Goal: Transaction & Acquisition: Purchase product/service

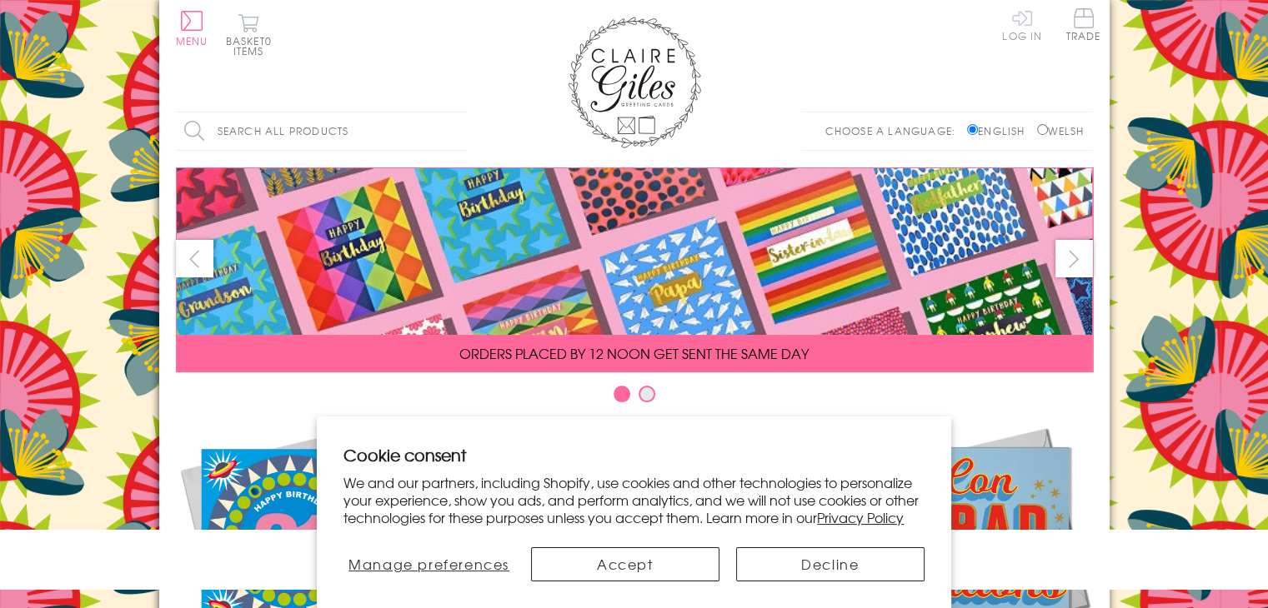
click at [1014, 31] on link "Log In" at bounding box center [1022, 24] width 40 height 33
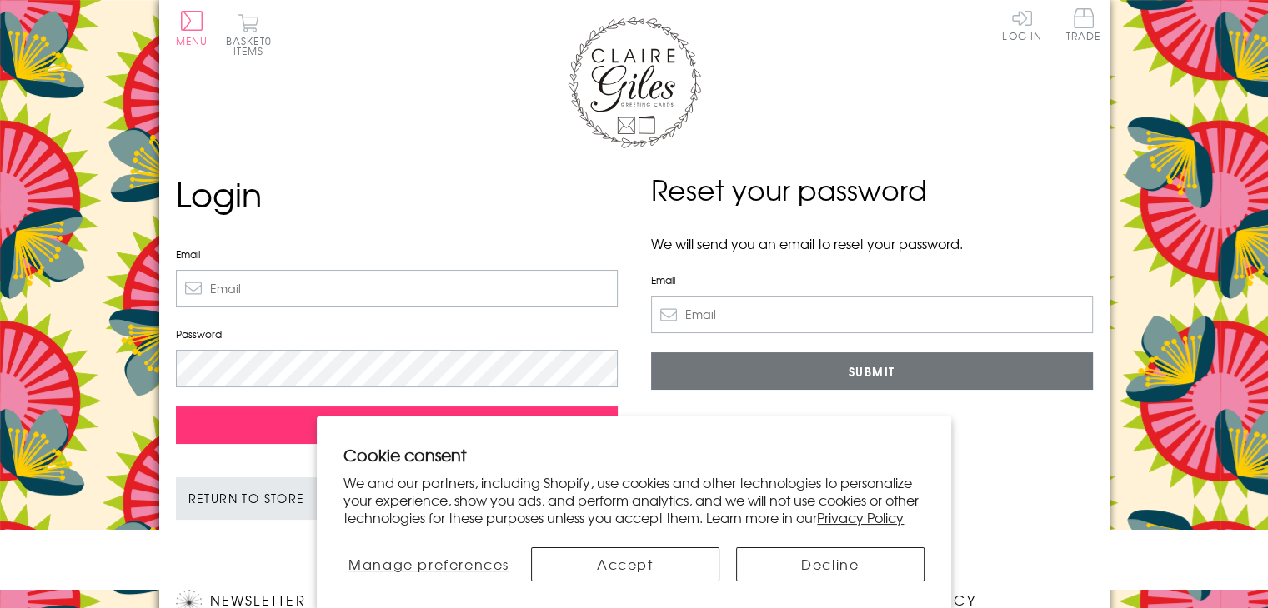
click at [284, 409] on input "Sign In" at bounding box center [397, 426] width 442 height 38
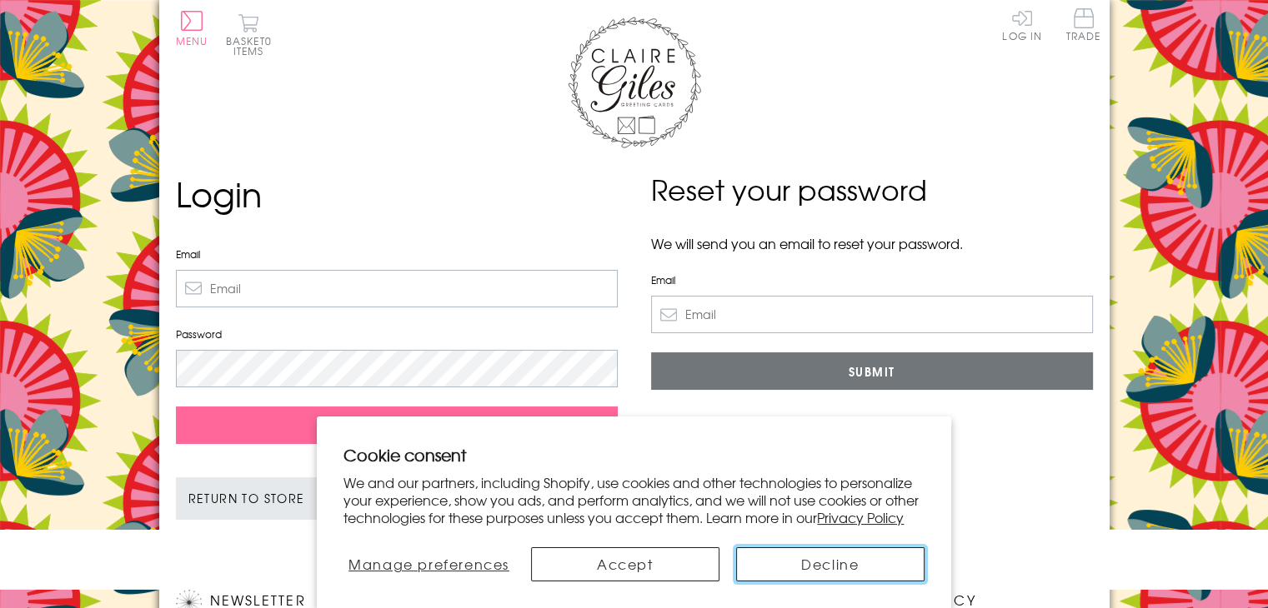
click at [773, 576] on button "Decline" at bounding box center [830, 565] width 188 height 34
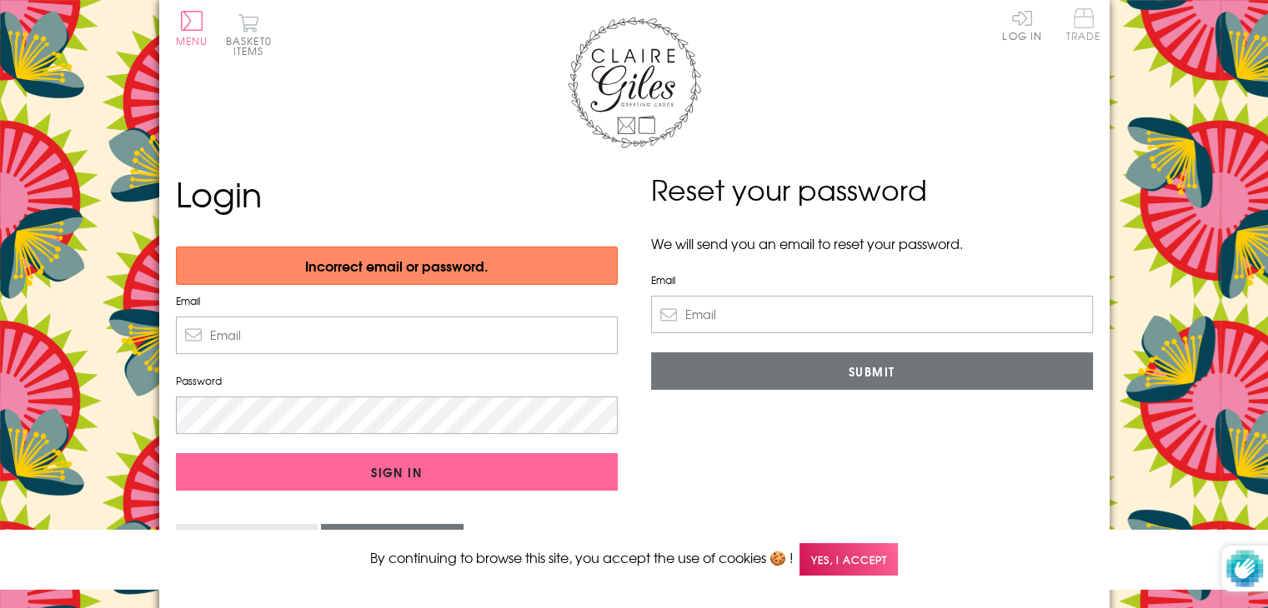
click at [1075, 29] on span "Trade" at bounding box center [1083, 24] width 35 height 33
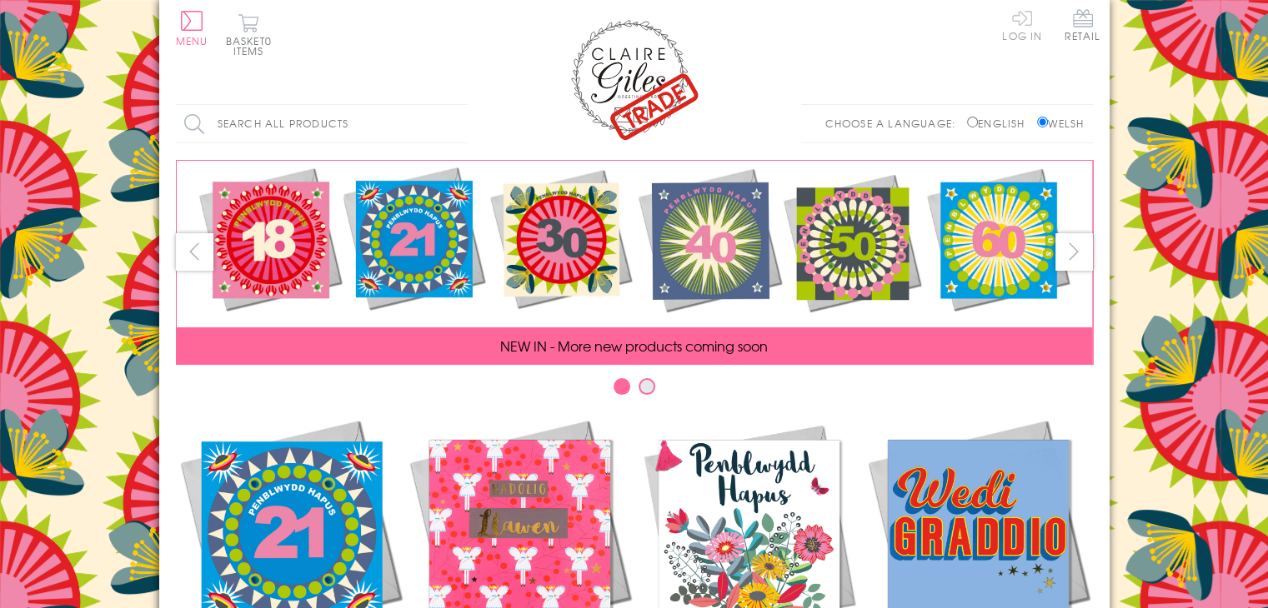
click at [1031, 26] on link "Log In" at bounding box center [1022, 24] width 40 height 33
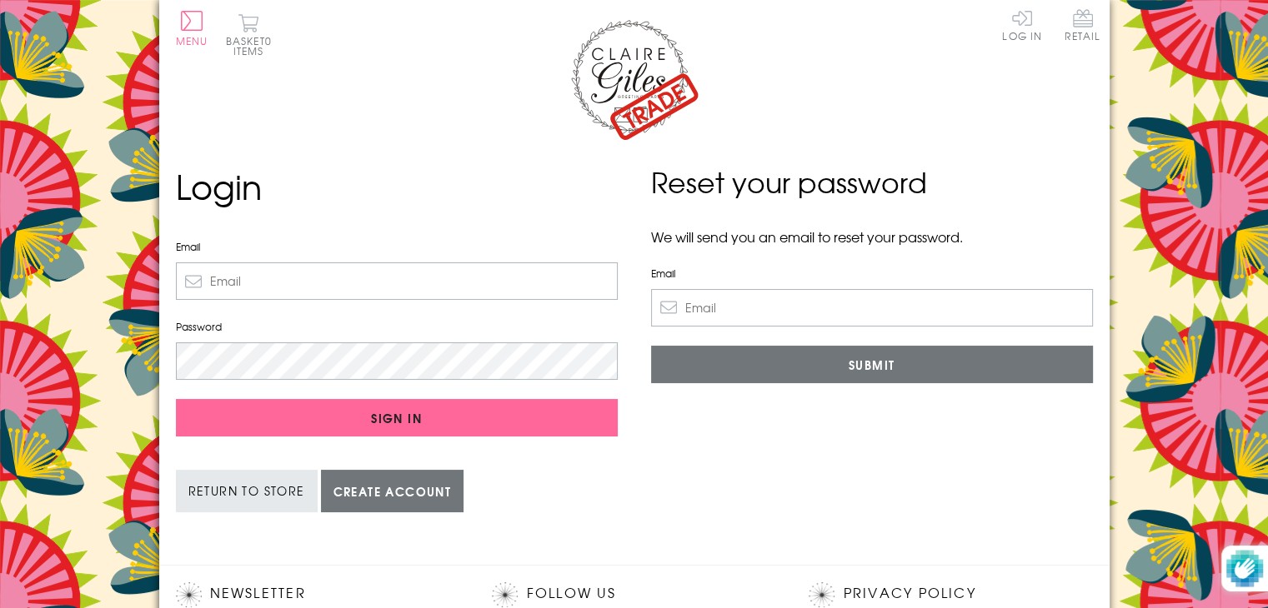
click at [452, 279] on input "Email" at bounding box center [397, 282] width 442 height 38
click at [548, 281] on input "Email" at bounding box center [397, 282] width 442 height 38
type input "N"
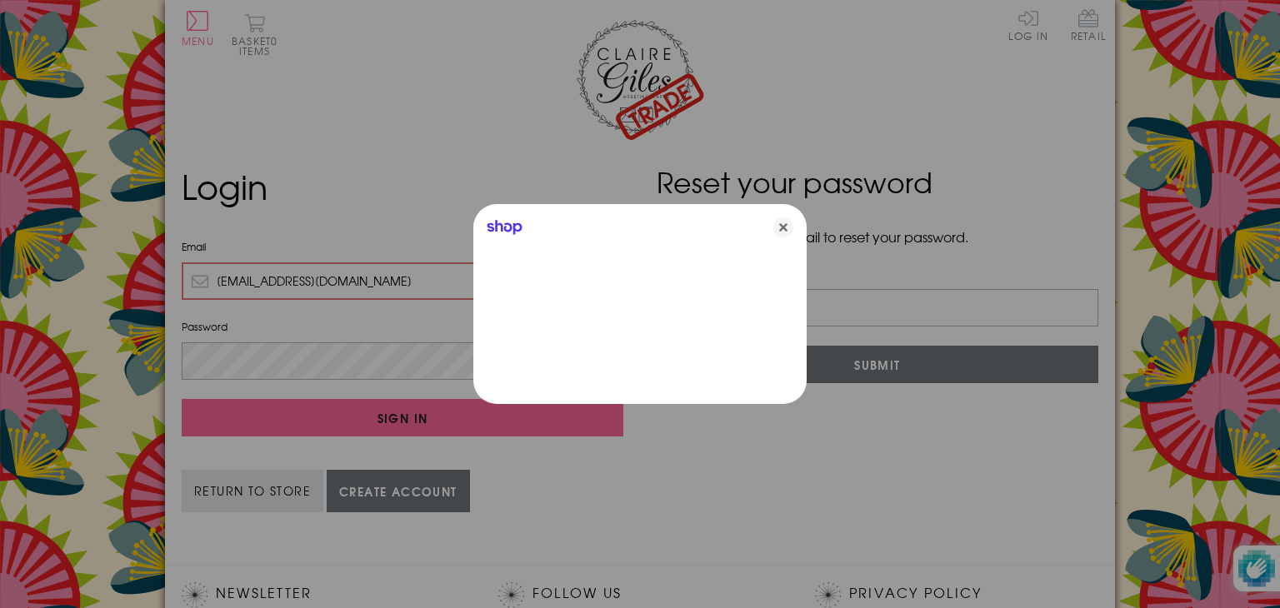
type input "nonifhobbs@hotmail.co.uk"
click at [779, 231] on icon "Close" at bounding box center [783, 228] width 20 height 20
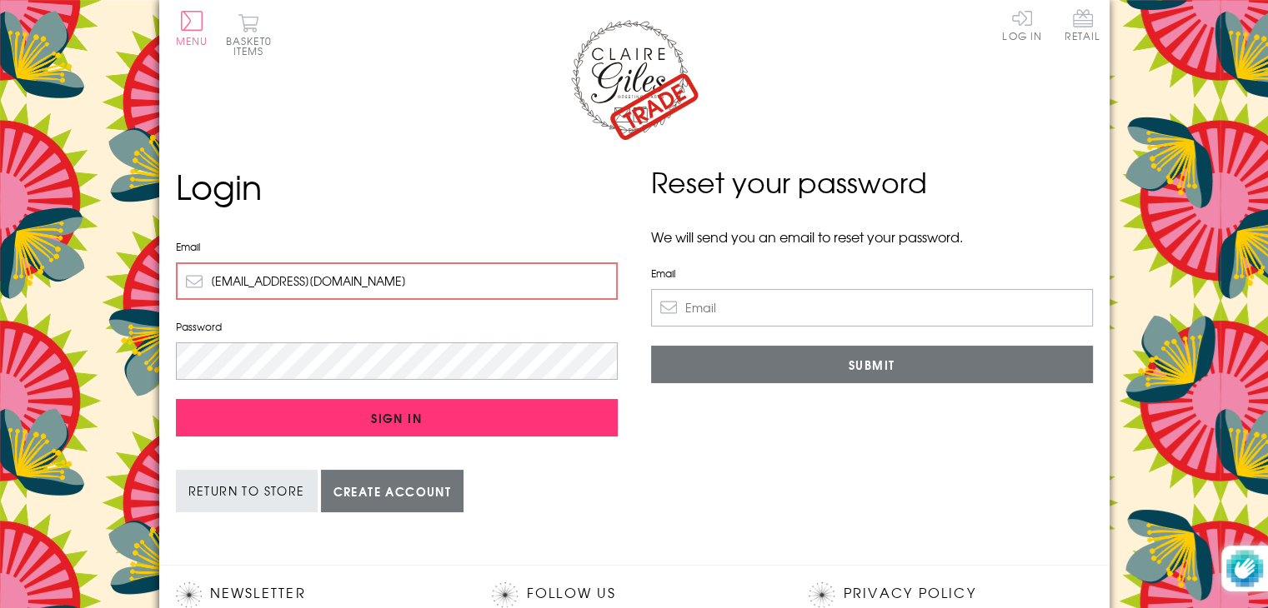
click at [443, 422] on input "Sign In" at bounding box center [397, 418] width 442 height 38
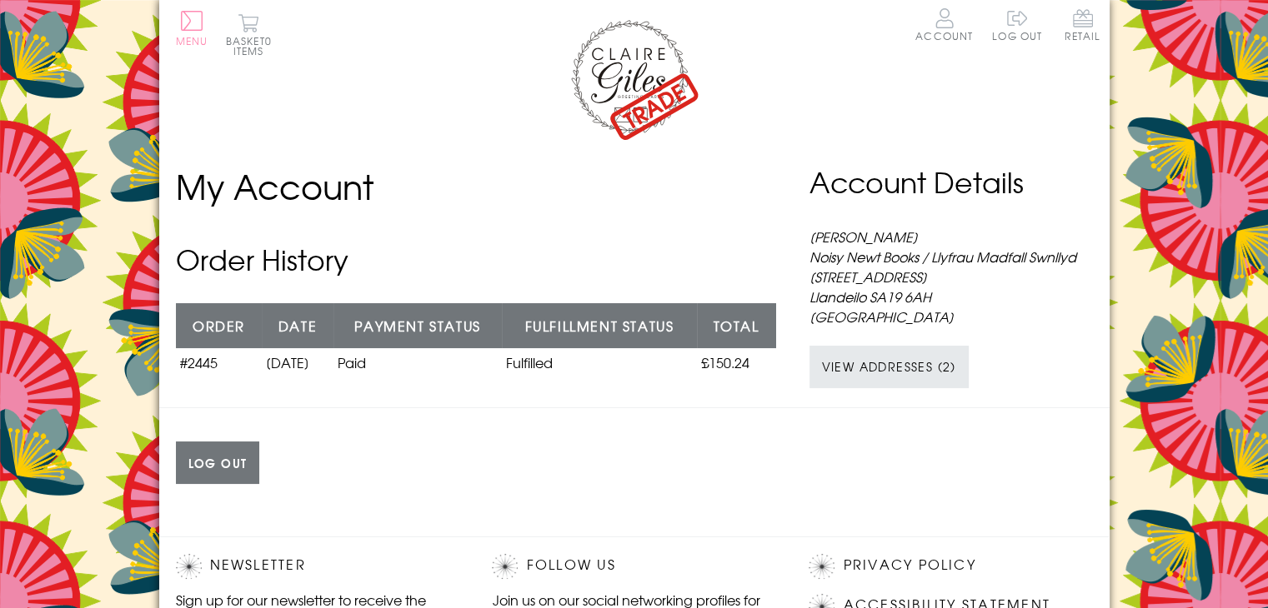
click at [192, 31] on button "Menu" at bounding box center [192, 28] width 33 height 35
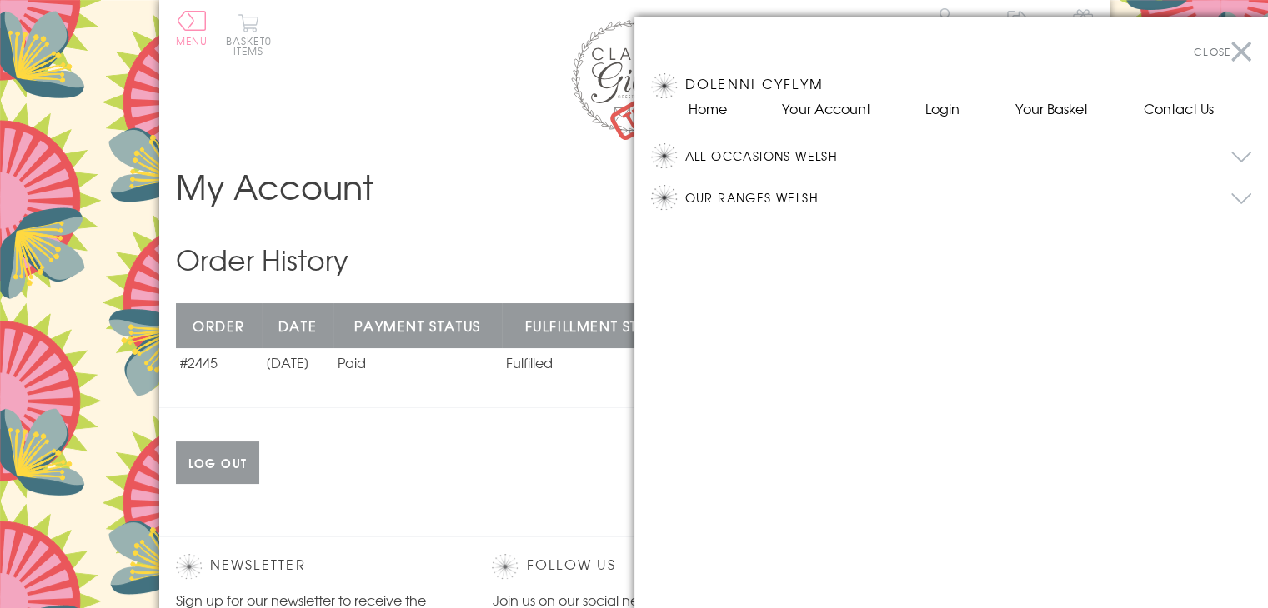
click at [787, 158] on button "All Occasions Welsh" at bounding box center [968, 155] width 567 height 25
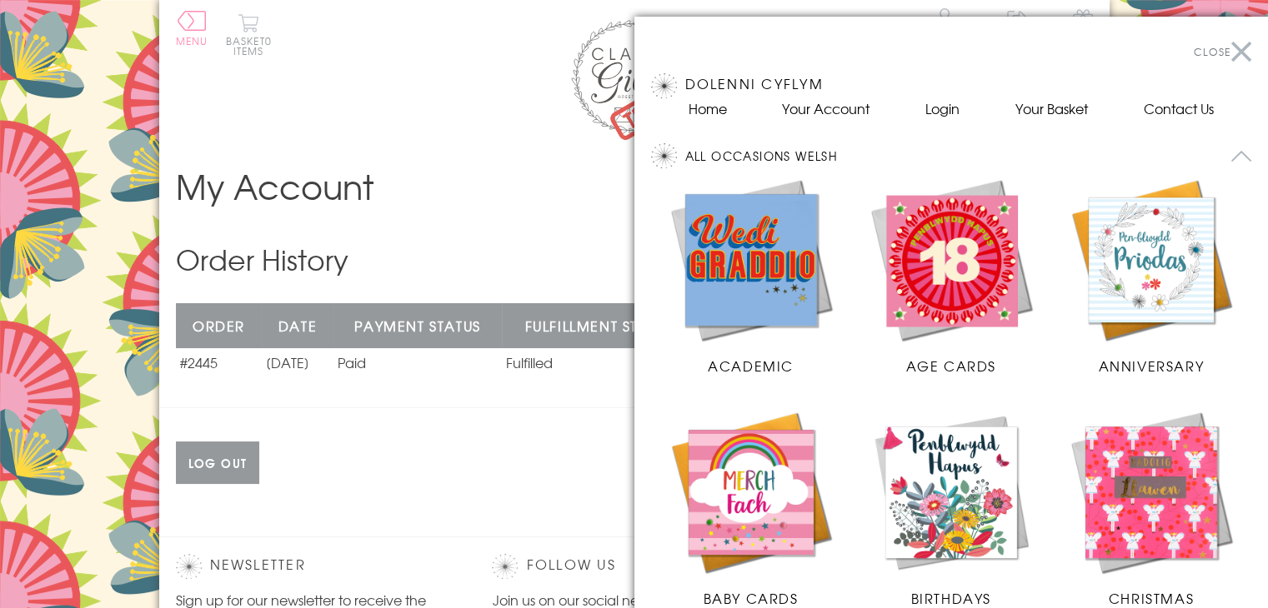
click at [948, 452] on img at bounding box center [951, 492] width 167 height 167
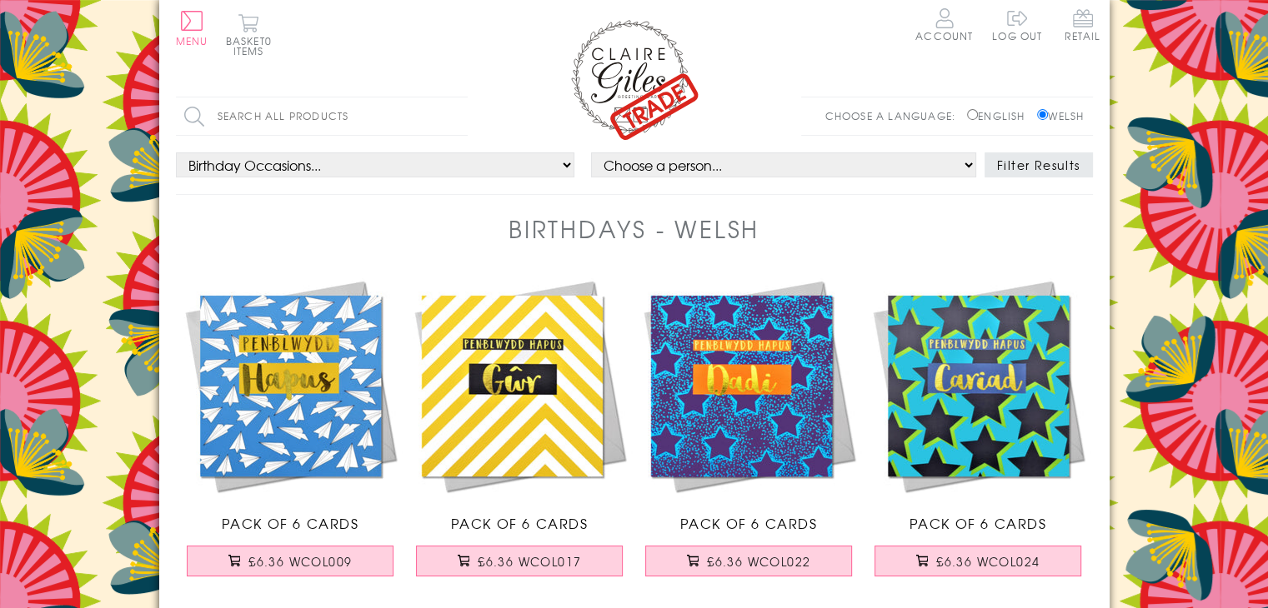
scroll to position [83, 0]
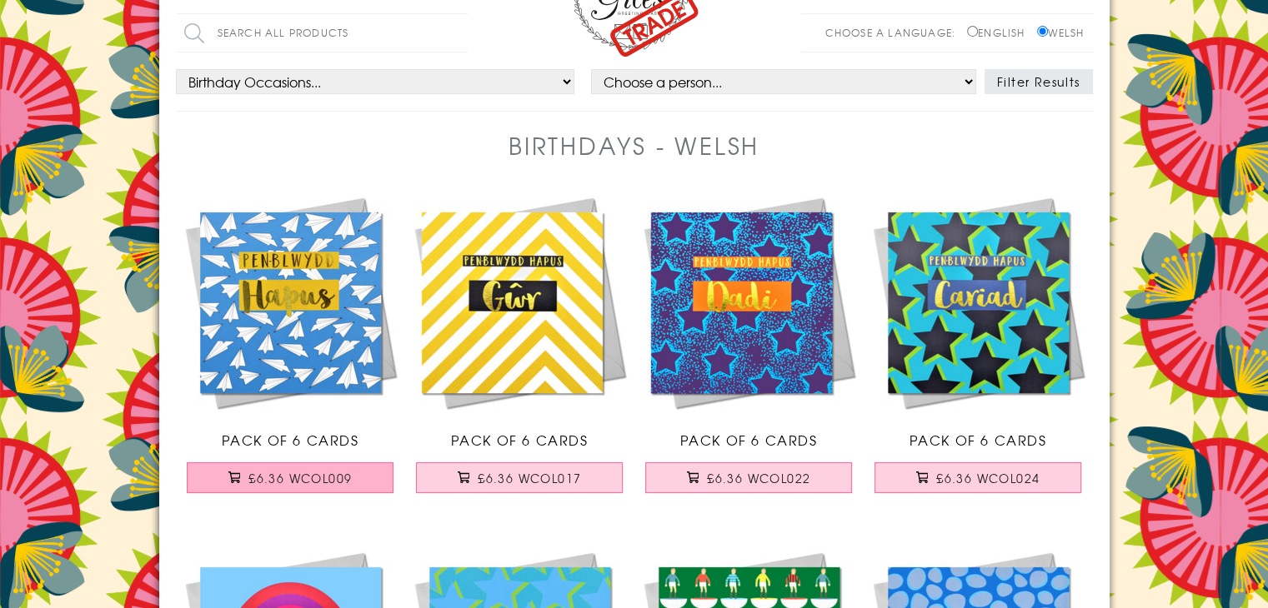
click at [296, 474] on span "£6.36 WCOL009" at bounding box center [299, 478] width 103 height 17
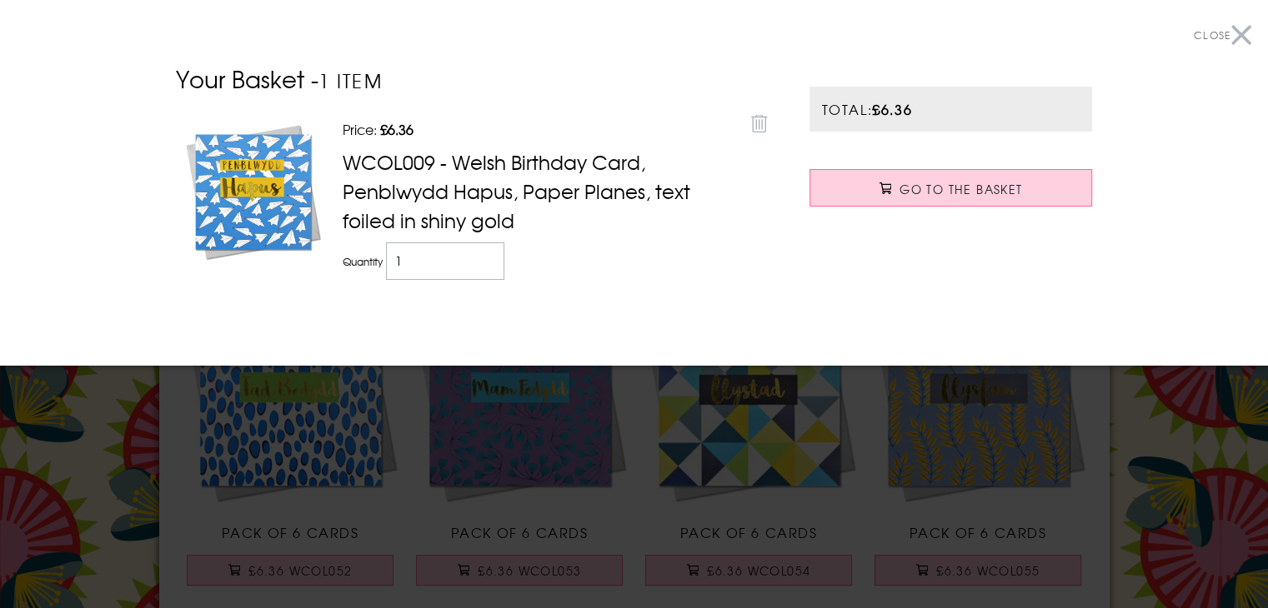
scroll to position [1167, 0]
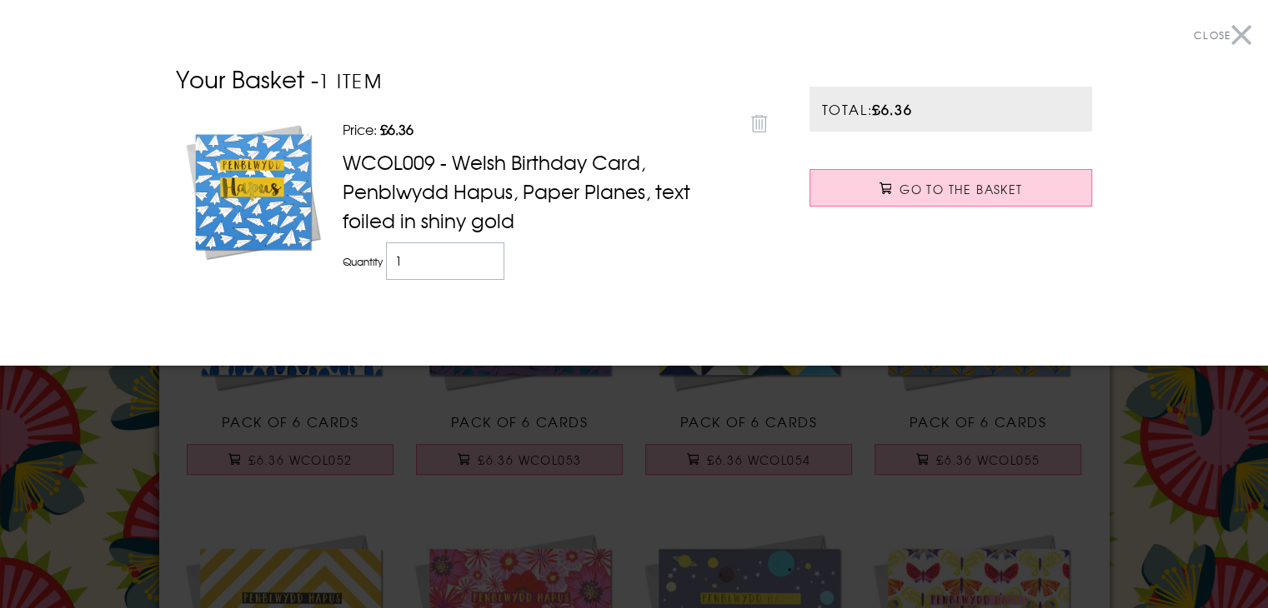
click at [1224, 42] on button "Close" at bounding box center [1223, 36] width 58 height 38
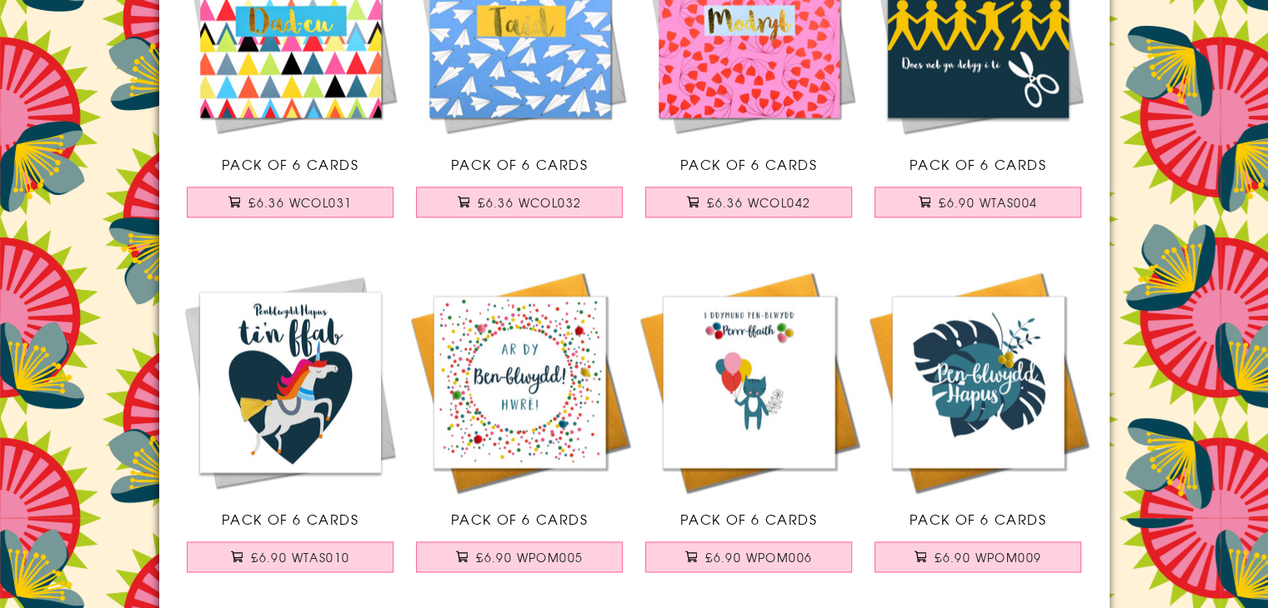
scroll to position [2584, 0]
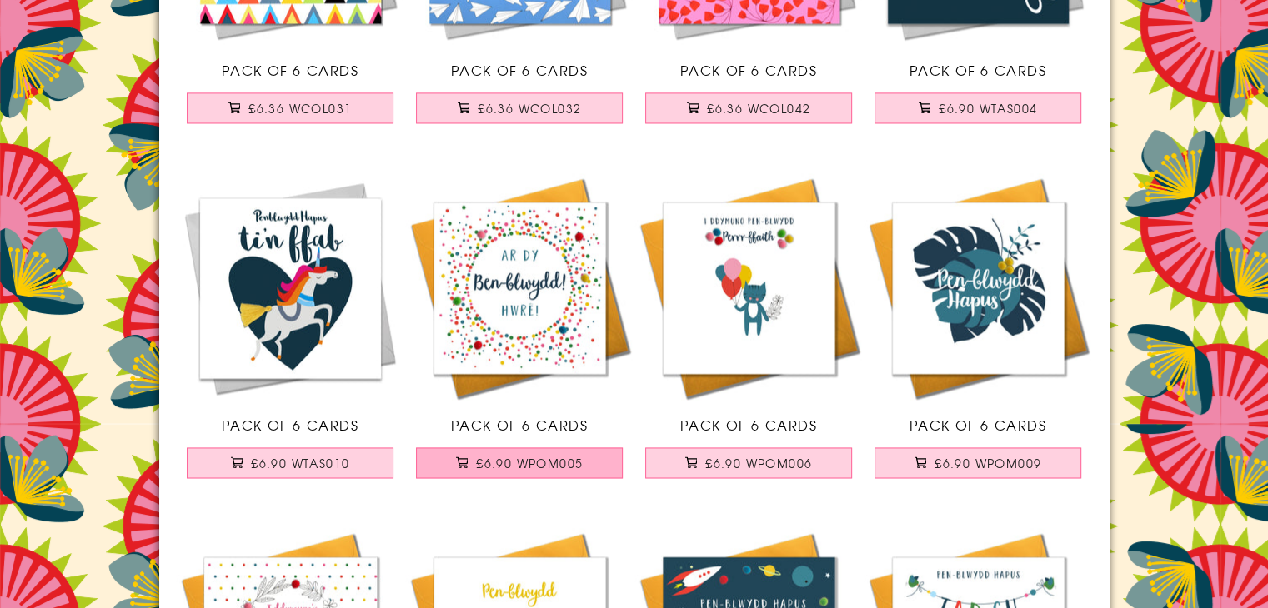
click at [517, 462] on span "£6.90 WPOM005" at bounding box center [529, 463] width 107 height 17
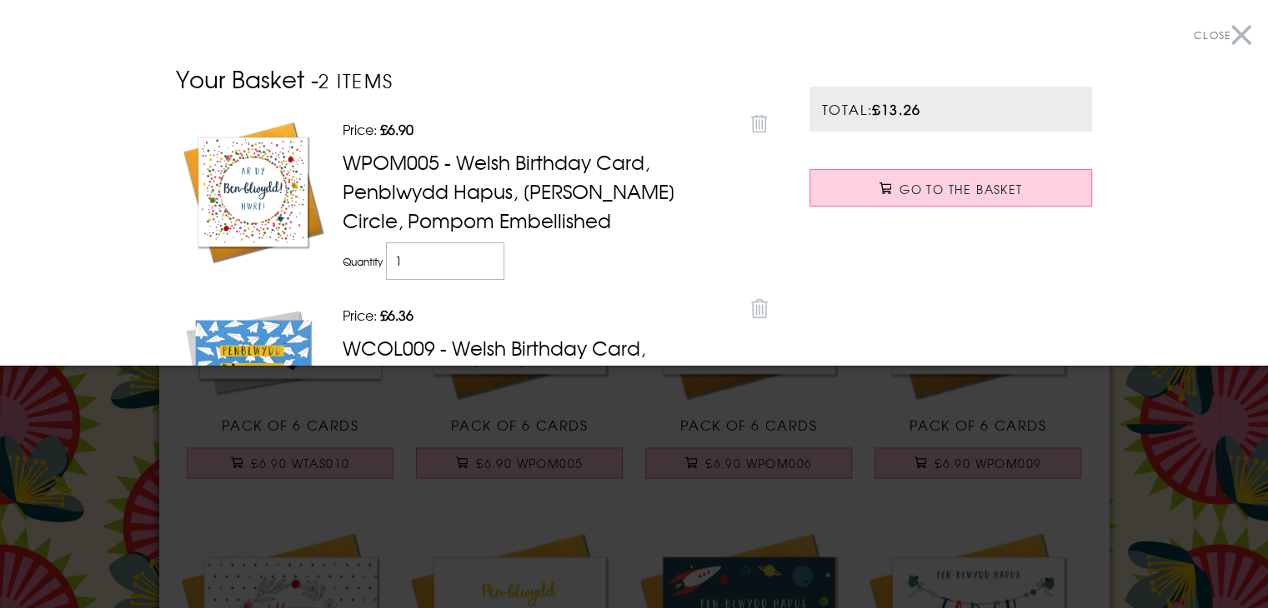
click at [1237, 33] on button "Close" at bounding box center [1223, 36] width 58 height 38
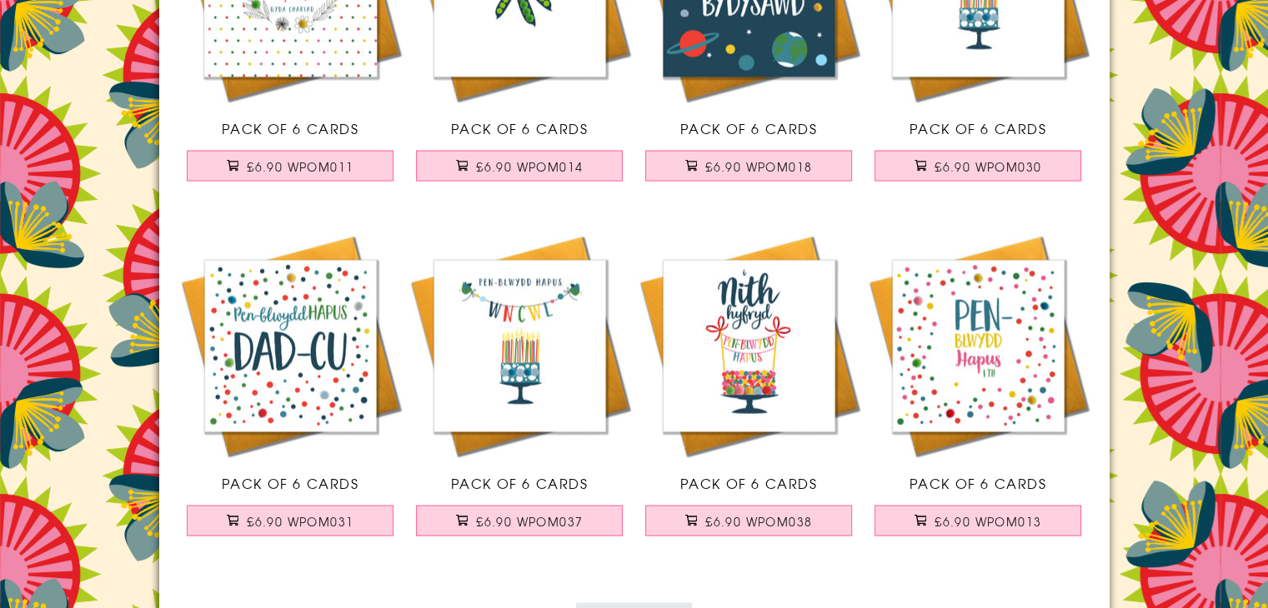
scroll to position [3251, 0]
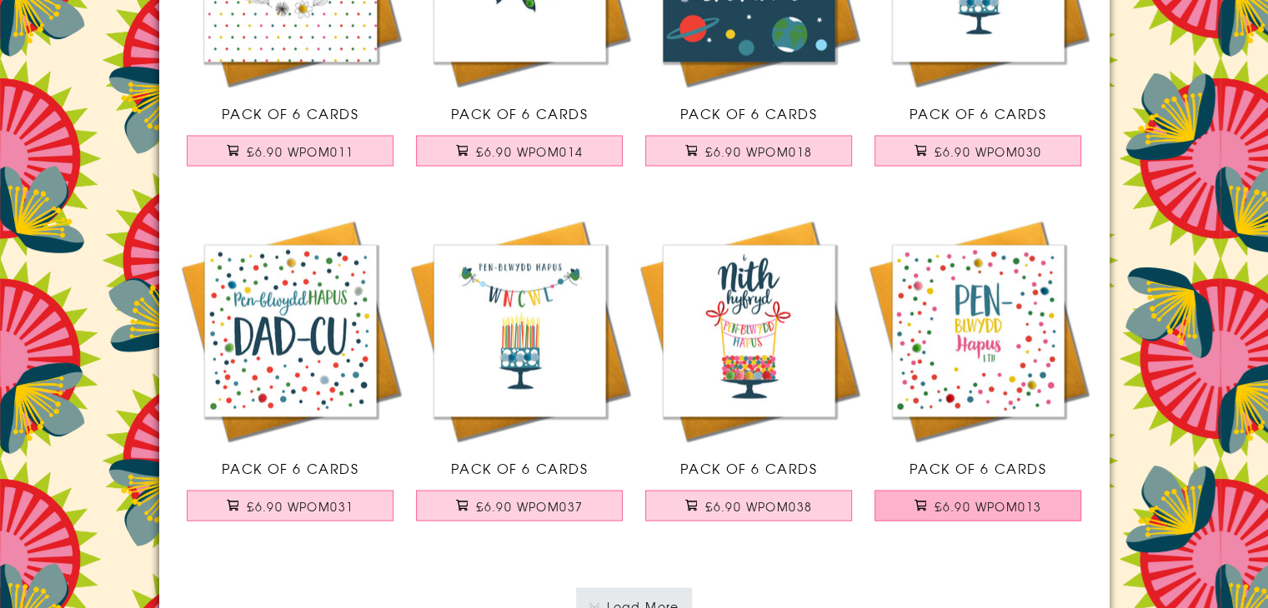
click at [1021, 507] on span "£6.90 WPOM013" at bounding box center [987, 506] width 107 height 17
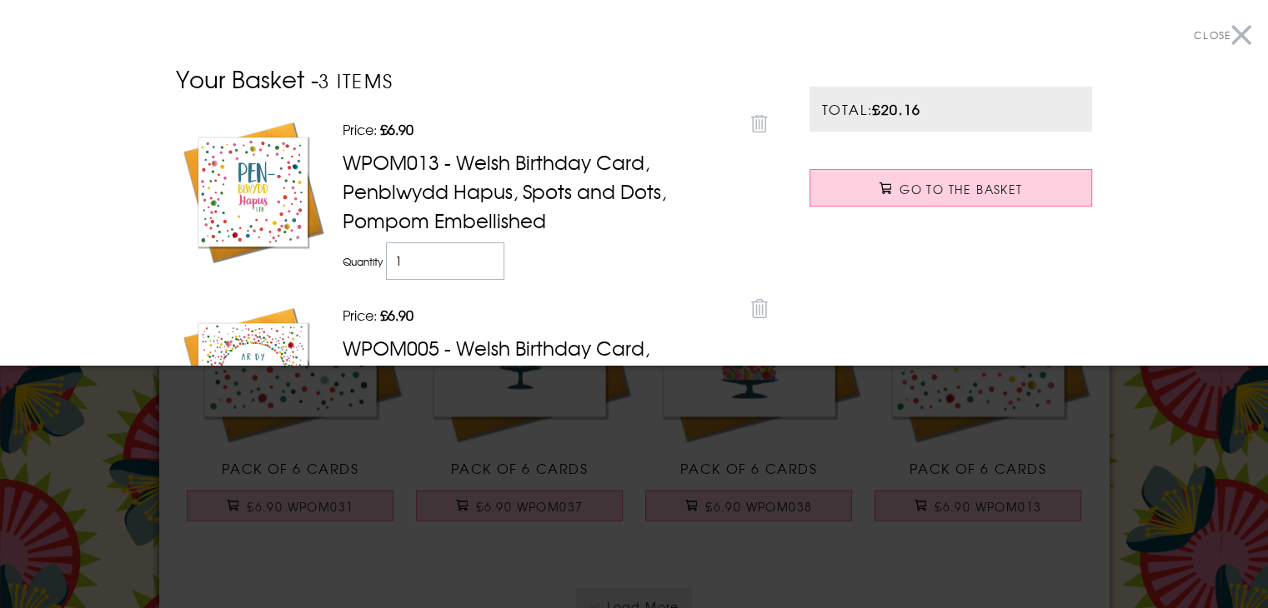
click at [1227, 34] on button "Close" at bounding box center [1223, 36] width 58 height 38
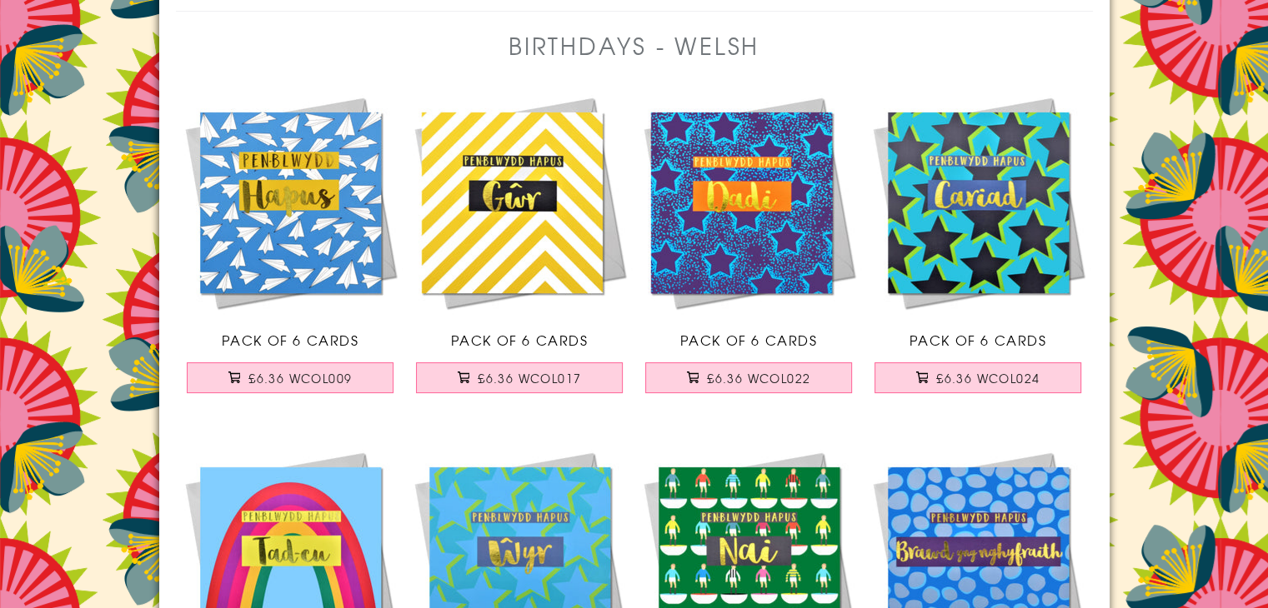
scroll to position [0, 0]
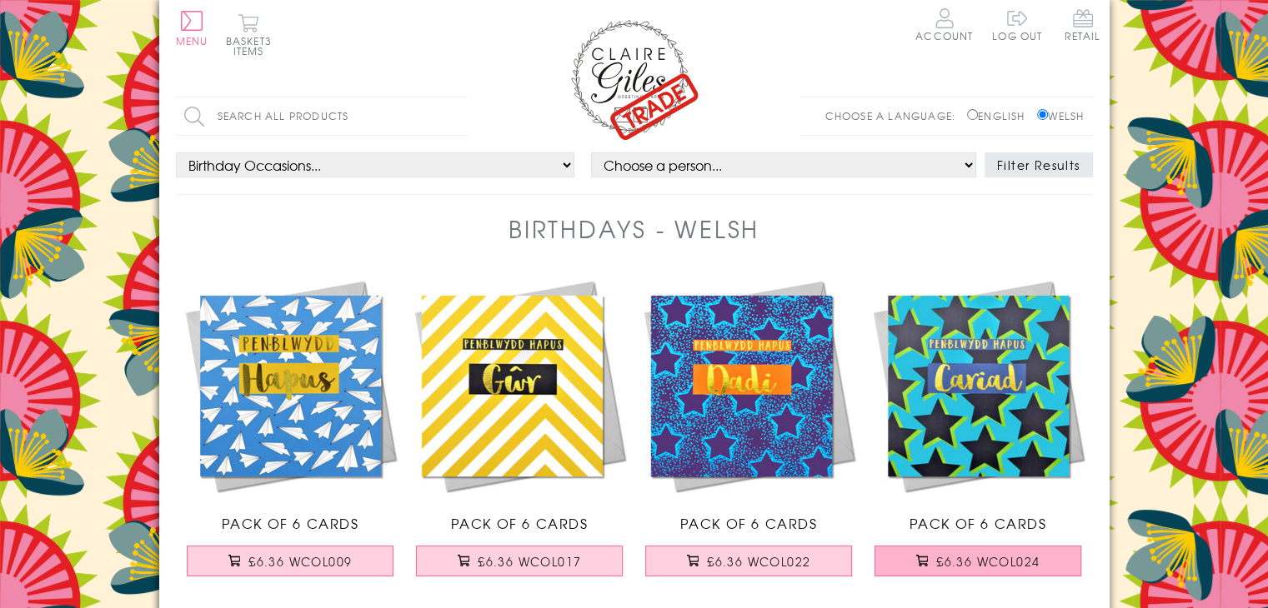
click at [1037, 563] on span "£6.36 WCOL024" at bounding box center [987, 561] width 103 height 17
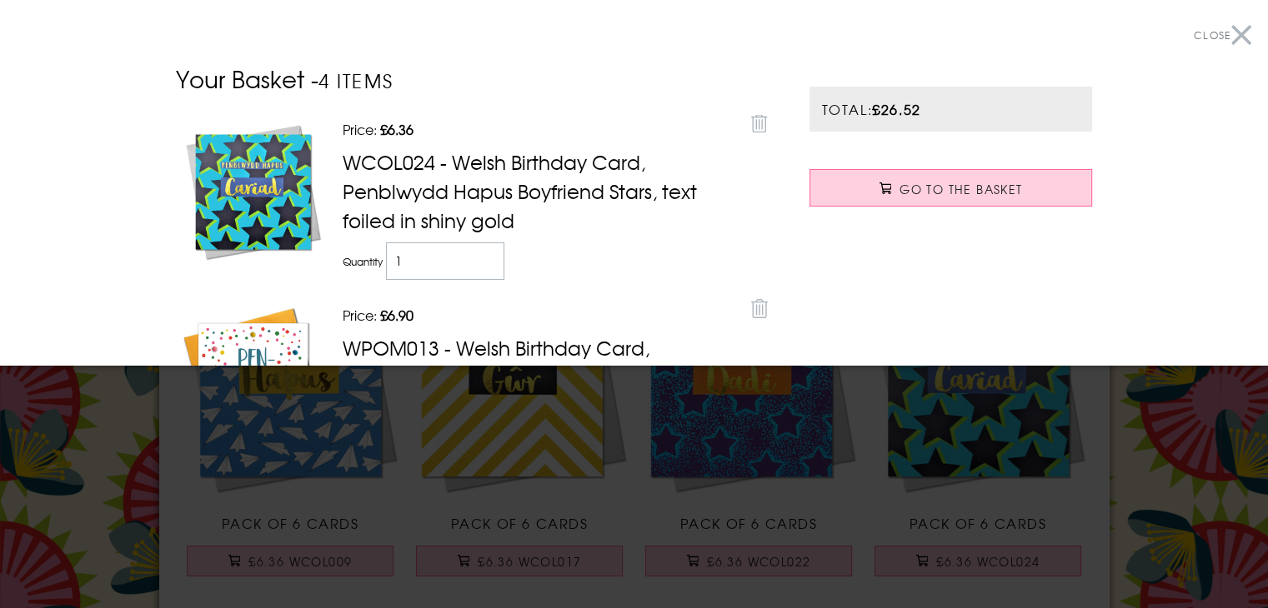
click at [1224, 41] on button "Close" at bounding box center [1223, 36] width 58 height 38
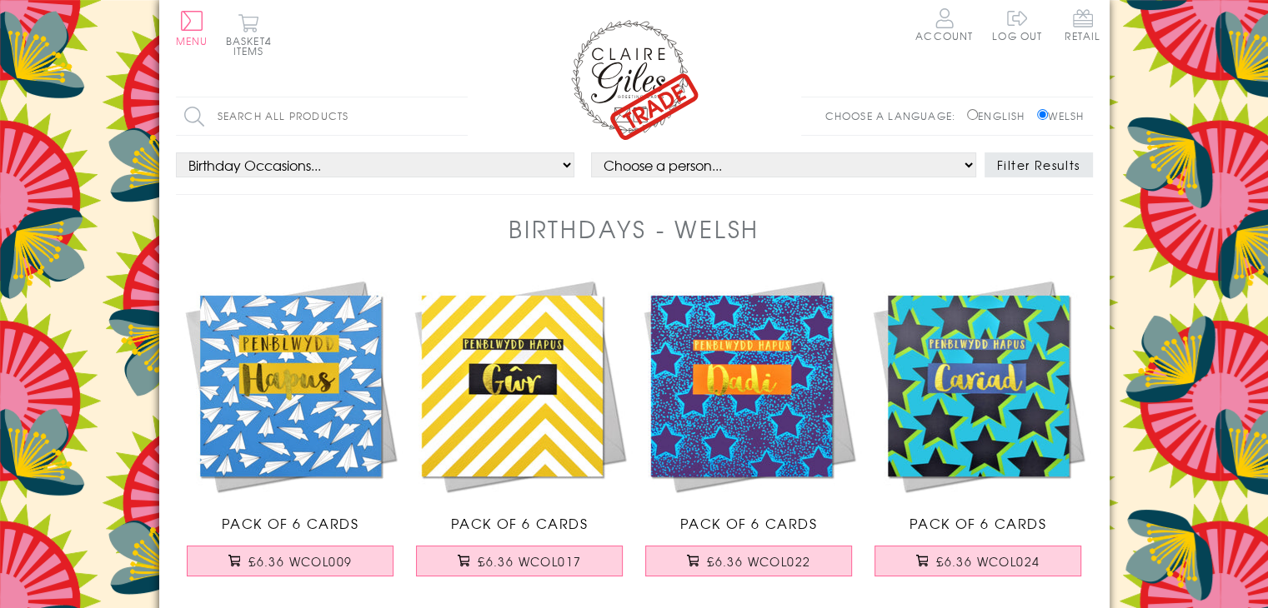
click at [965, 167] on select "Choose a person... All Mum Dad Daughter Son Brother Sister Husband Wife Grandma…" at bounding box center [783, 165] width 385 height 25
click at [569, 168] on select "Birthday Occasions... All Age Open Relation" at bounding box center [375, 165] width 399 height 25
select select "all"
click at [176, 153] on select "Birthday Occasions... All Age Open Relation" at bounding box center [375, 165] width 399 height 25
click at [202, 33] on span "Menu" at bounding box center [192, 40] width 33 height 15
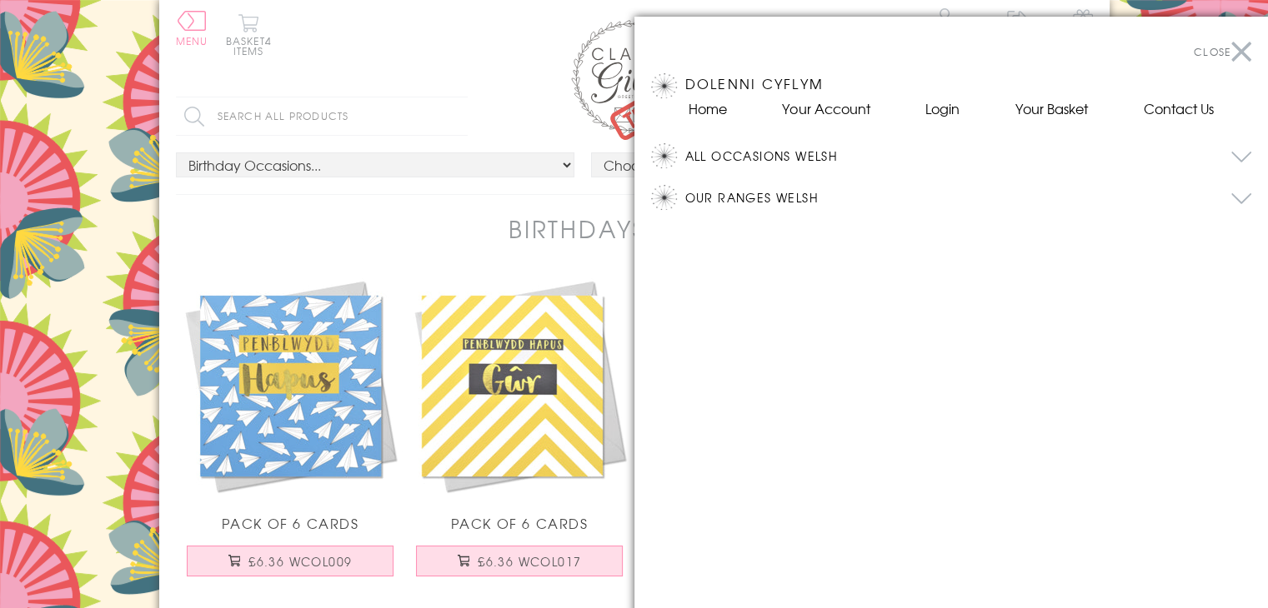
click at [780, 154] on button "All Occasions Welsh" at bounding box center [968, 155] width 567 height 25
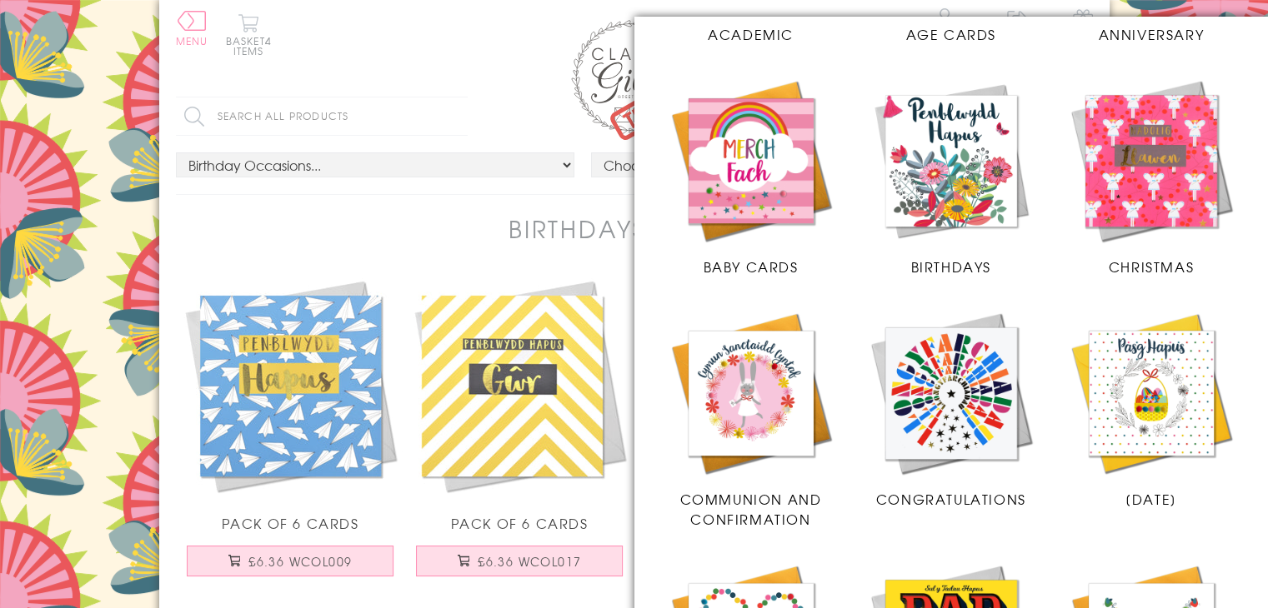
scroll to position [333, 0]
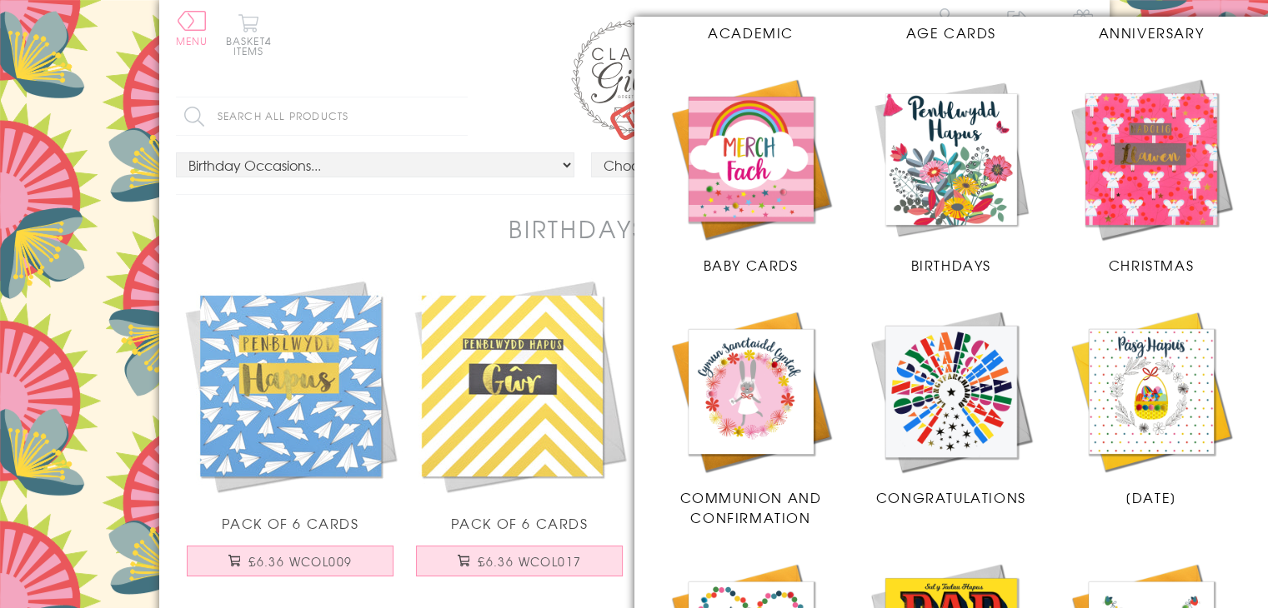
click at [958, 388] on img at bounding box center [951, 391] width 167 height 167
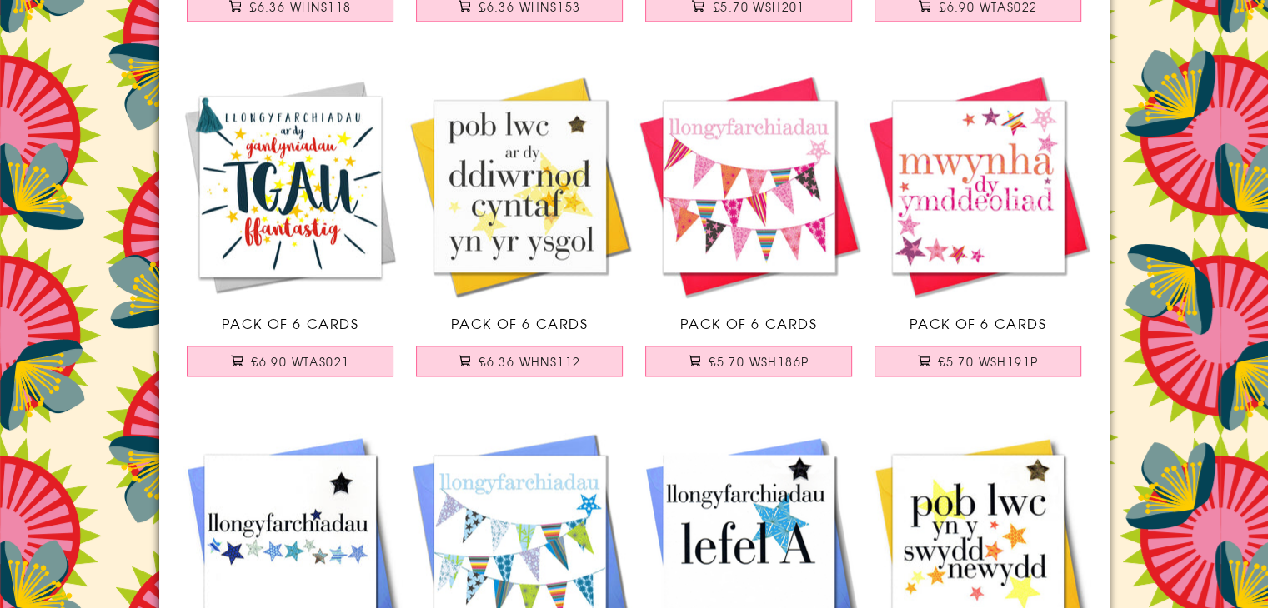
scroll to position [2334, 0]
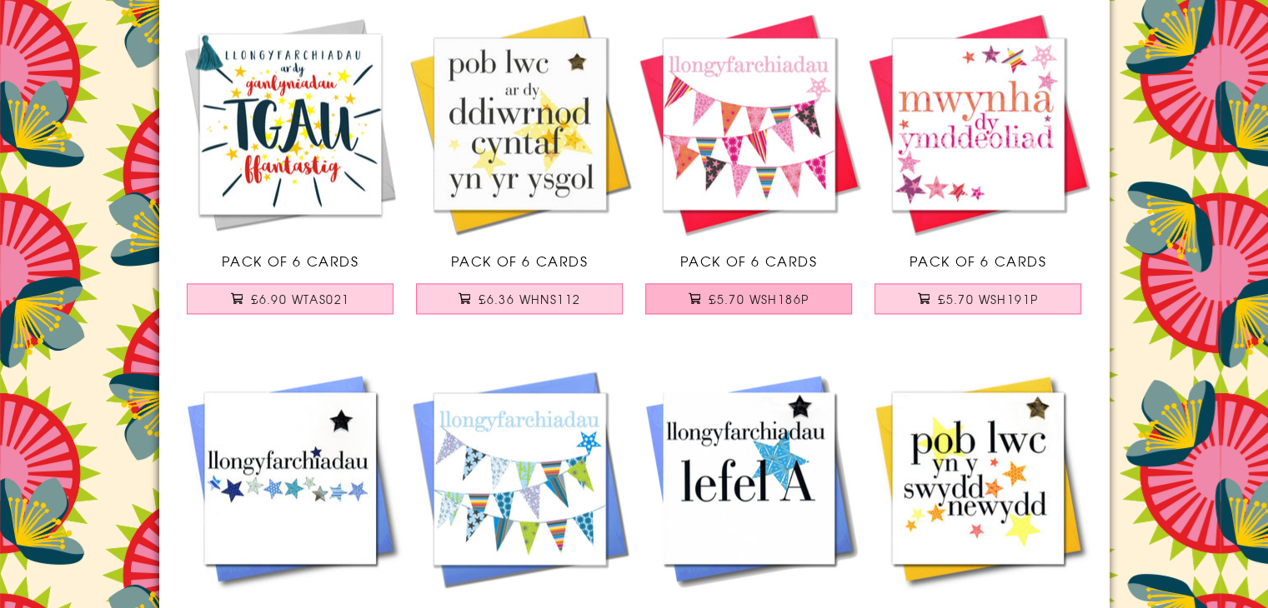
click at [752, 298] on span "£5.70 WSH186P" at bounding box center [758, 299] width 100 height 17
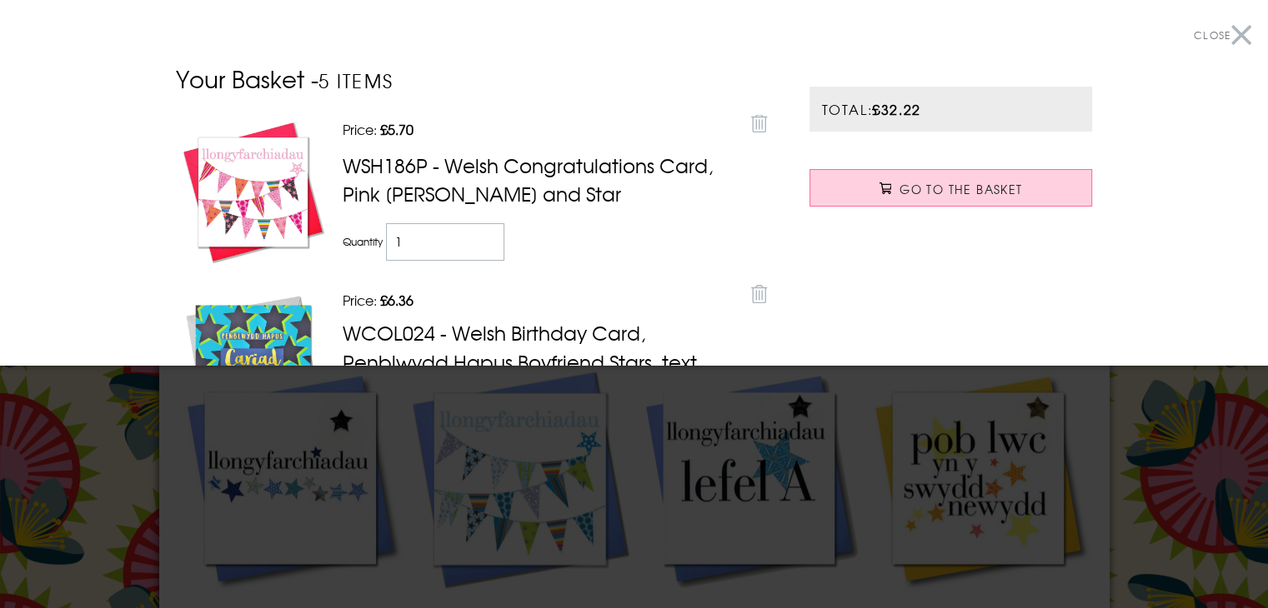
click at [1227, 25] on button "Close" at bounding box center [1223, 36] width 58 height 38
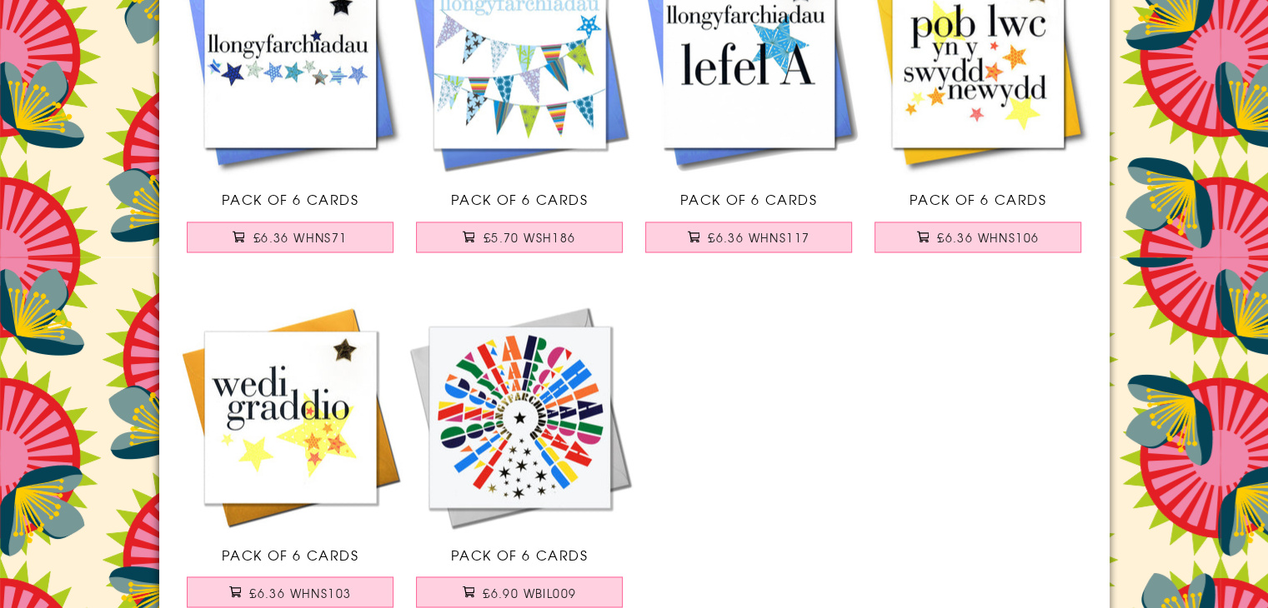
scroll to position [2834, 0]
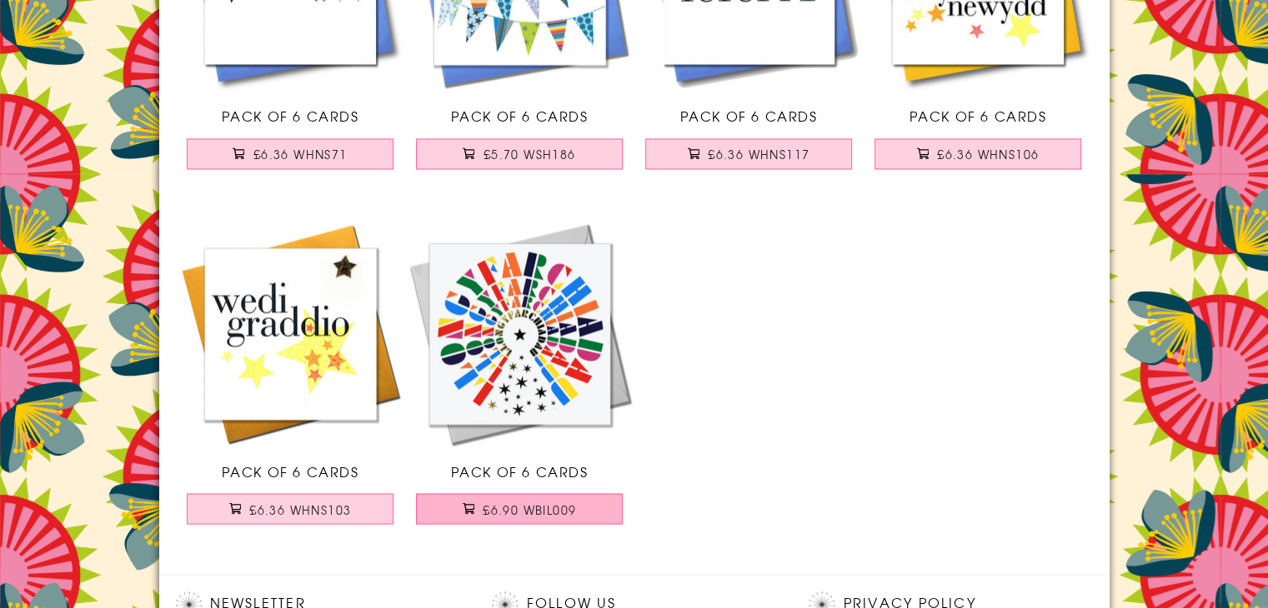
click at [591, 497] on button "£6.90 WBIL009" at bounding box center [519, 508] width 207 height 31
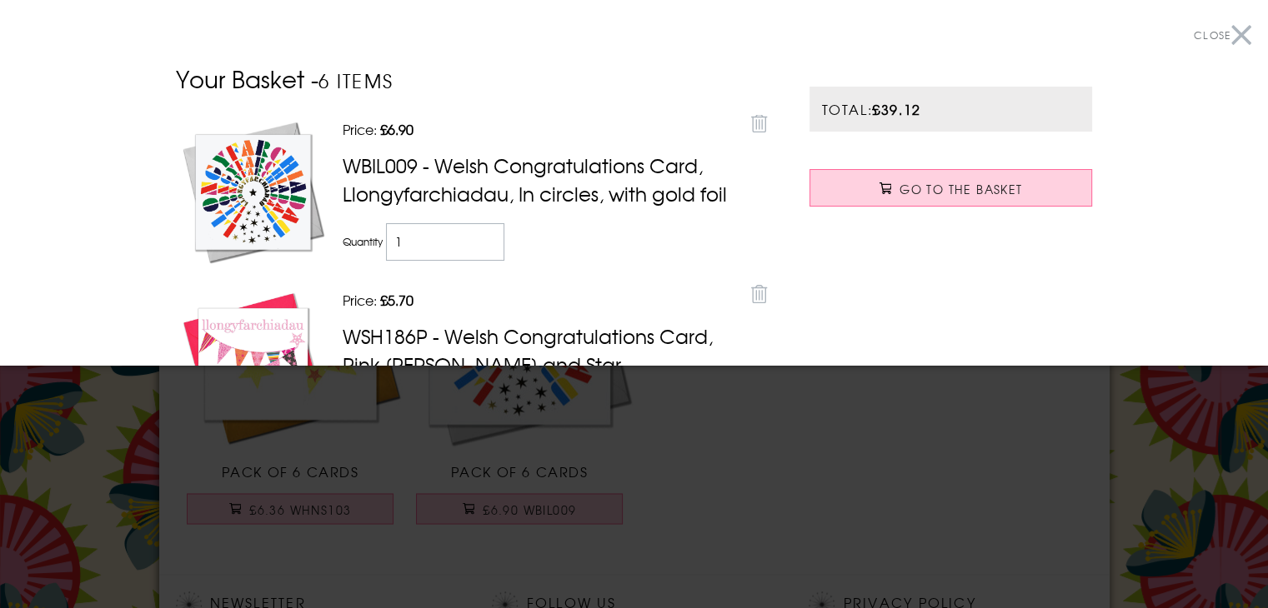
click at [1232, 36] on button "Close" at bounding box center [1223, 36] width 58 height 38
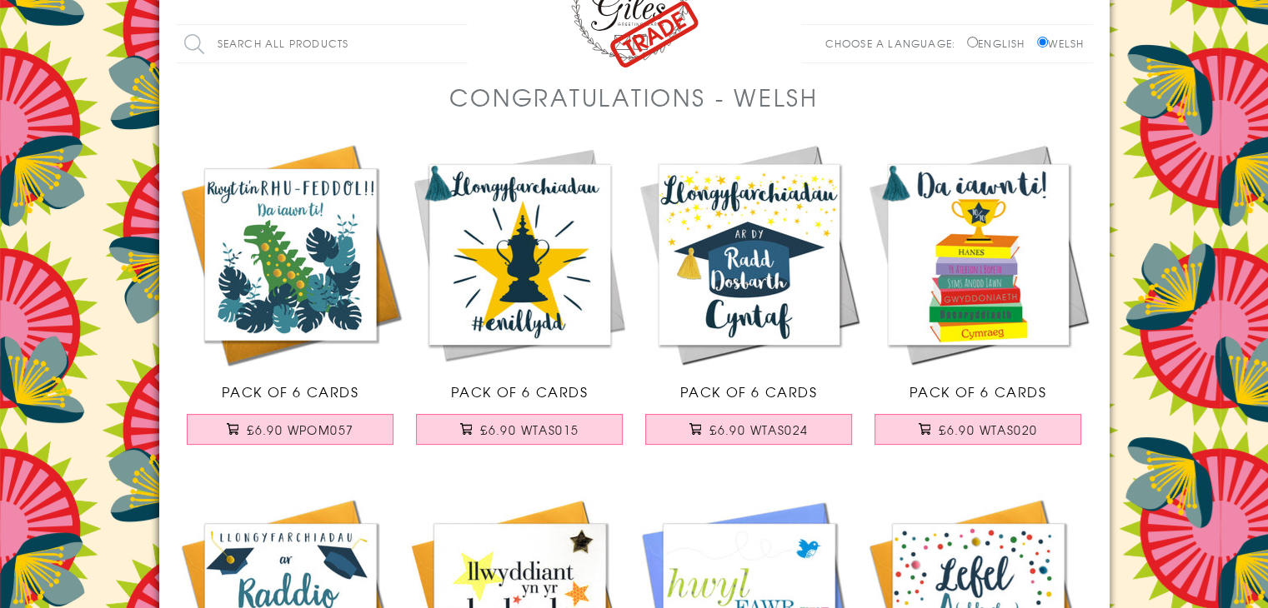
scroll to position [0, 0]
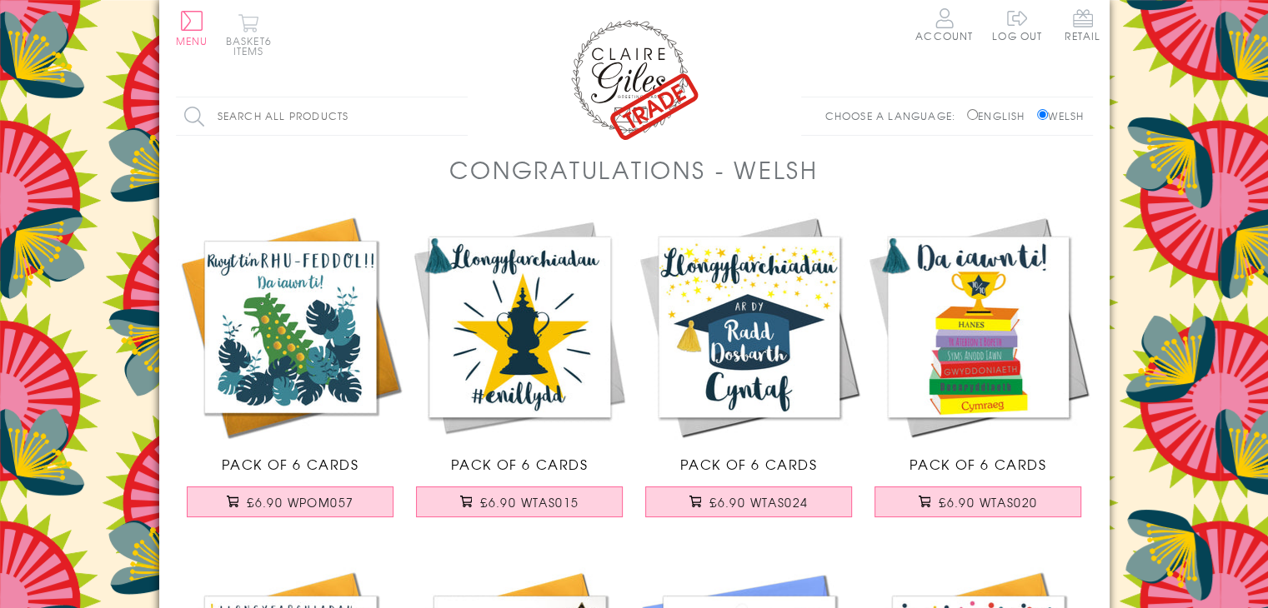
click at [239, 46] on span "6 items" at bounding box center [252, 45] width 38 height 25
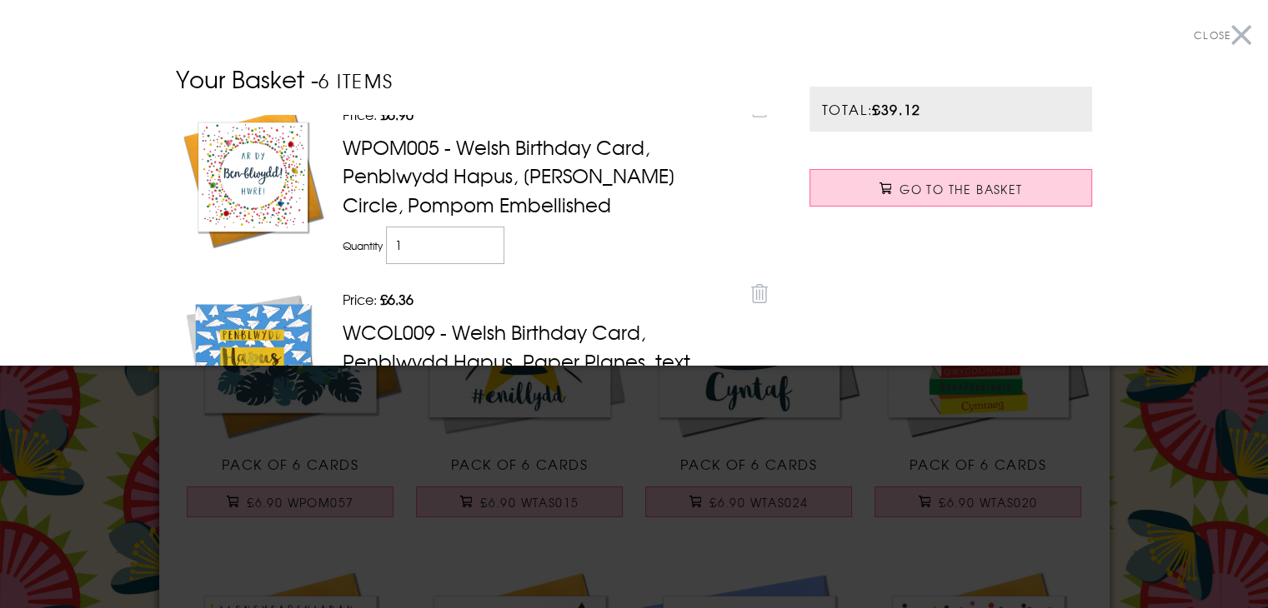
scroll to position [786, 0]
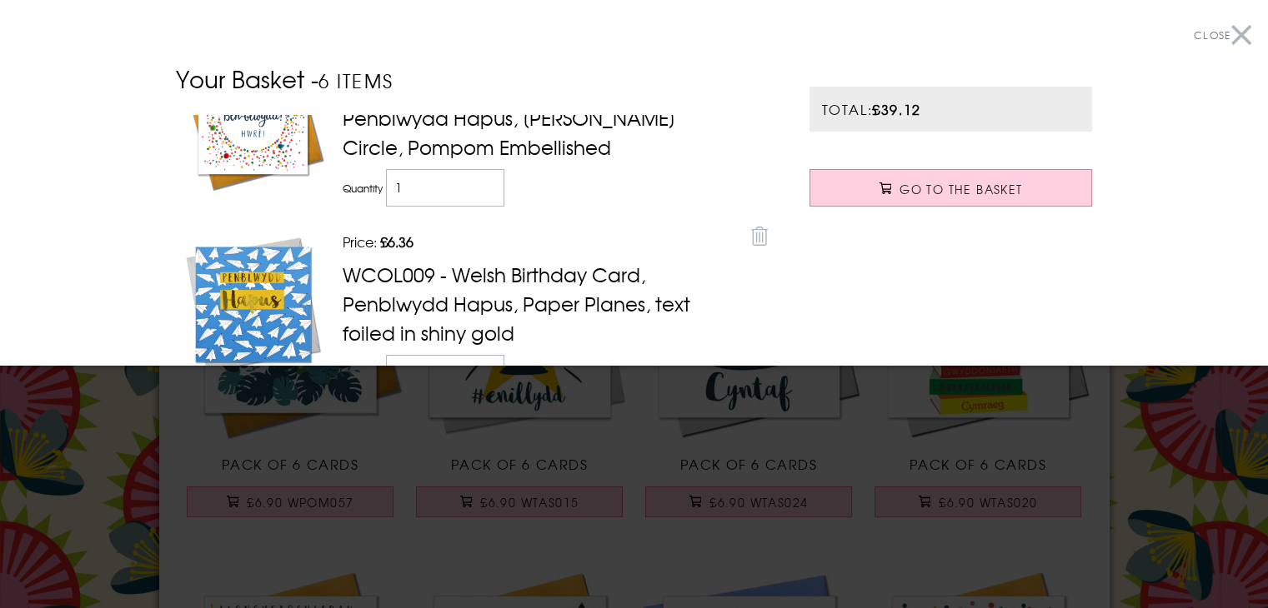
click at [1233, 29] on button "Close" at bounding box center [1223, 36] width 58 height 38
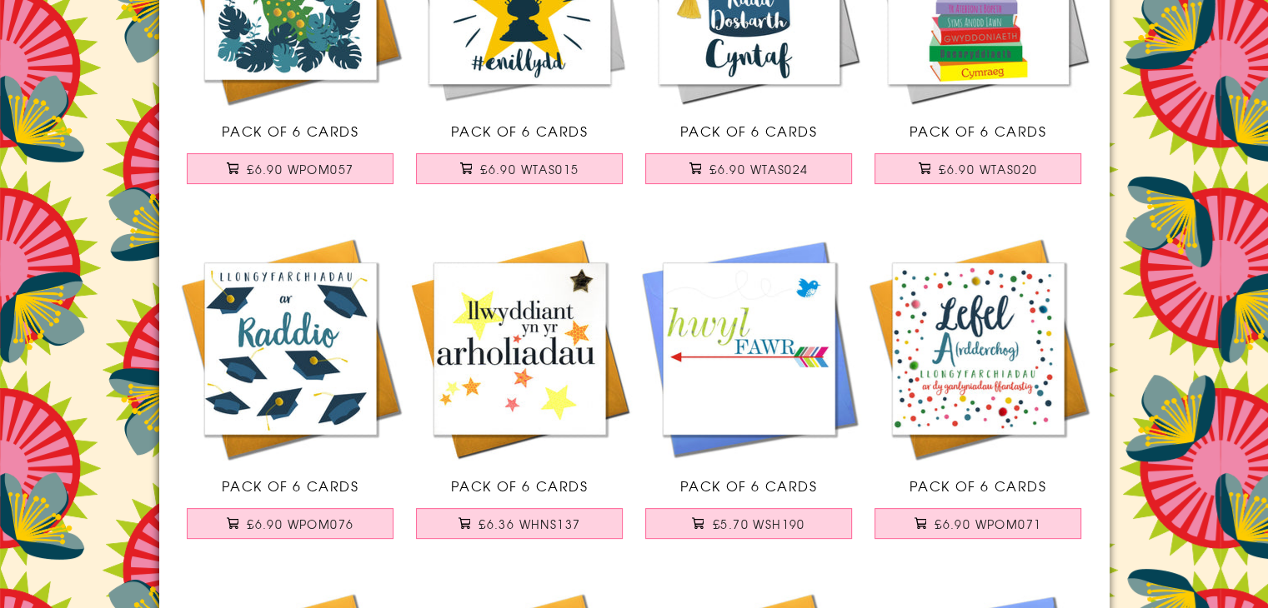
scroll to position [0, 0]
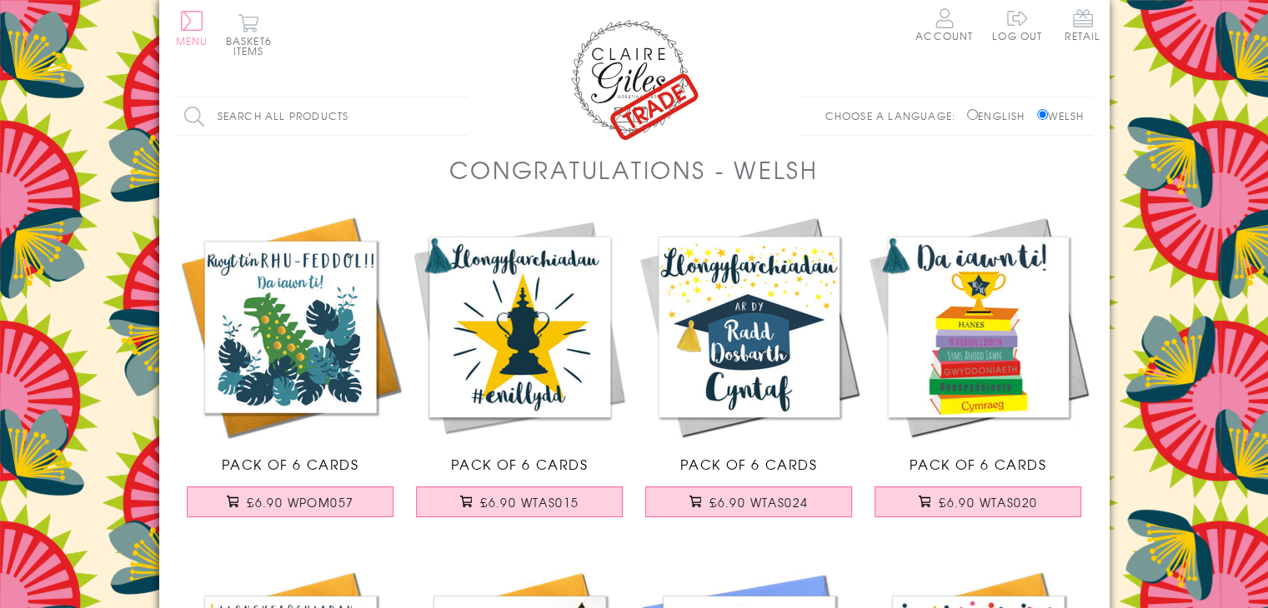
click at [198, 24] on button "Menu" at bounding box center [192, 28] width 33 height 35
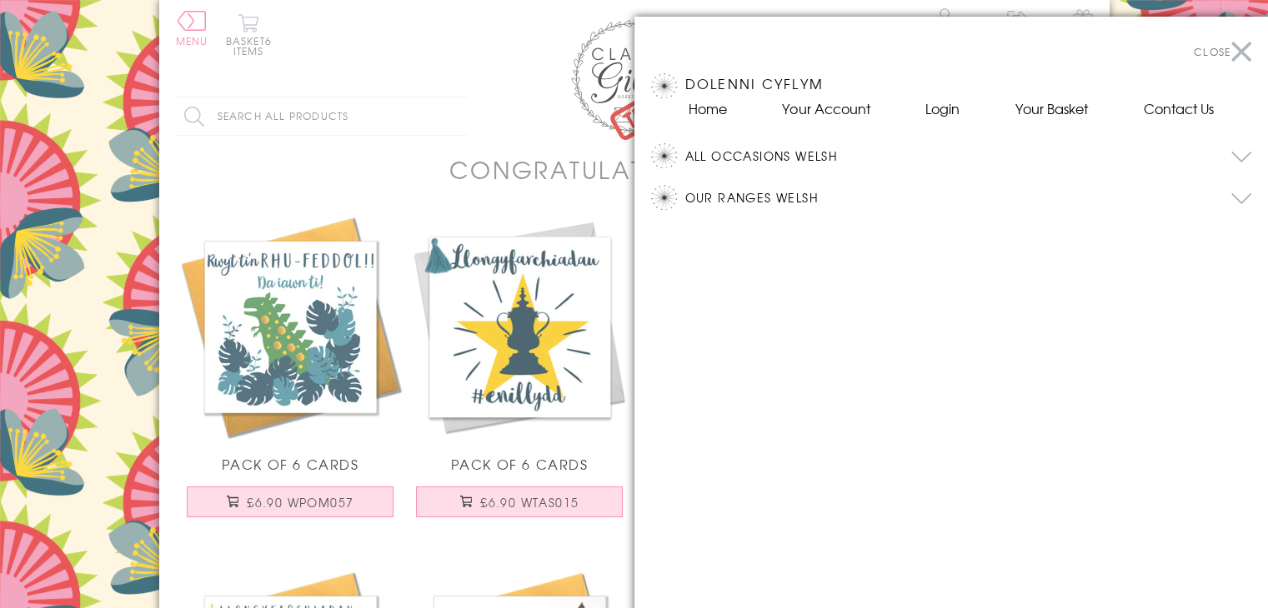
click at [793, 195] on button "Our Ranges Welsh" at bounding box center [968, 197] width 567 height 25
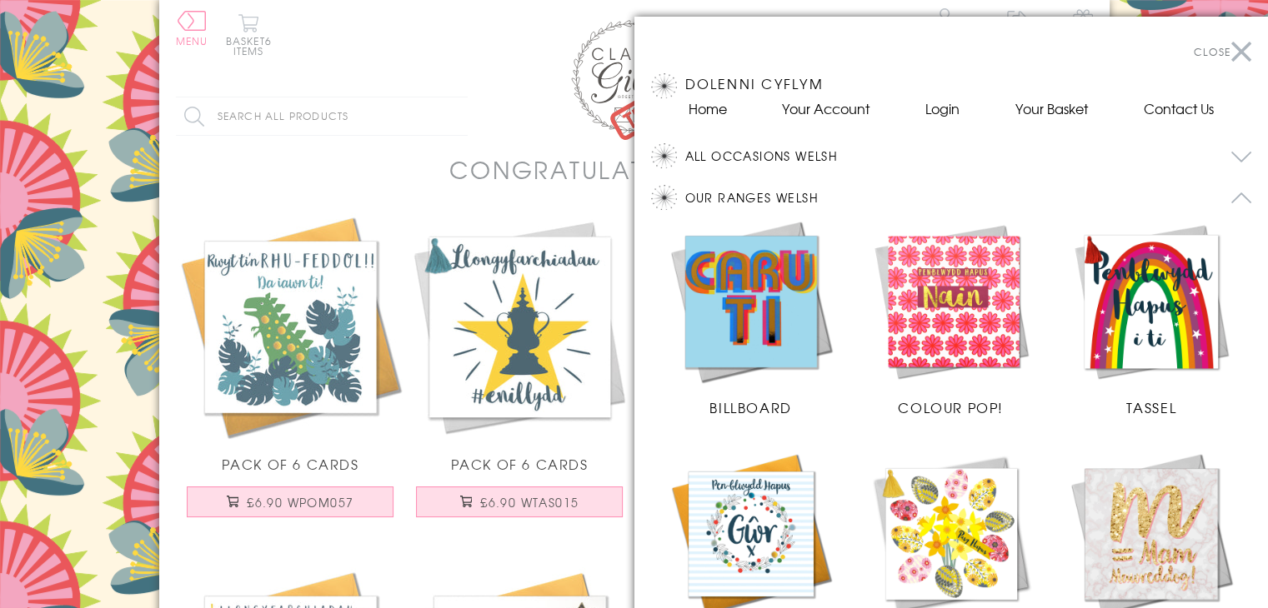
click at [746, 324] on img at bounding box center [751, 301] width 167 height 167
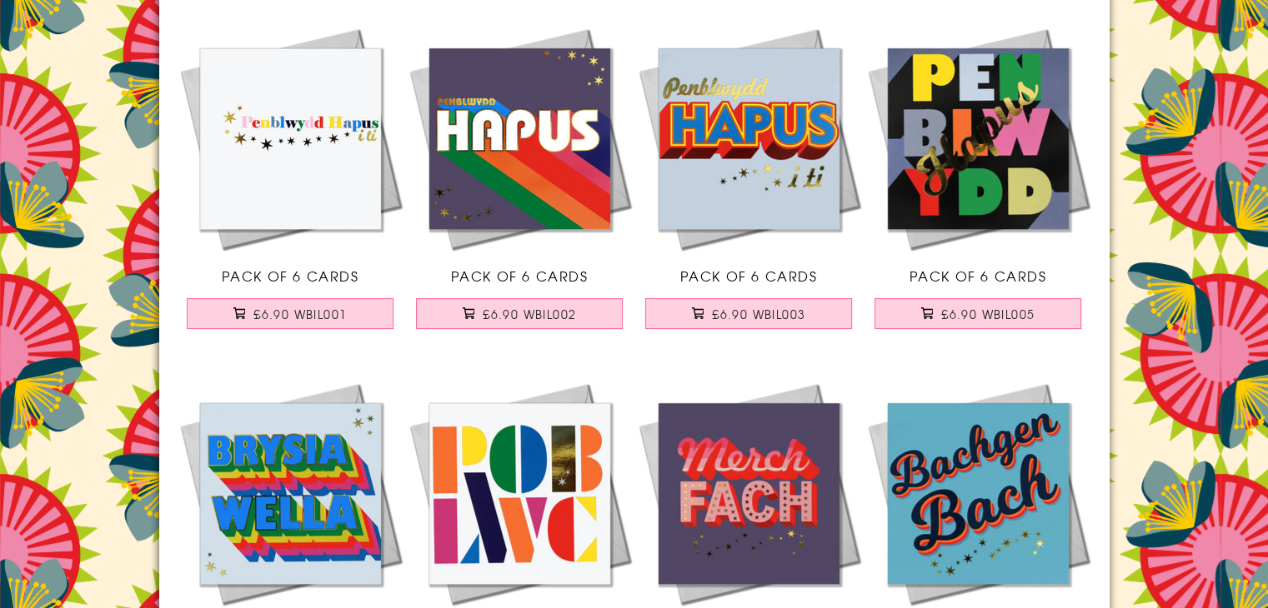
scroll to position [250, 0]
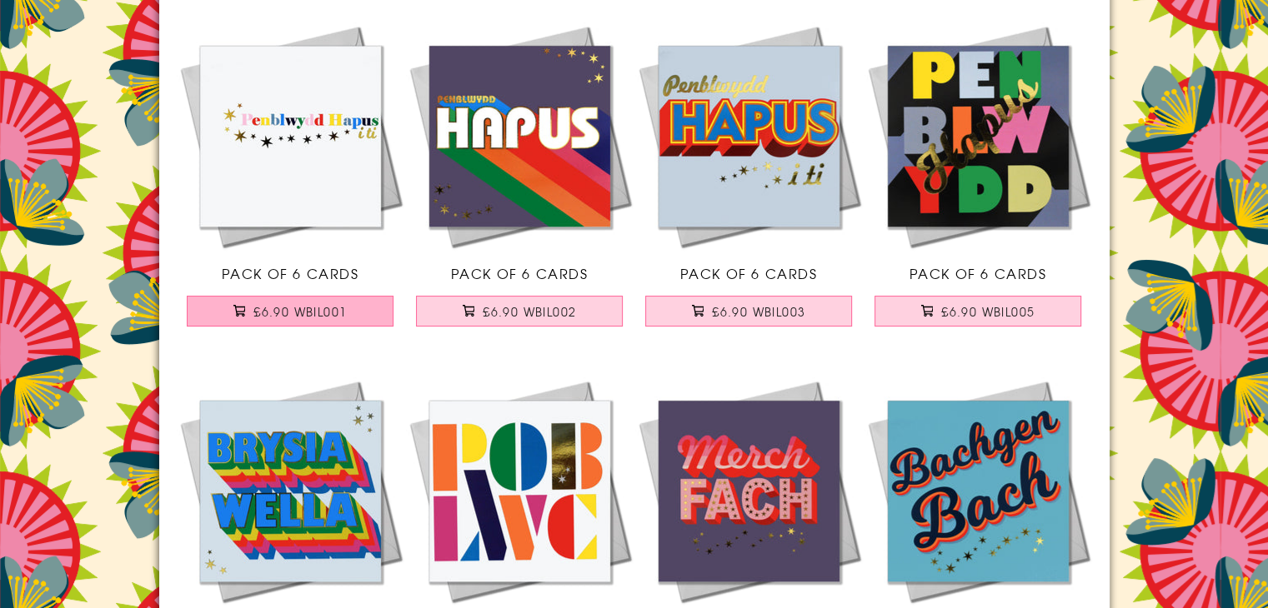
click at [354, 314] on button "£6.90 WBIL001" at bounding box center [290, 311] width 207 height 31
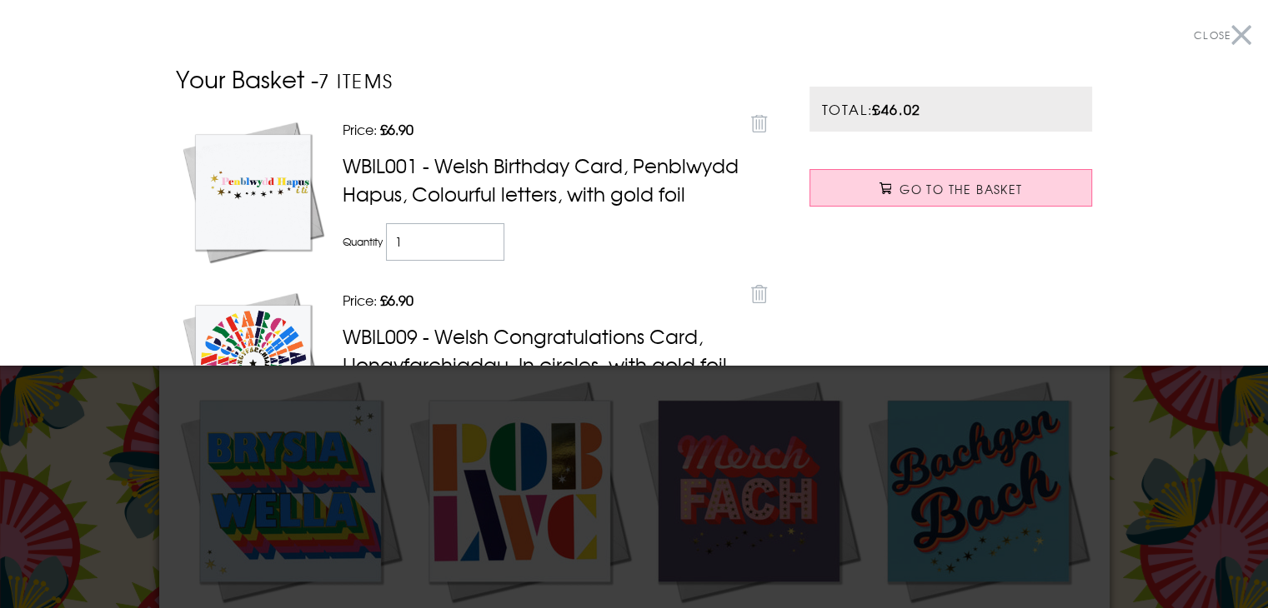
click at [1231, 38] on button "Close" at bounding box center [1223, 36] width 58 height 38
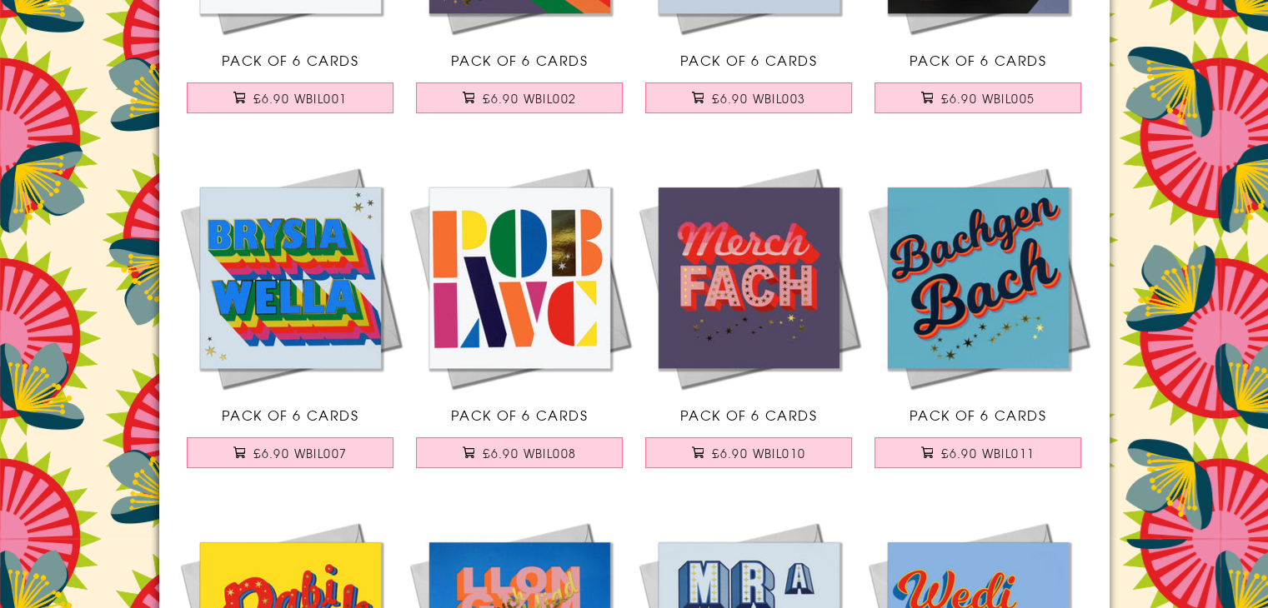
scroll to position [500, 0]
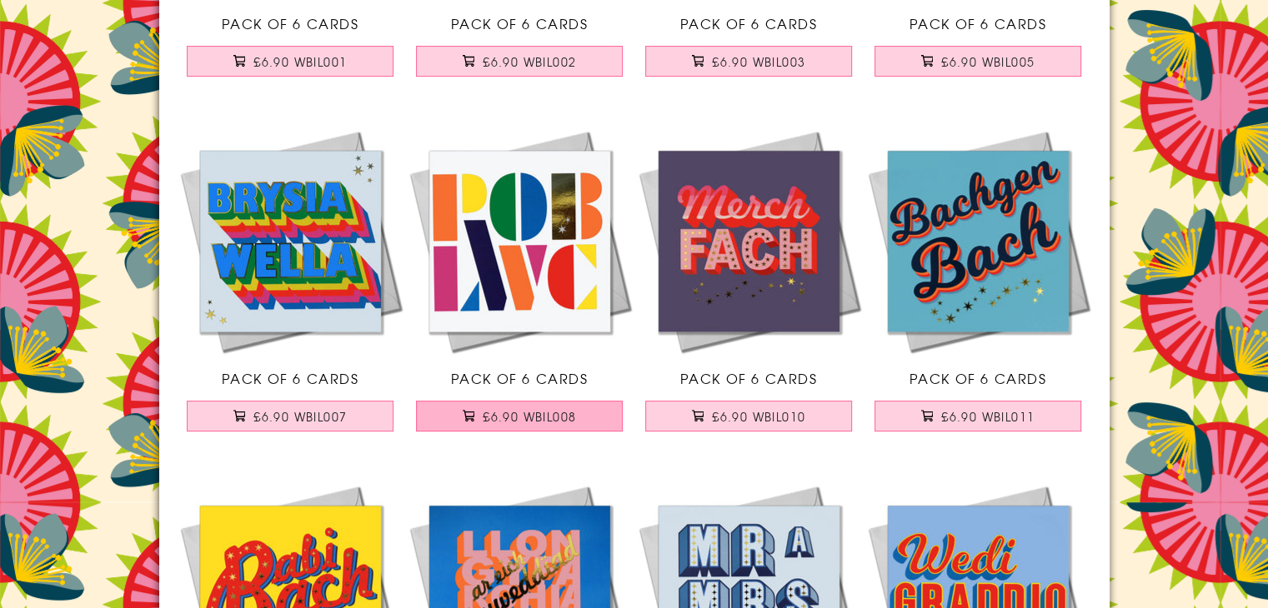
click at [523, 419] on span "£6.90 WBIL008" at bounding box center [529, 416] width 93 height 17
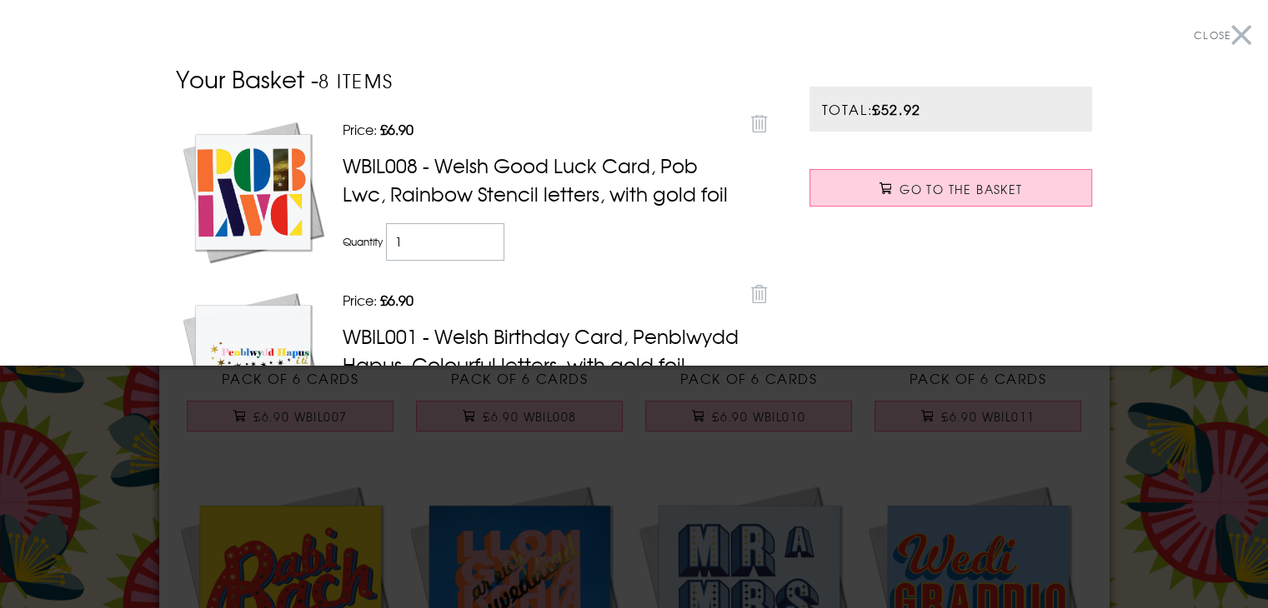
click at [1219, 38] on button "Close" at bounding box center [1223, 36] width 58 height 38
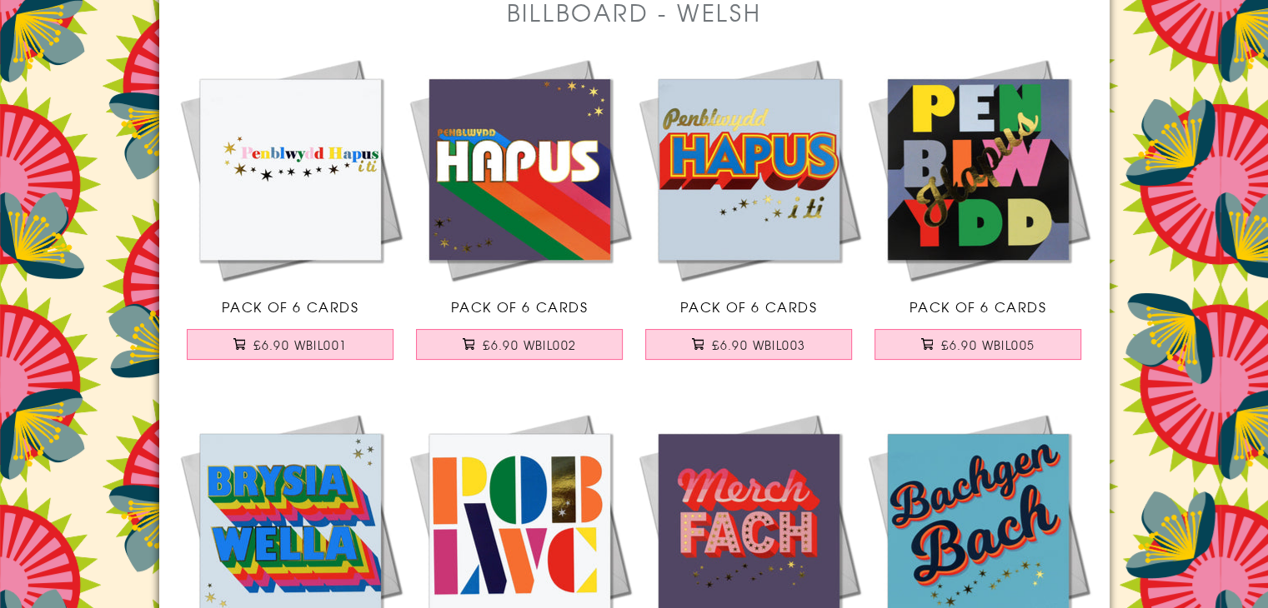
scroll to position [0, 0]
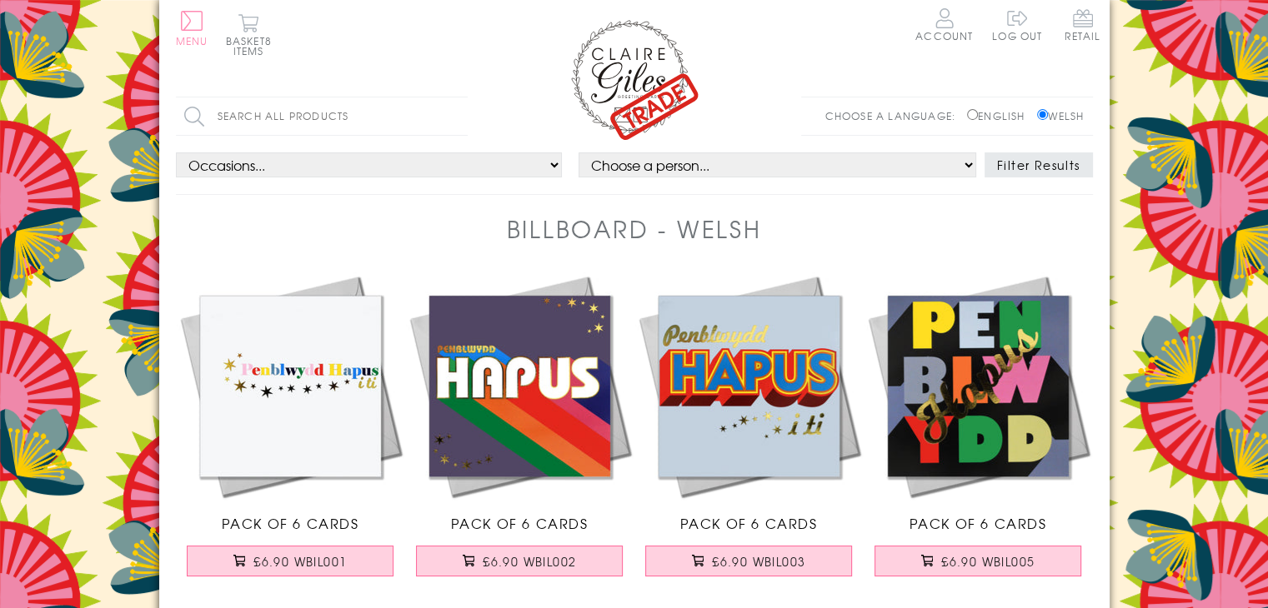
click at [188, 36] on span "Menu" at bounding box center [192, 40] width 33 height 15
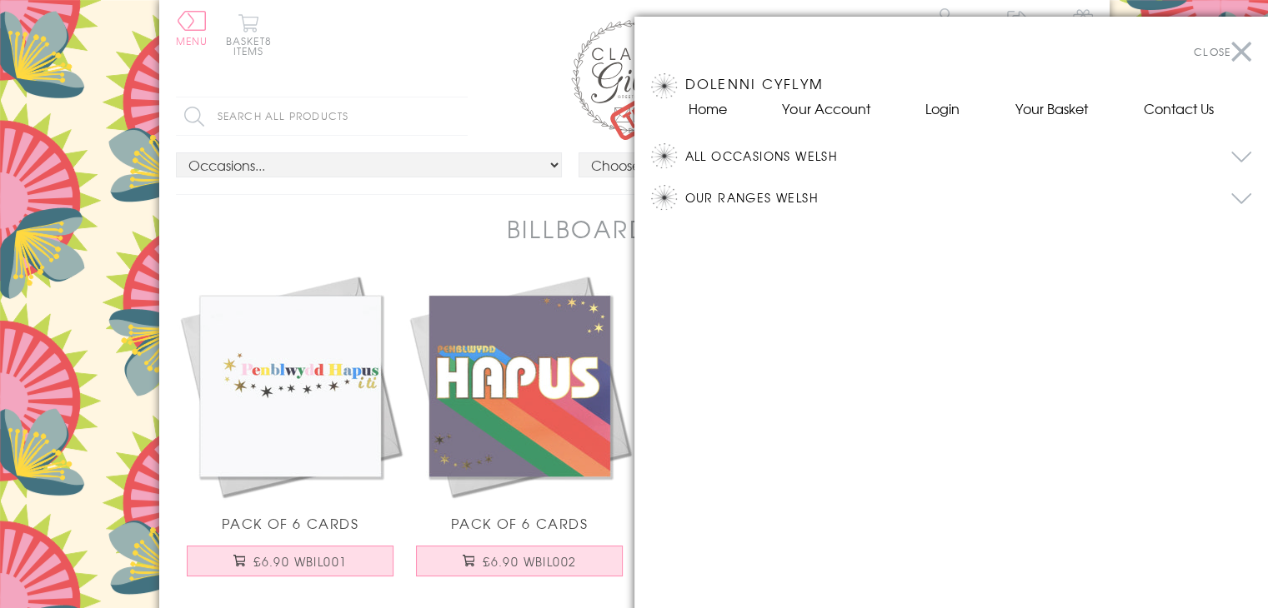
click at [823, 158] on button "All Occasions Welsh" at bounding box center [968, 155] width 567 height 25
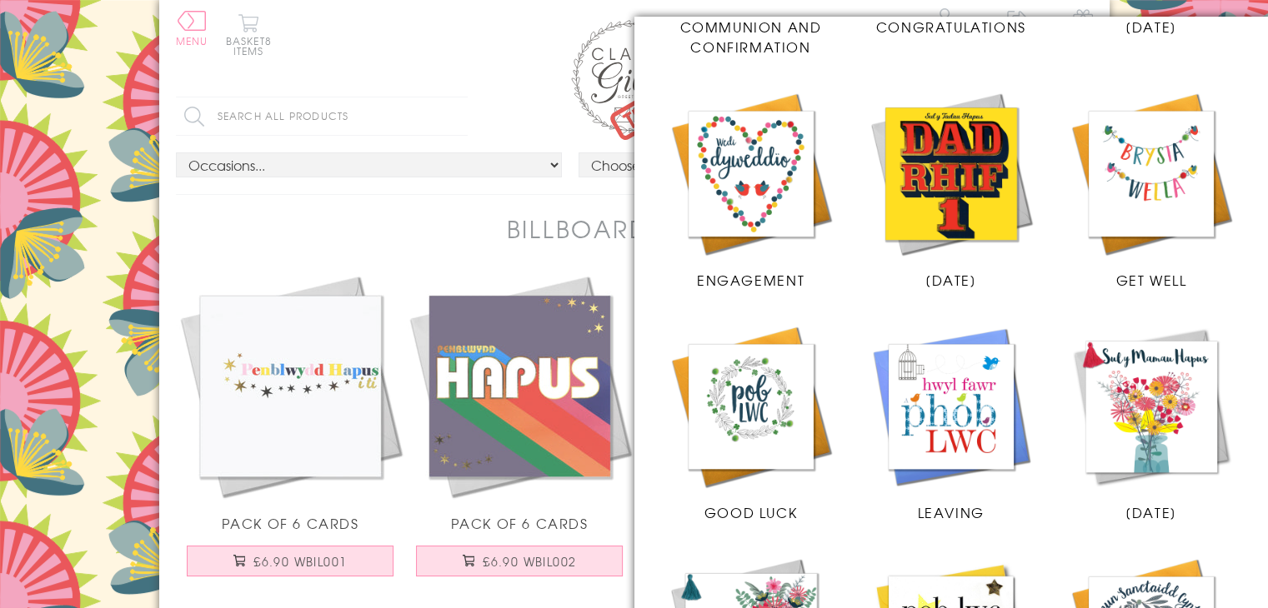
scroll to position [834, 0]
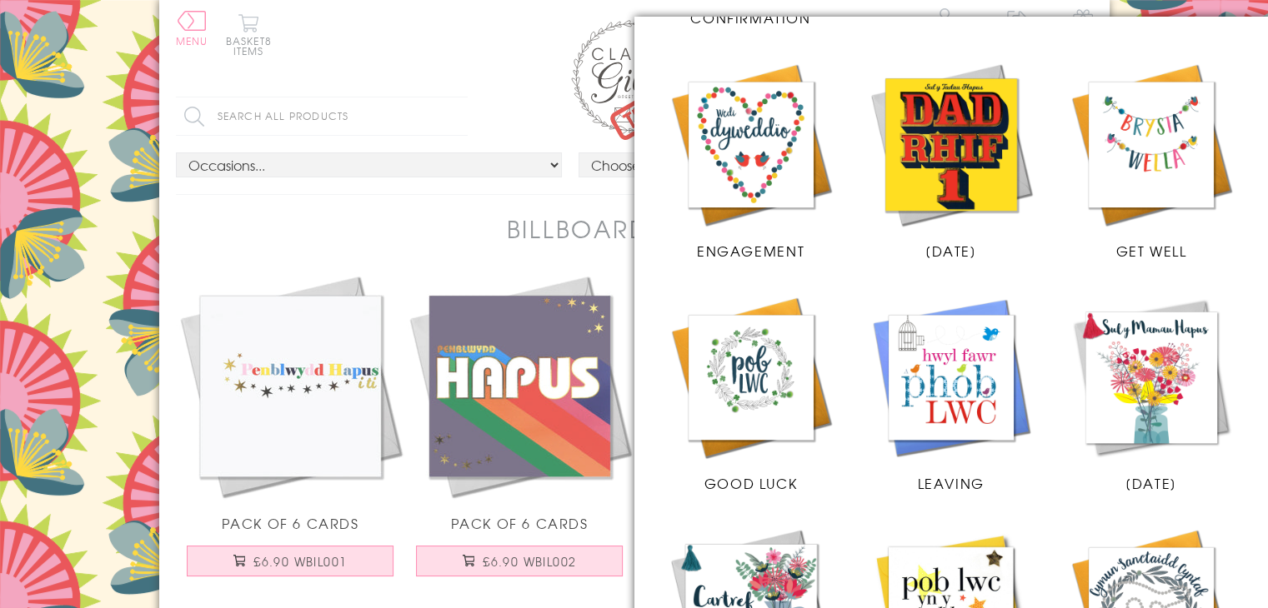
click at [1121, 136] on img at bounding box center [1151, 144] width 167 height 167
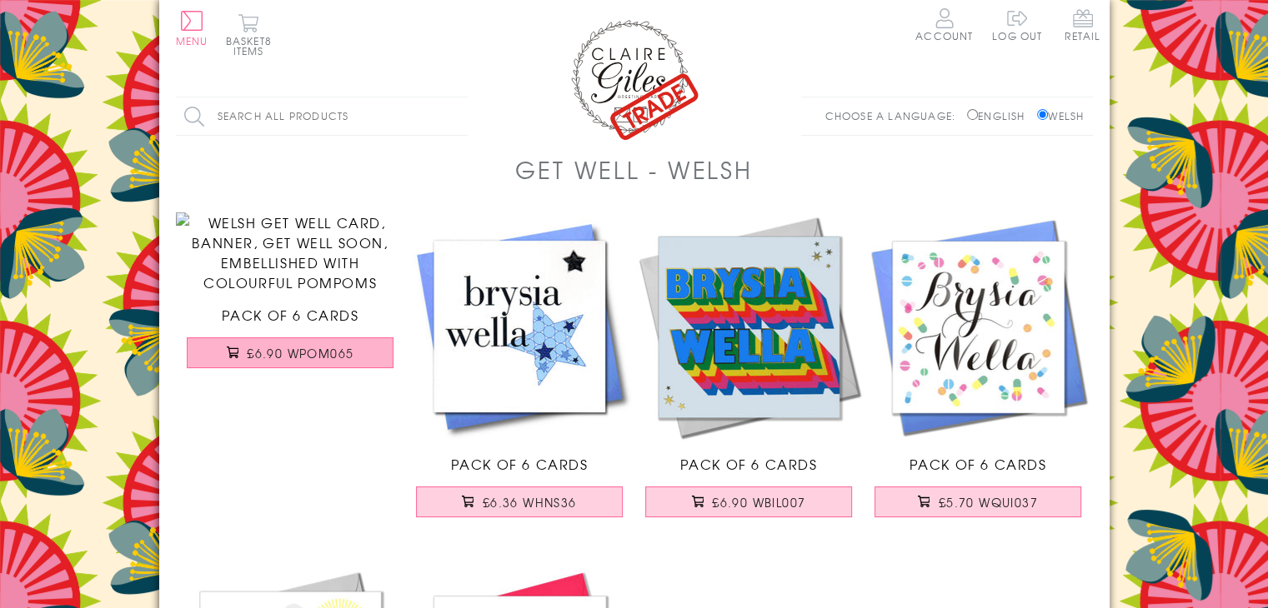
click at [293, 362] on span "£6.90 WPOM065" at bounding box center [300, 353] width 107 height 17
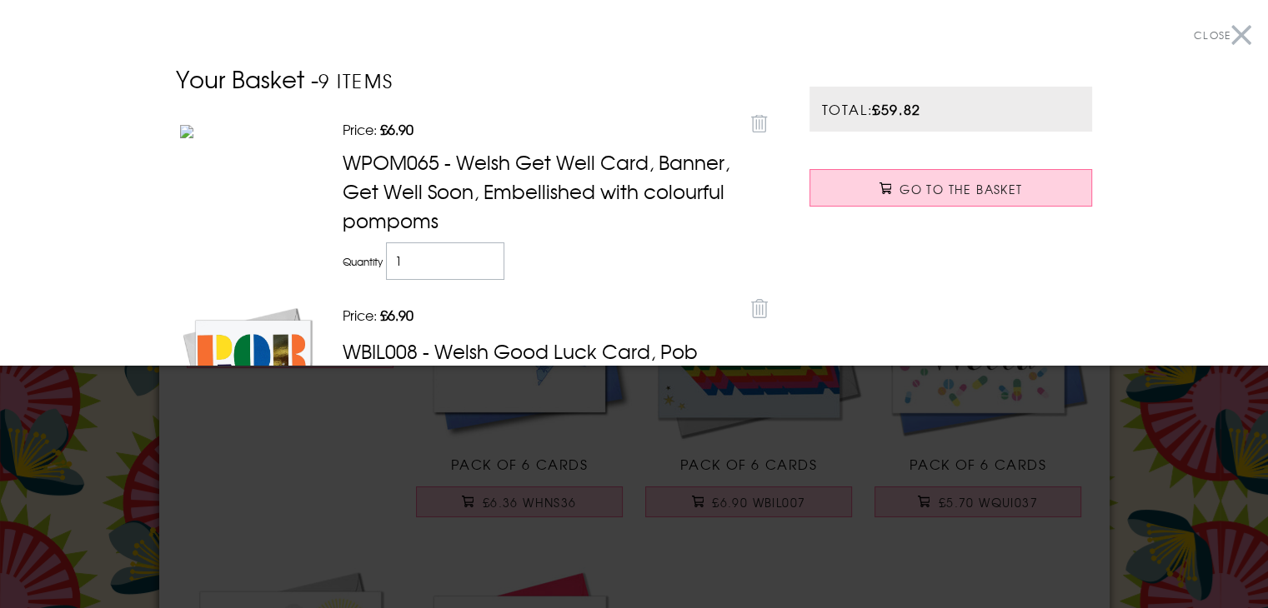
click at [1233, 38] on button "Close" at bounding box center [1223, 36] width 58 height 38
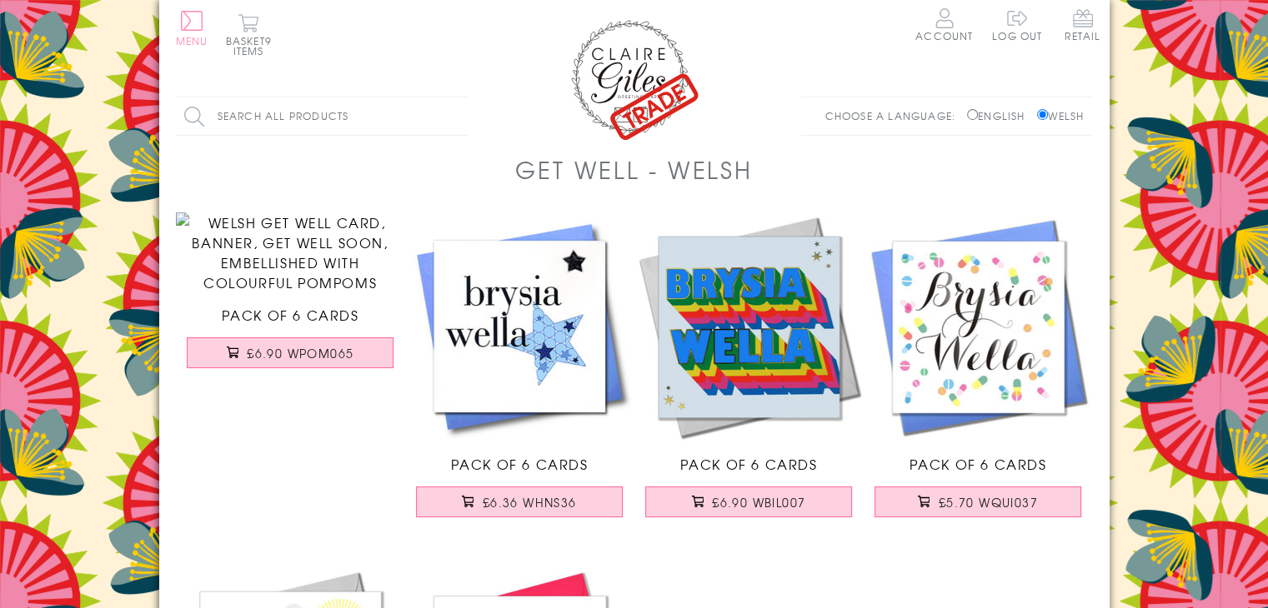
click at [197, 28] on button "Menu" at bounding box center [192, 28] width 33 height 35
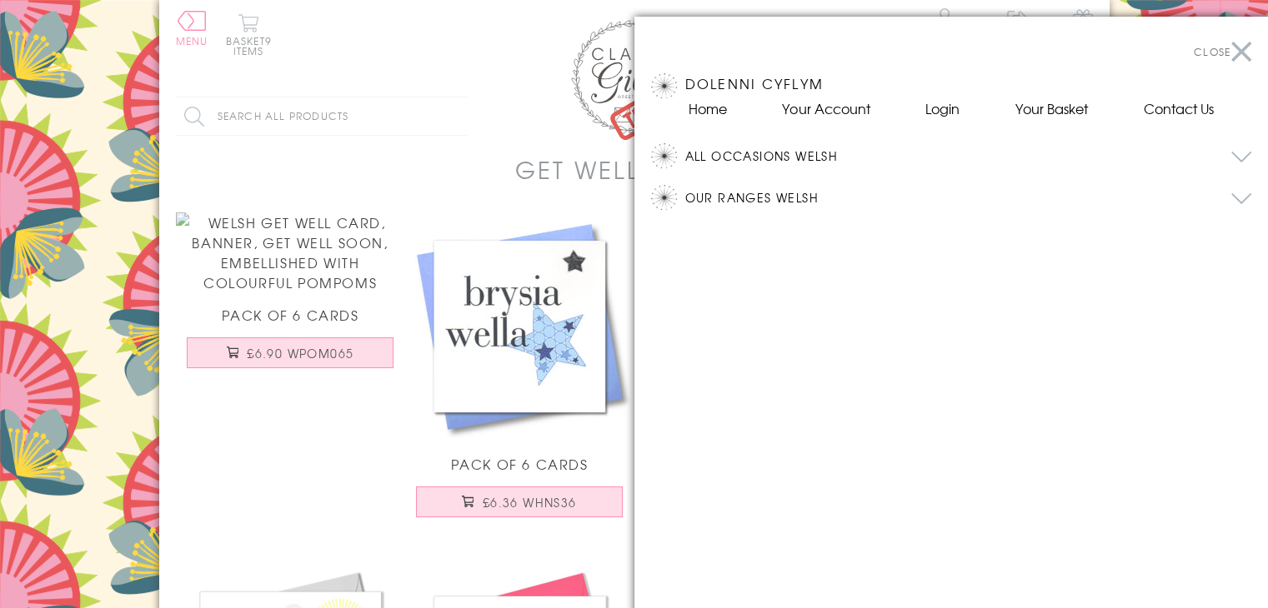
click at [781, 158] on button "All Occasions Welsh" at bounding box center [968, 155] width 567 height 25
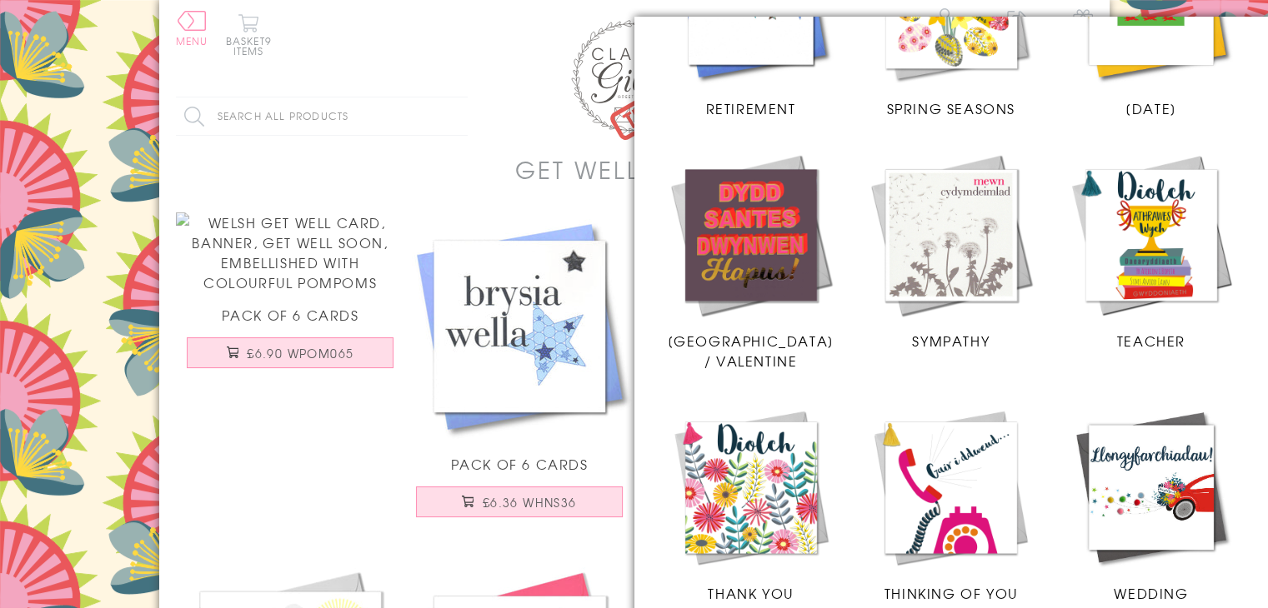
scroll to position [1743, 0]
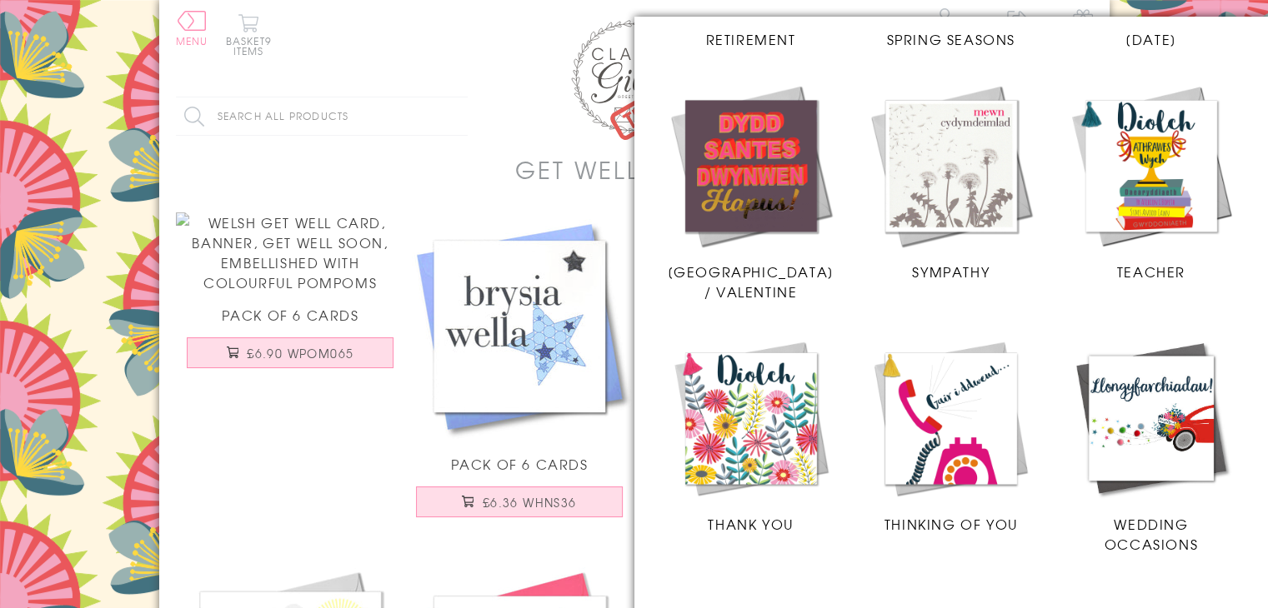
click at [771, 374] on img at bounding box center [751, 418] width 167 height 167
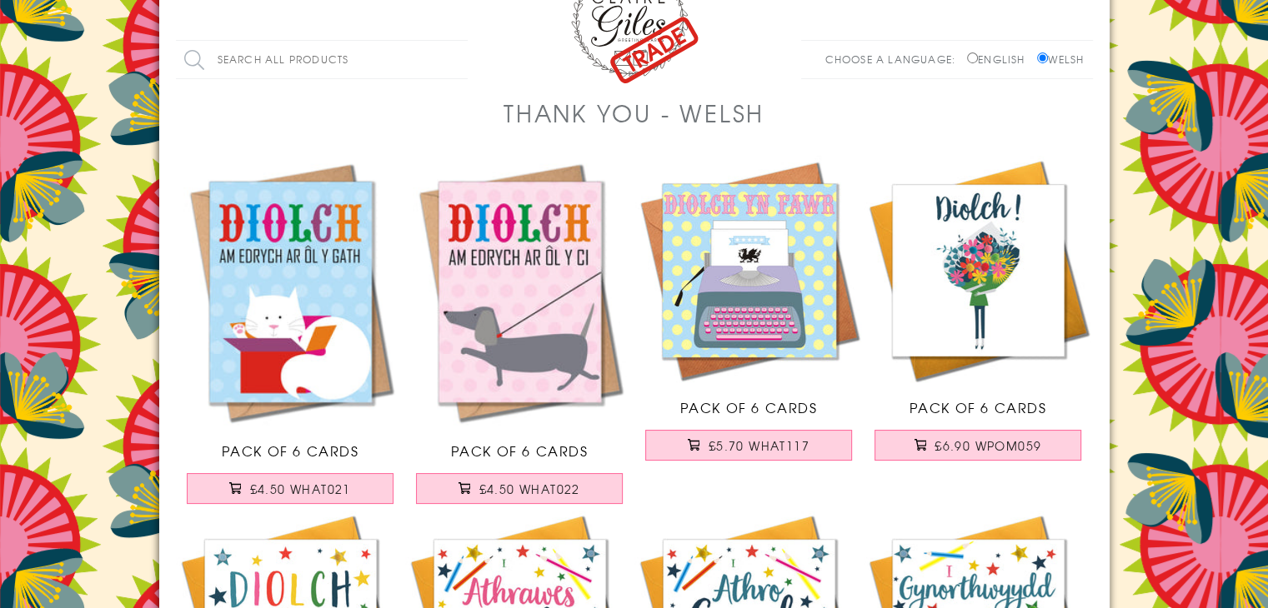
scroll to position [83, 0]
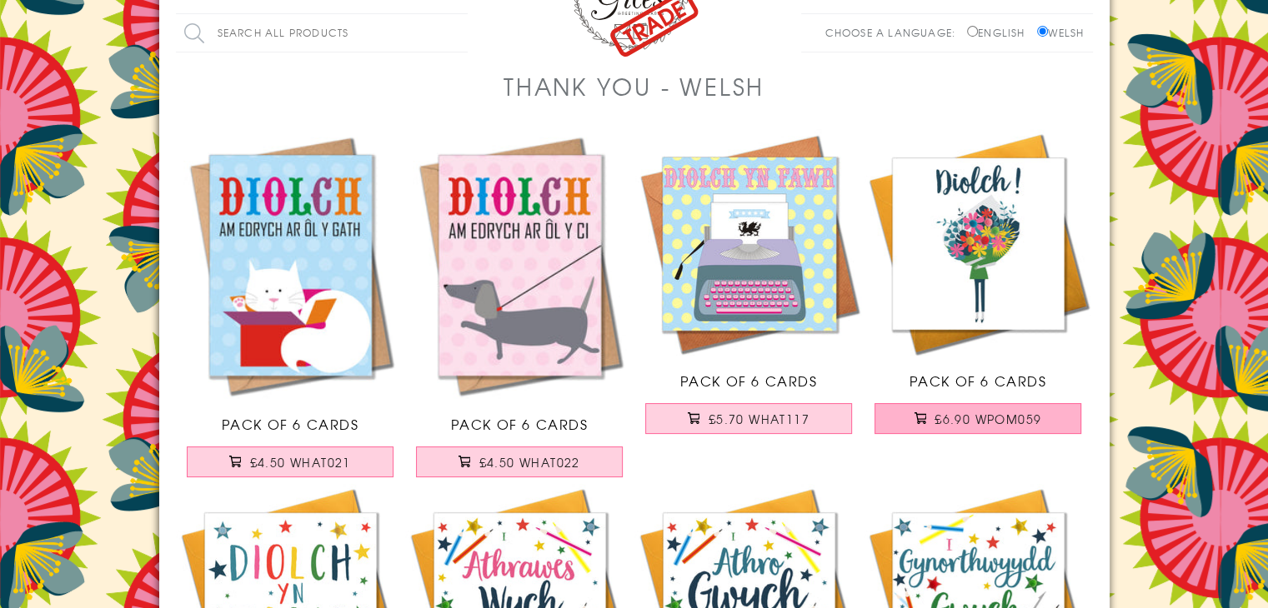
click at [894, 416] on button "£6.90 WPOM059" at bounding box center [977, 418] width 207 height 31
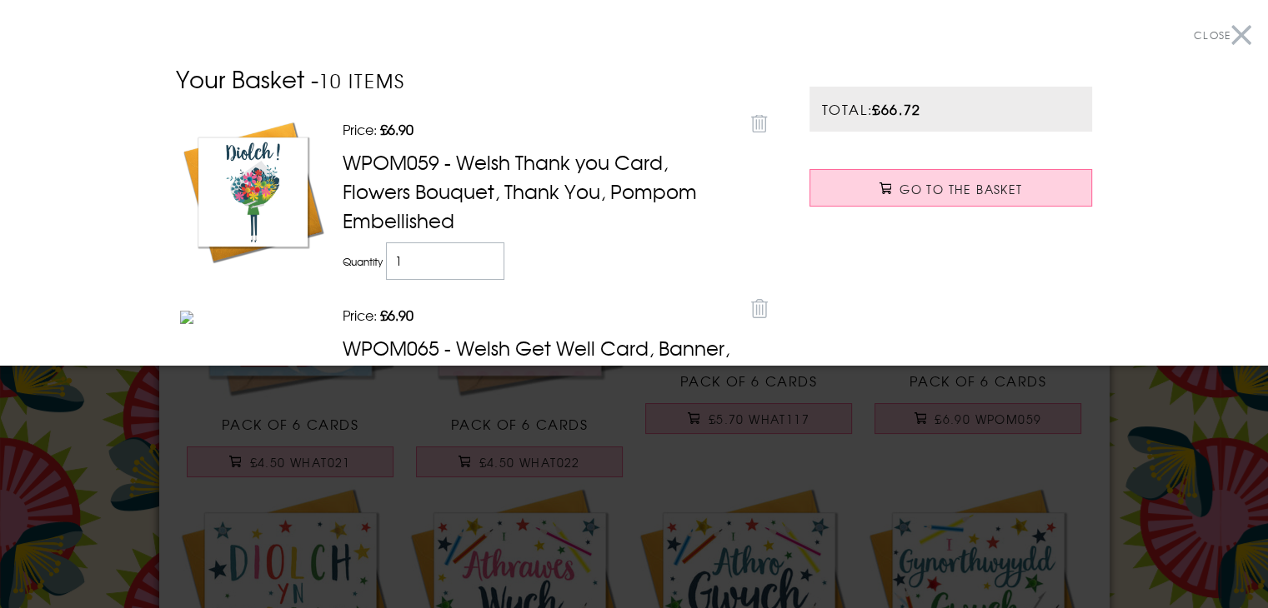
click at [1229, 38] on button "Close" at bounding box center [1223, 36] width 58 height 38
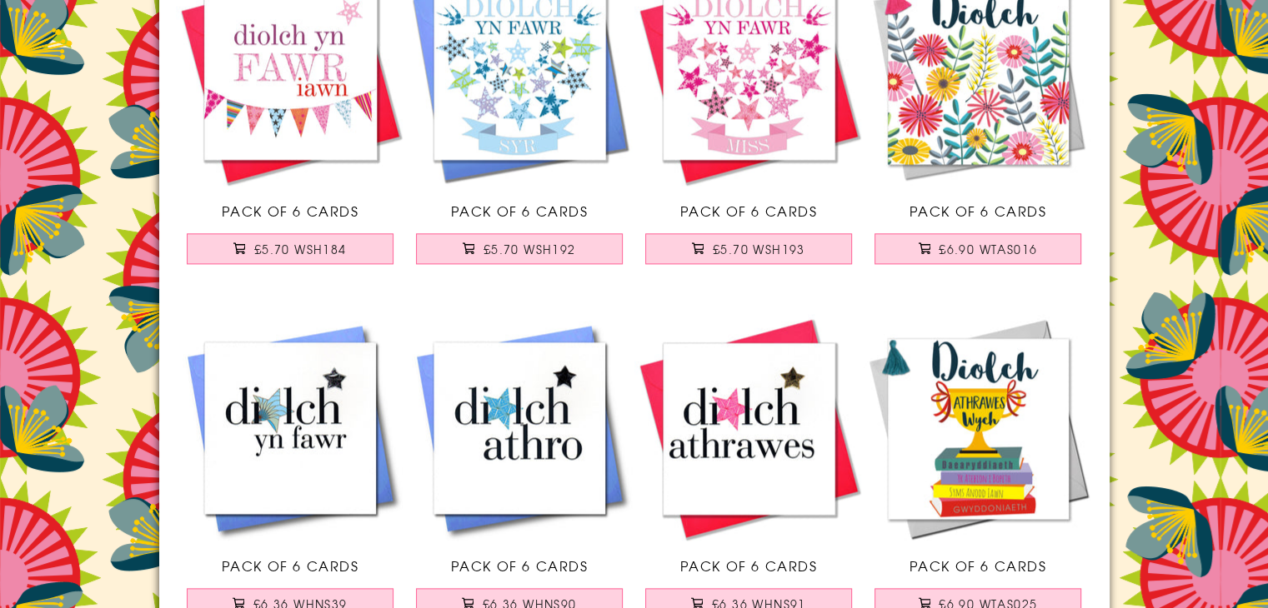
scroll to position [2084, 0]
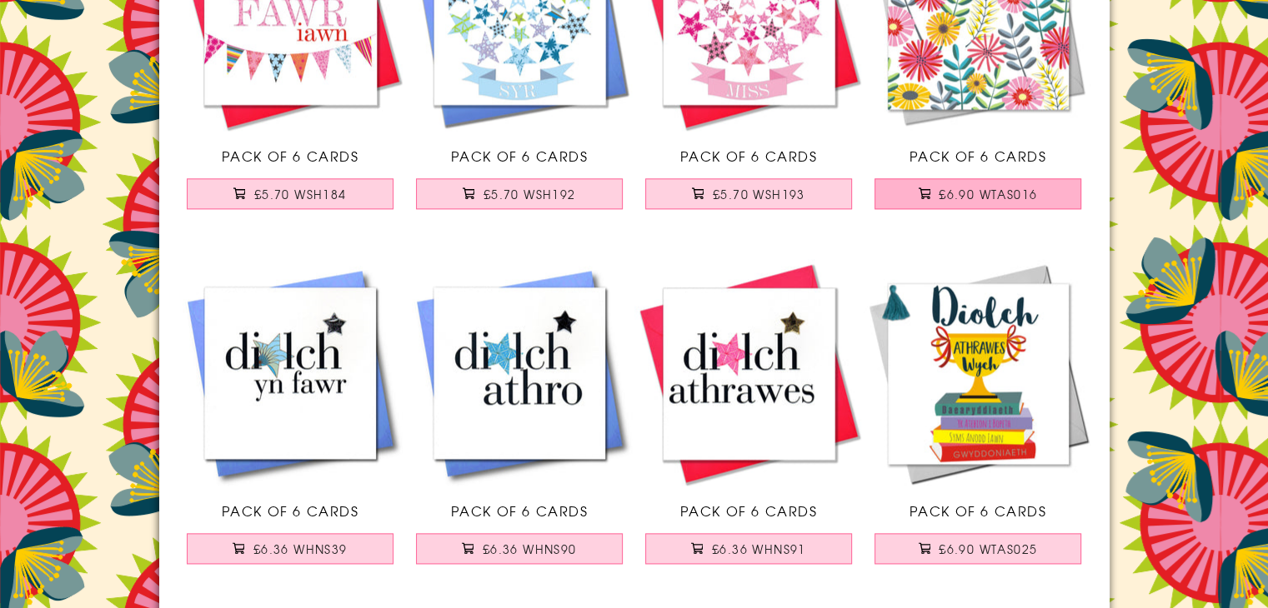
click at [954, 181] on button "£6.90 WTAS016" at bounding box center [977, 193] width 207 height 31
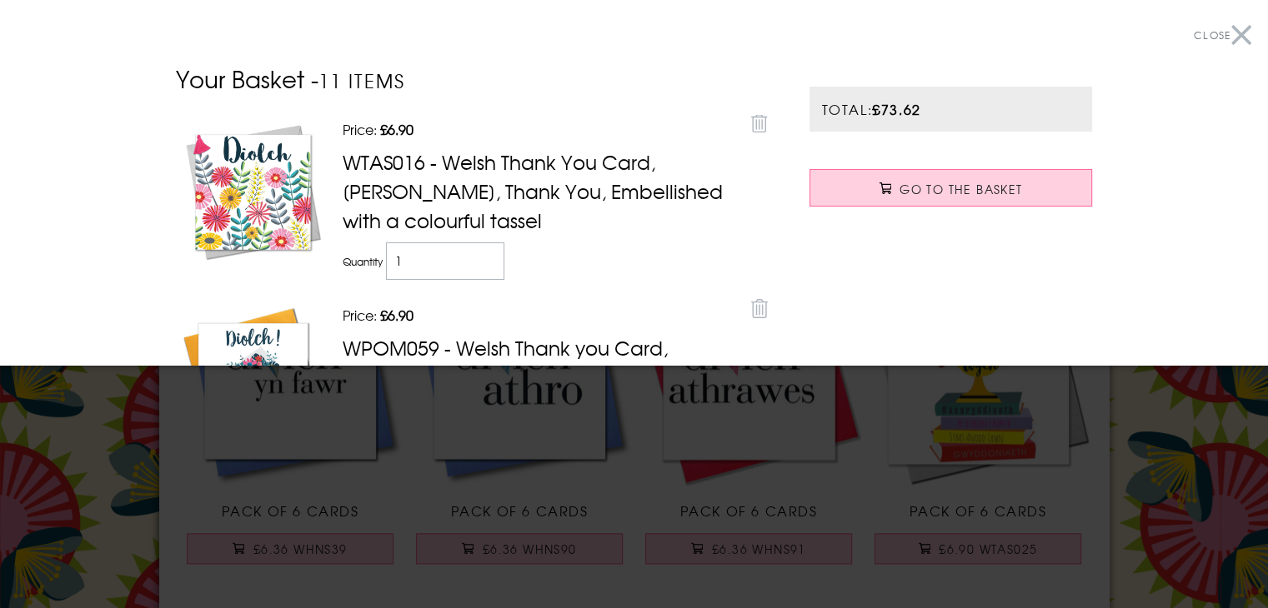
click at [1232, 34] on button "Close" at bounding box center [1223, 36] width 58 height 38
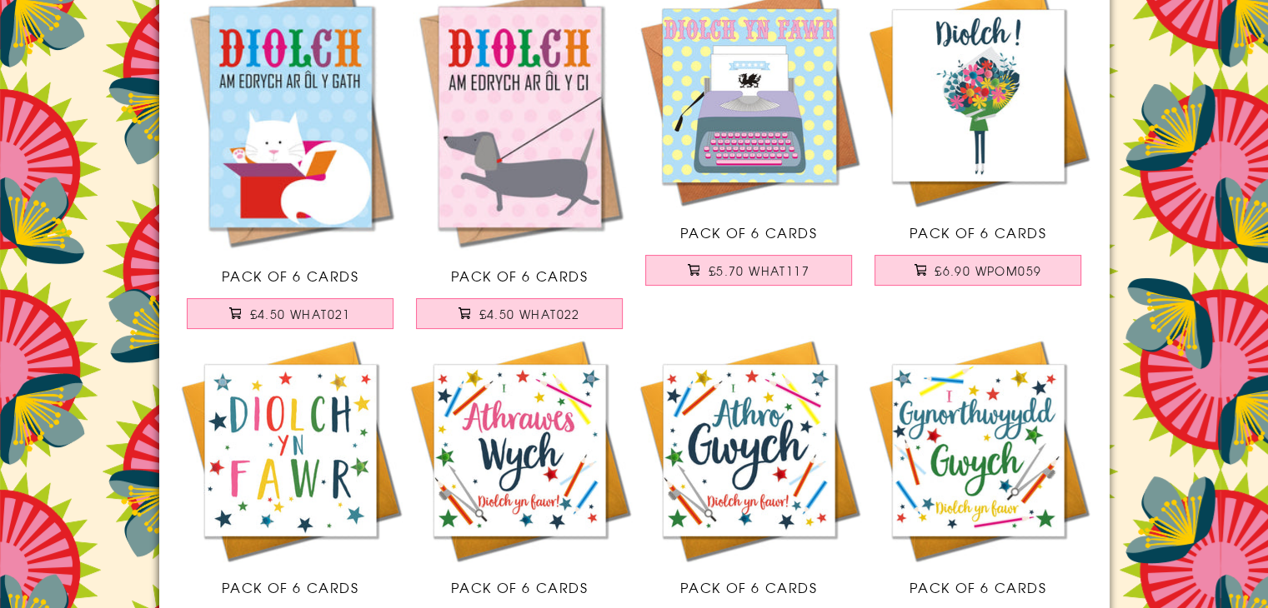
scroll to position [0, 0]
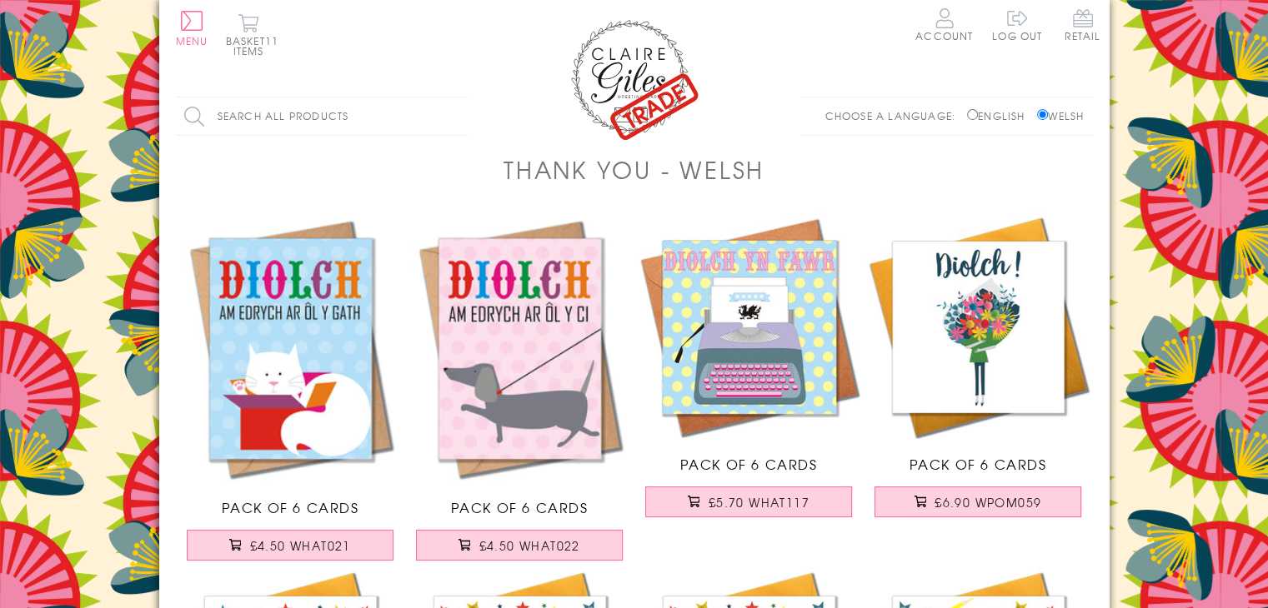
click at [248, 115] on input "Search all products" at bounding box center [322, 117] width 292 height 38
type input "dylai pawb gael ffrind fel ti"
click at [451, 98] on input "Search" at bounding box center [459, 117] width 17 height 38
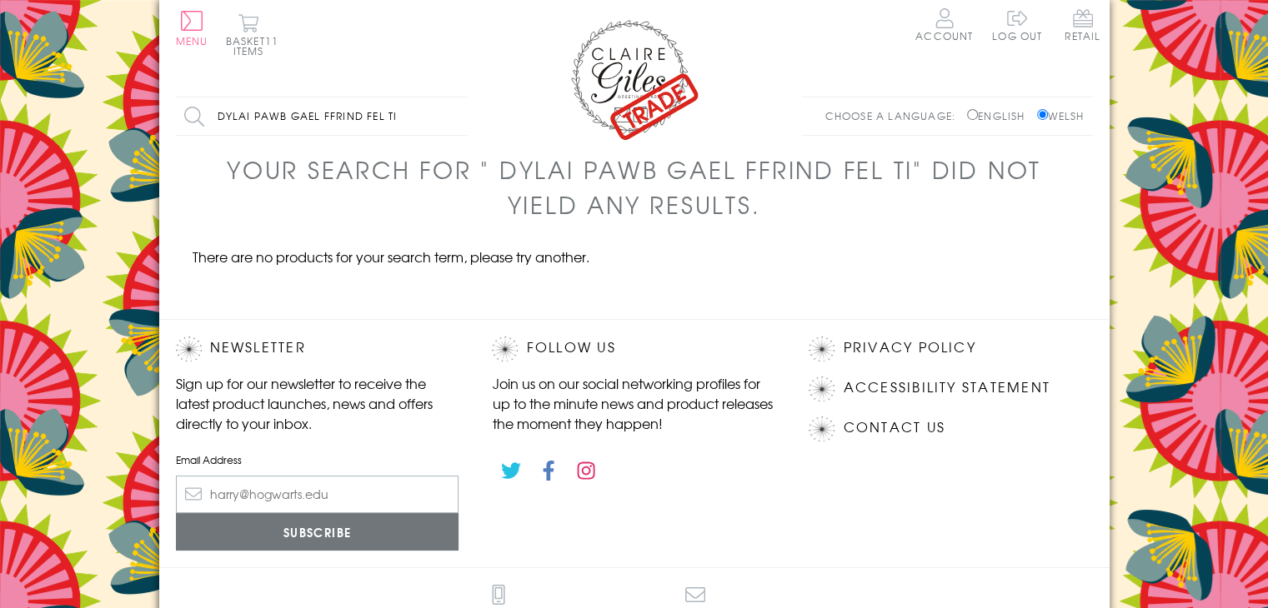
drag, startPoint x: 323, startPoint y: 120, endPoint x: 165, endPoint y: 105, distance: 159.1
click at [165, 104] on div "Search all products dylai pawb gael ffrind fel ti Search Choose a language: Eng…" at bounding box center [634, 125] width 950 height 56
click at [382, 114] on input "ffrind fel ti" at bounding box center [322, 117] width 292 height 38
click at [193, 115] on input "ffrind fel ti" at bounding box center [322, 117] width 292 height 38
click at [370, 111] on input "ffrind fel ti" at bounding box center [322, 117] width 292 height 38
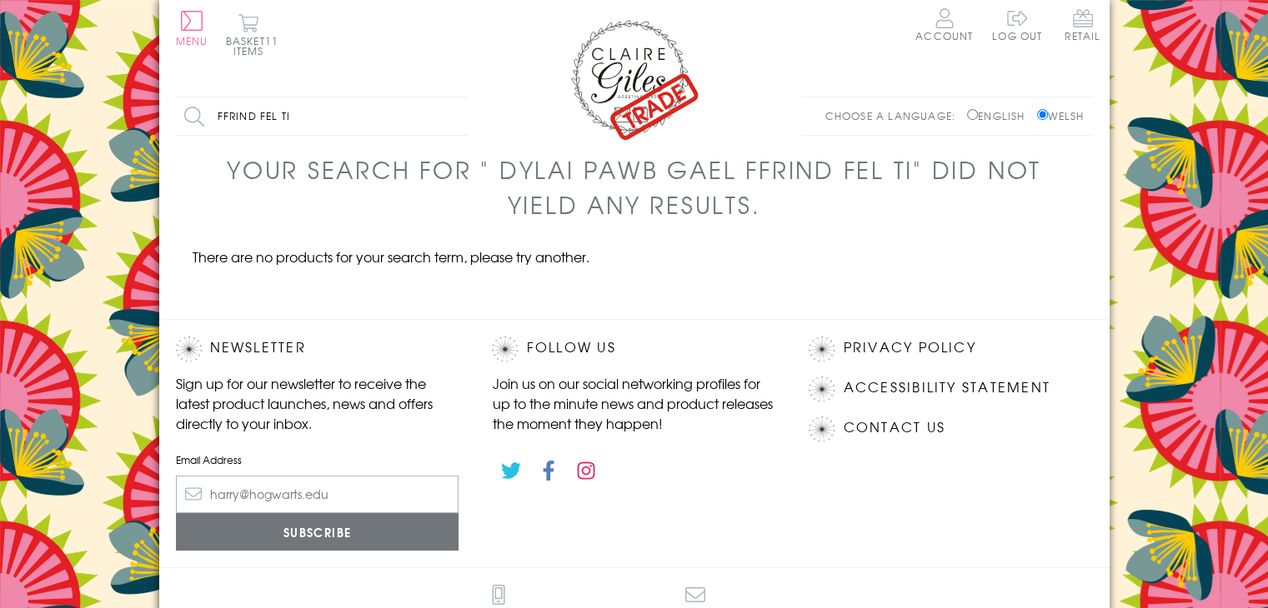
type input "ffrind fel ti"
click at [451, 98] on input "Search" at bounding box center [459, 117] width 17 height 38
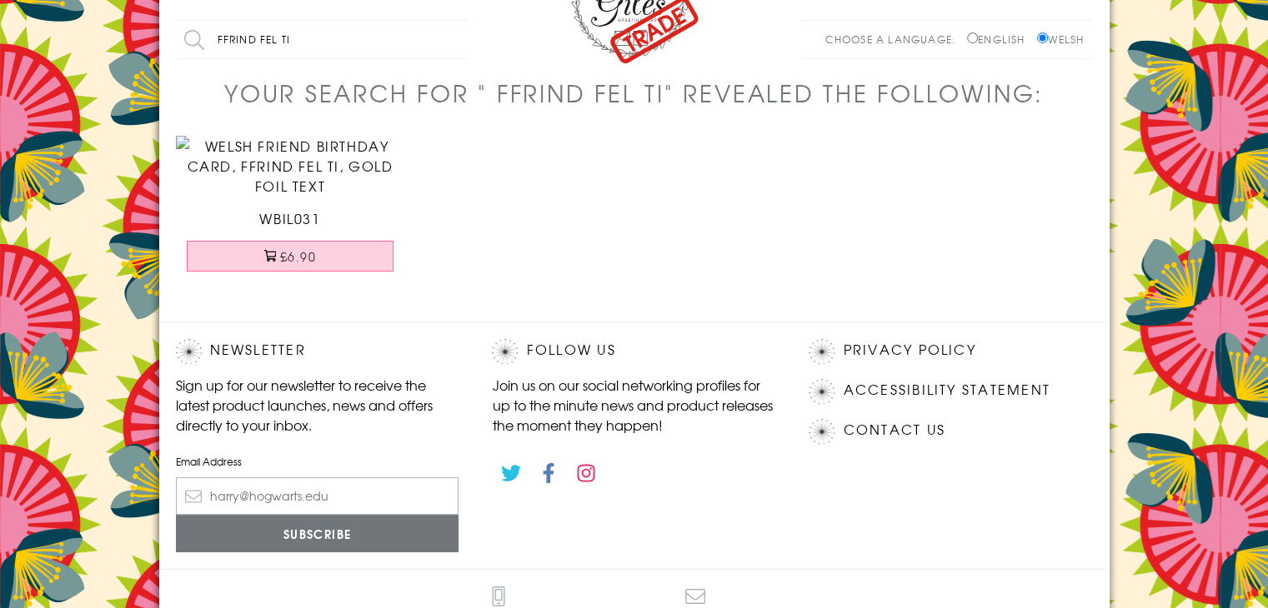
scroll to position [167, 0]
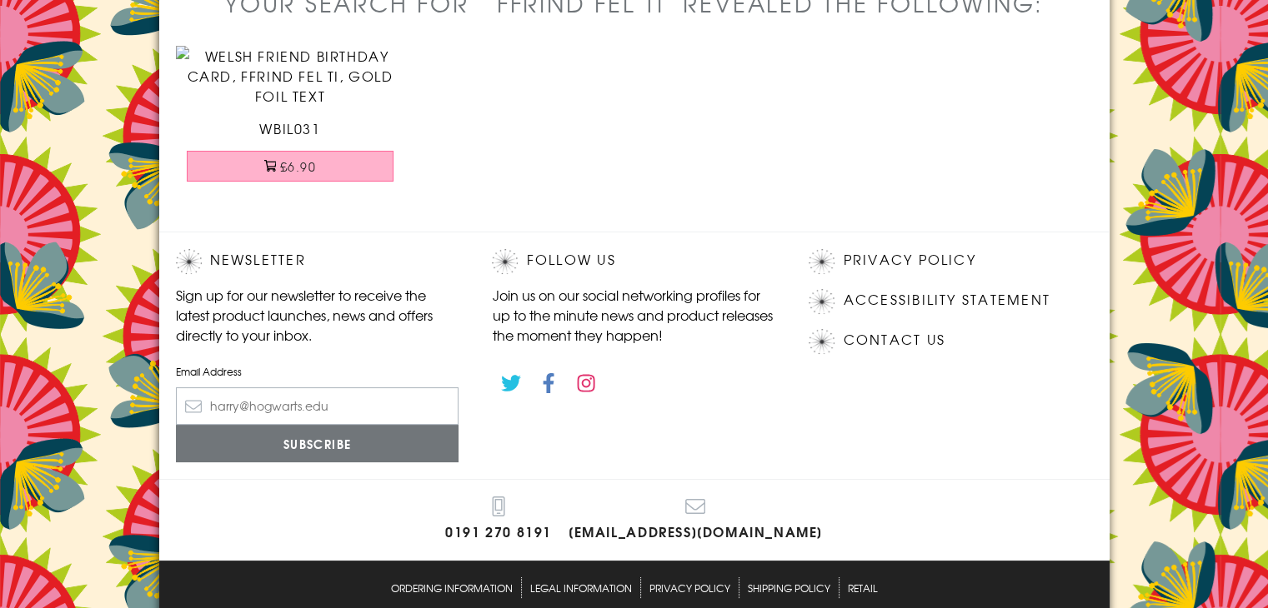
click at [325, 182] on button "£6.90" at bounding box center [290, 166] width 207 height 31
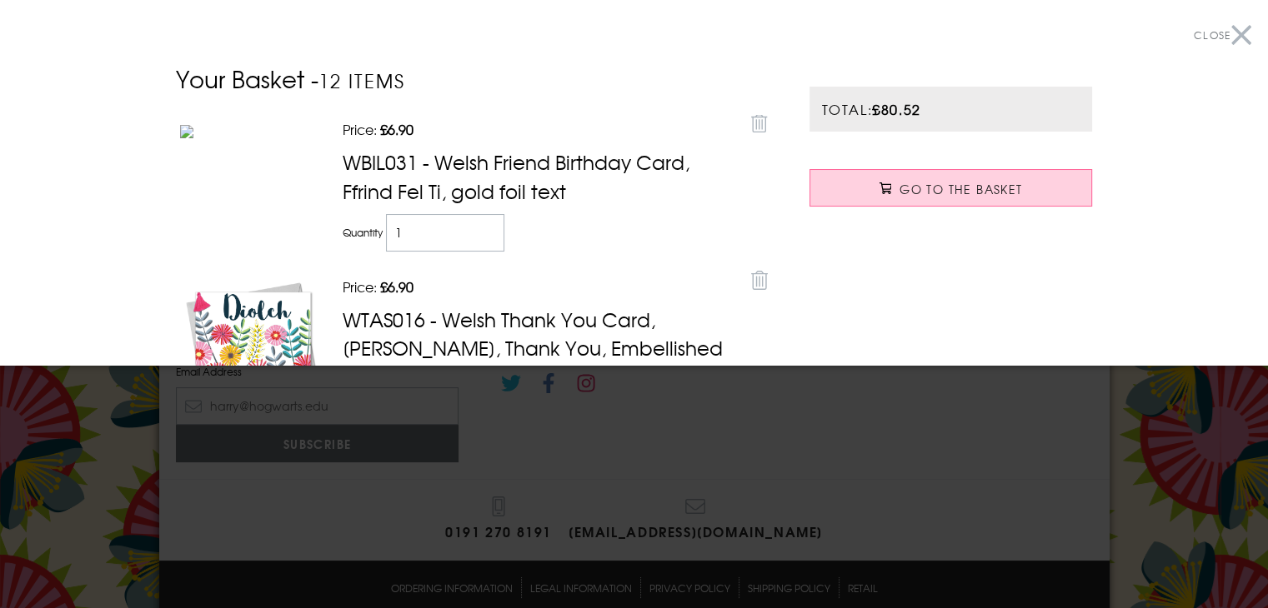
click at [1229, 28] on button "Close" at bounding box center [1223, 36] width 58 height 38
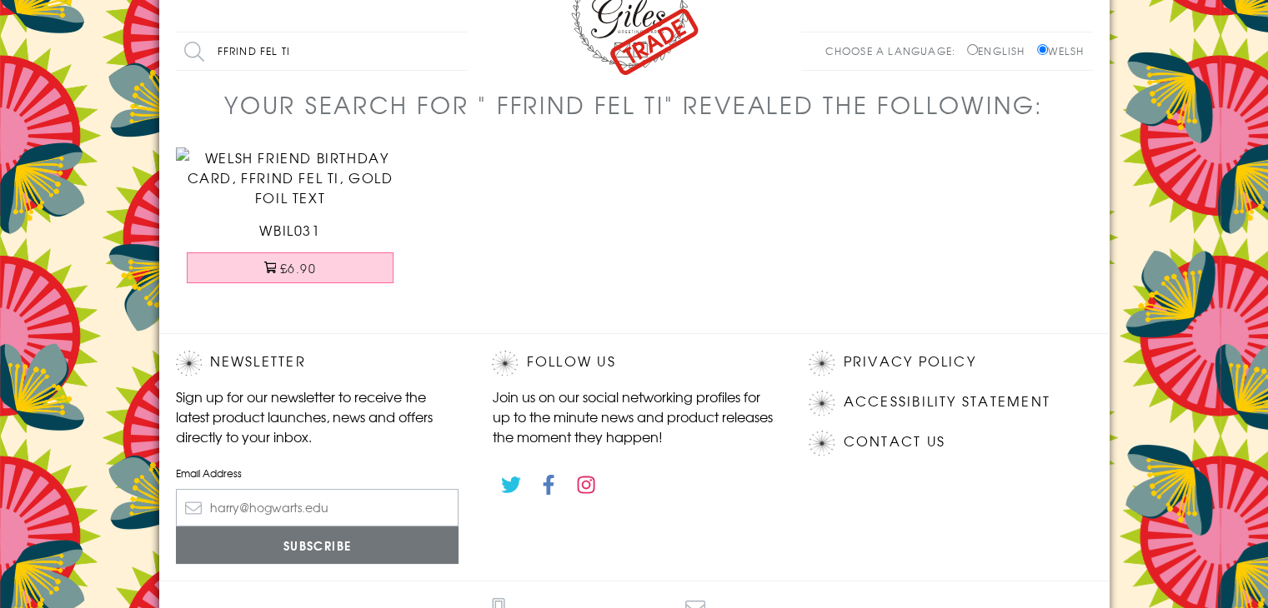
scroll to position [0, 0]
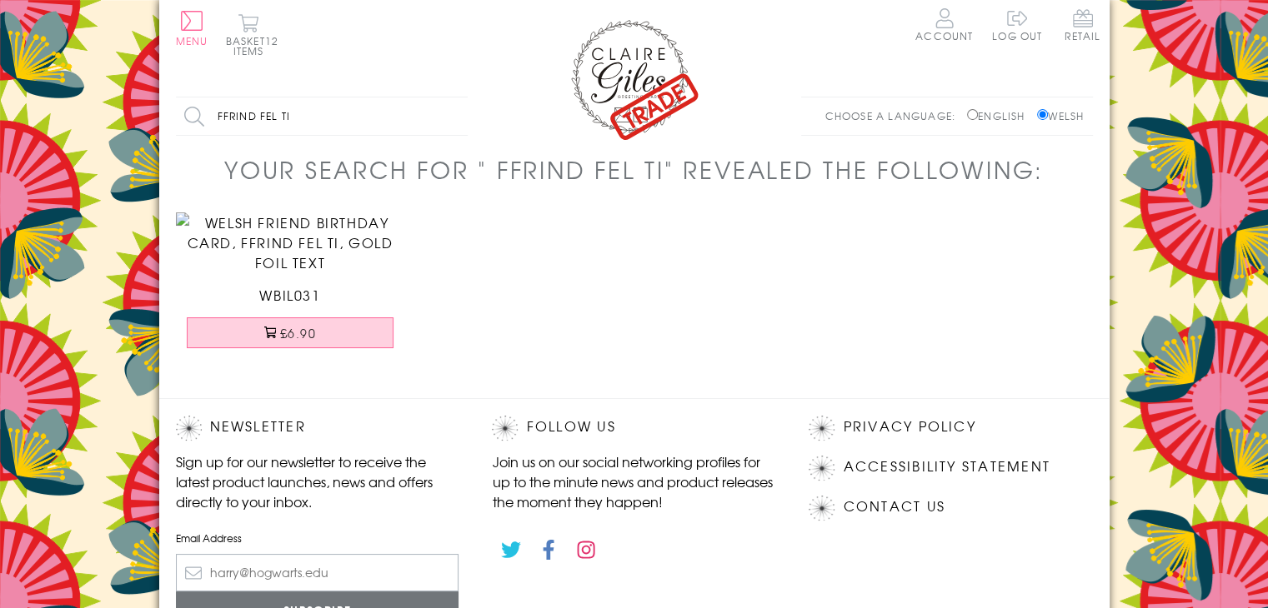
drag, startPoint x: 344, startPoint y: 120, endPoint x: 163, endPoint y: 107, distance: 181.4
click at [143, 107] on body "Close Dolenni Cyflym Home Your Account Login Your Basket Contact Us All Occasio…" at bounding box center [634, 412] width 1268 height 824
click at [263, 114] on input "rwyn di garu di" at bounding box center [322, 117] width 292 height 38
drag, startPoint x: 328, startPoint y: 118, endPoint x: 346, endPoint y: 123, distance: 19.2
click at [328, 118] on input "rwyn dy garu di" at bounding box center [322, 117] width 292 height 38
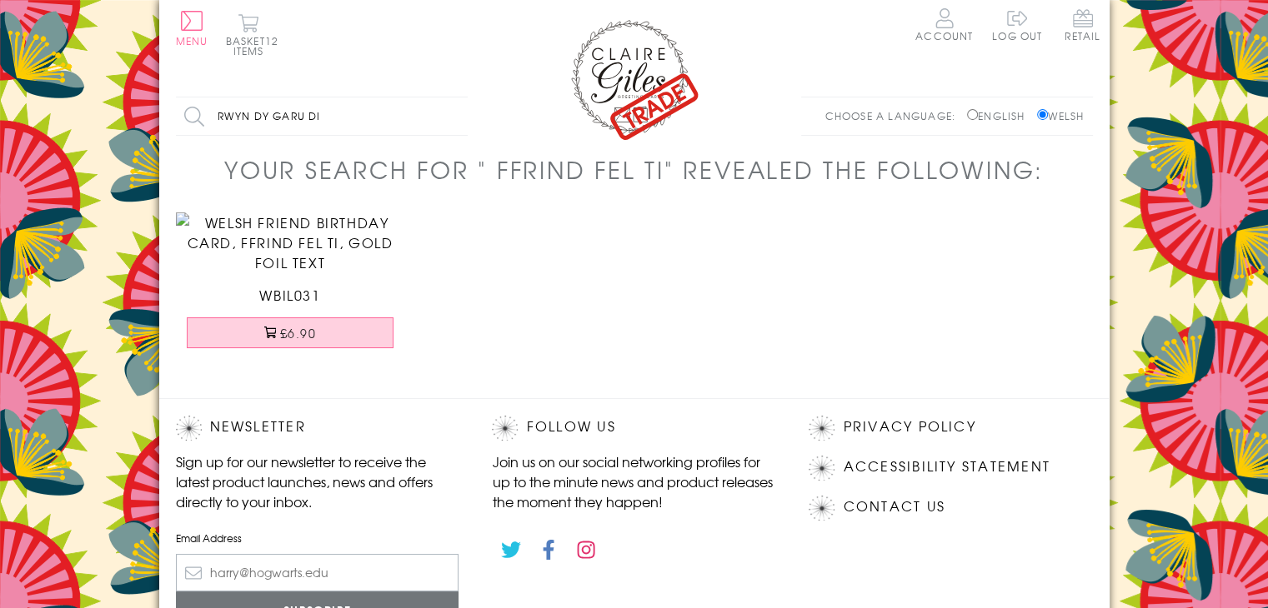
type input "rwyn dy garu di"
click at [451, 98] on input "Search" at bounding box center [459, 117] width 17 height 38
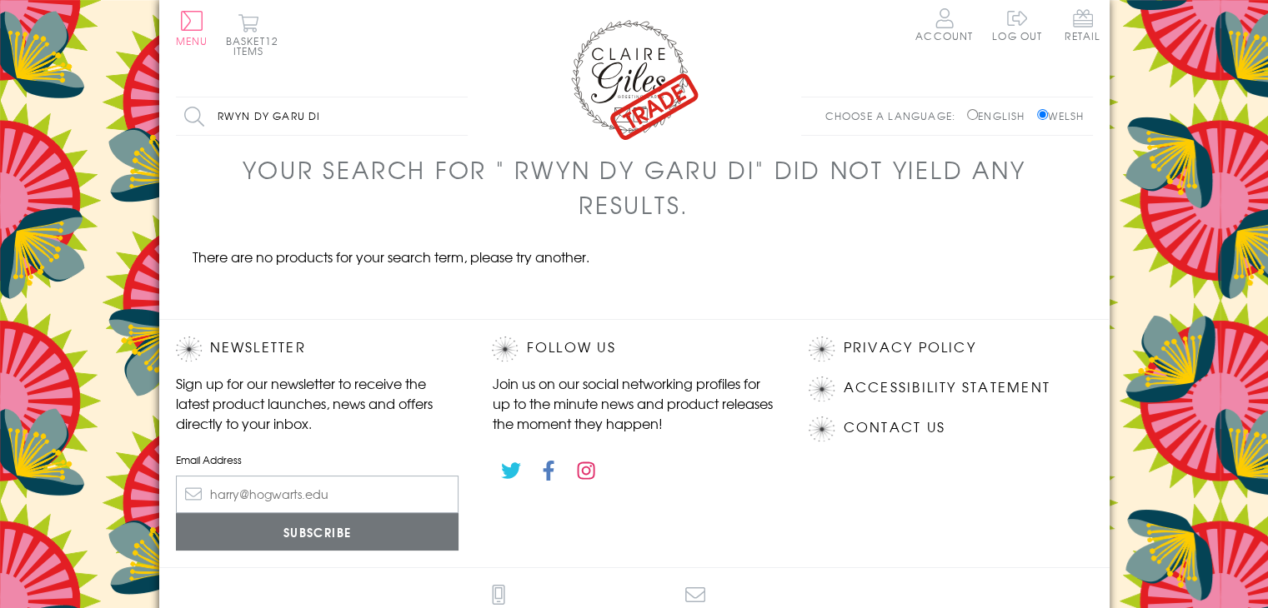
click at [243, 118] on input "rwyn dy garu di" at bounding box center [322, 117] width 292 height 38
click at [360, 116] on input "rwy'n dy garu di" at bounding box center [322, 117] width 292 height 38
type input "rwy'n dy garu di"
click at [451, 98] on input "Search" at bounding box center [459, 117] width 17 height 38
drag, startPoint x: 371, startPoint y: 123, endPoint x: 165, endPoint y: 111, distance: 206.3
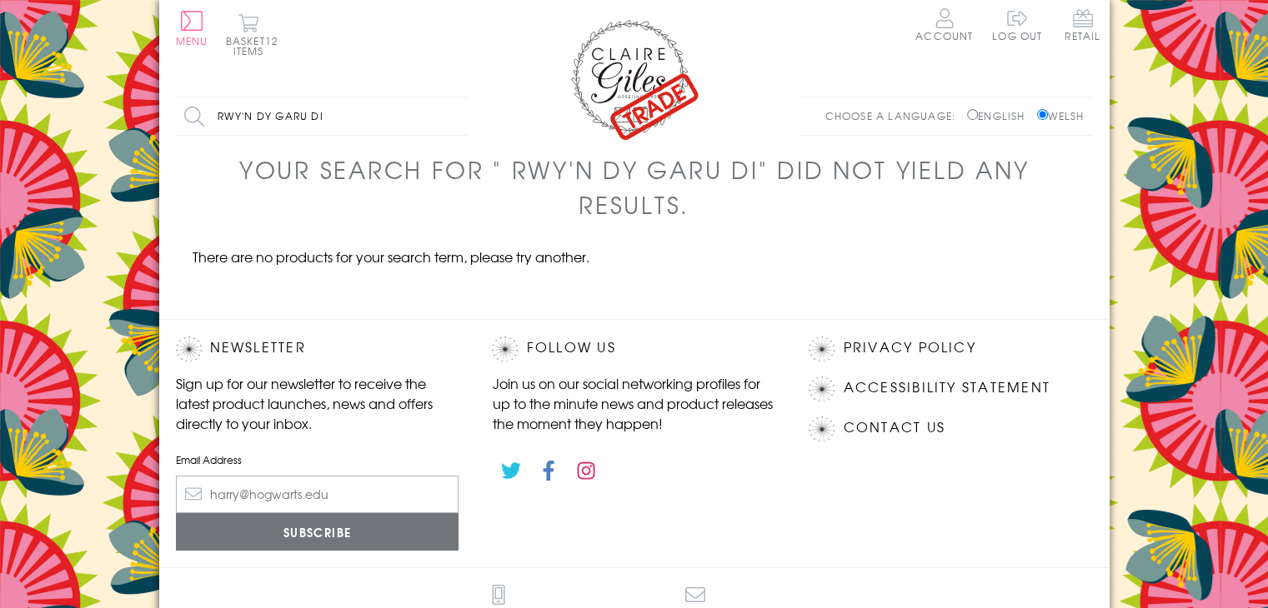
click at [165, 111] on div "Search all products rwy'n dy garu di Search Choose a language: English Welsh" at bounding box center [634, 125] width 950 height 56
type input "love you"
click at [451, 98] on input "Search" at bounding box center [459, 117] width 17 height 38
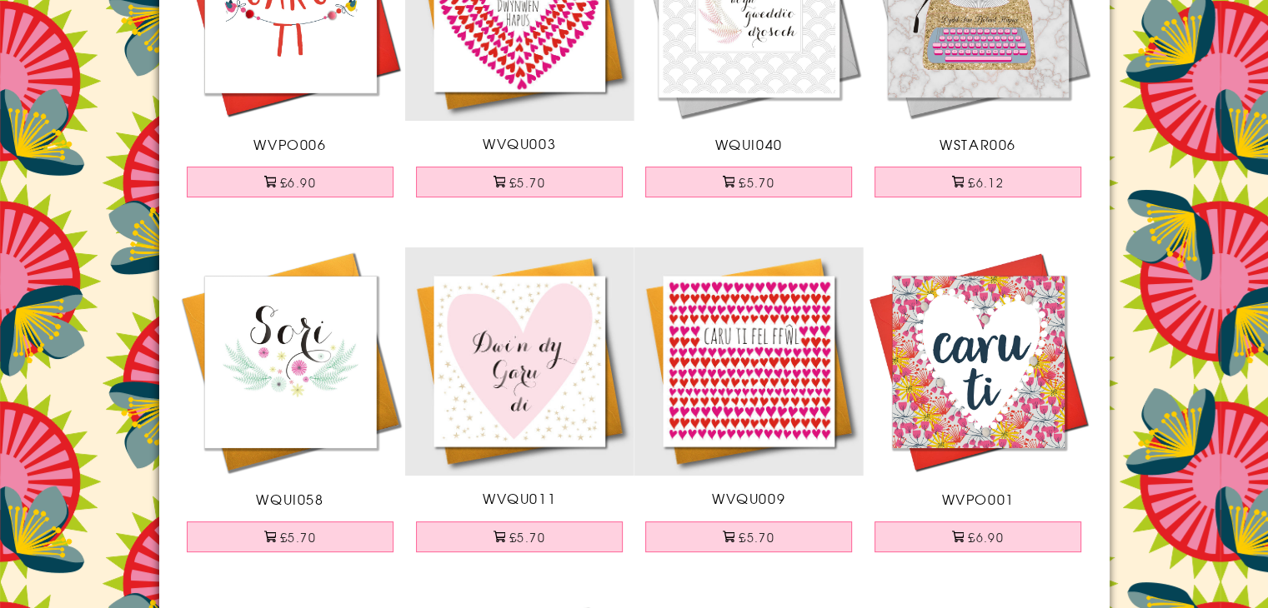
scroll to position [417, 0]
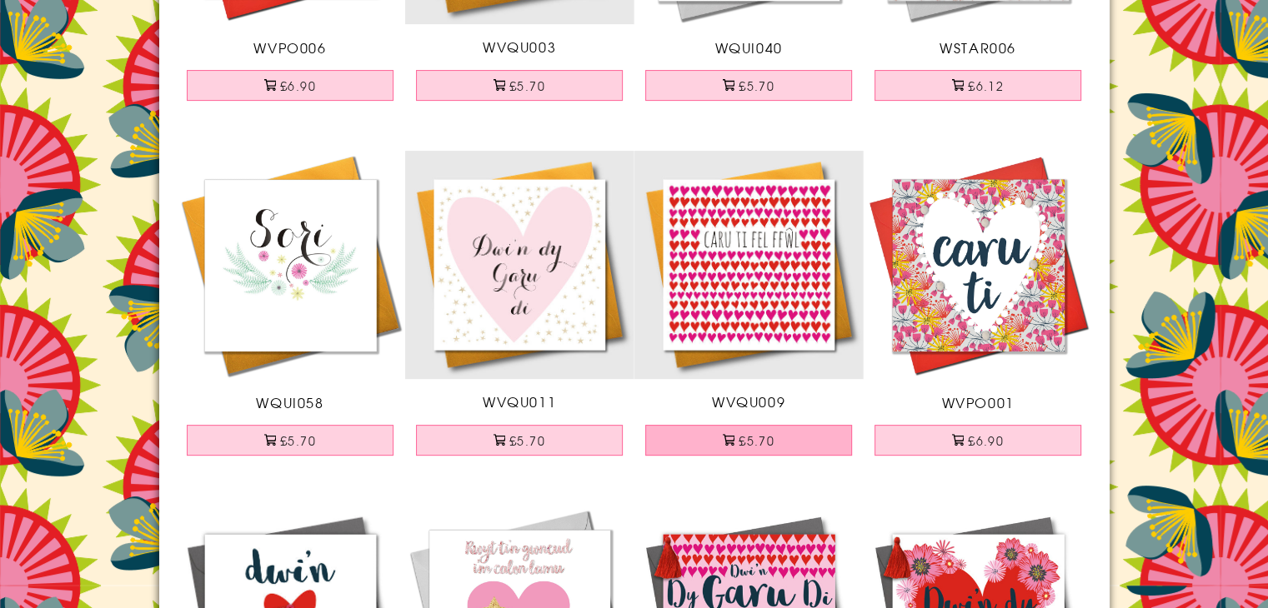
click at [790, 441] on button "£5.70" at bounding box center [748, 440] width 207 height 31
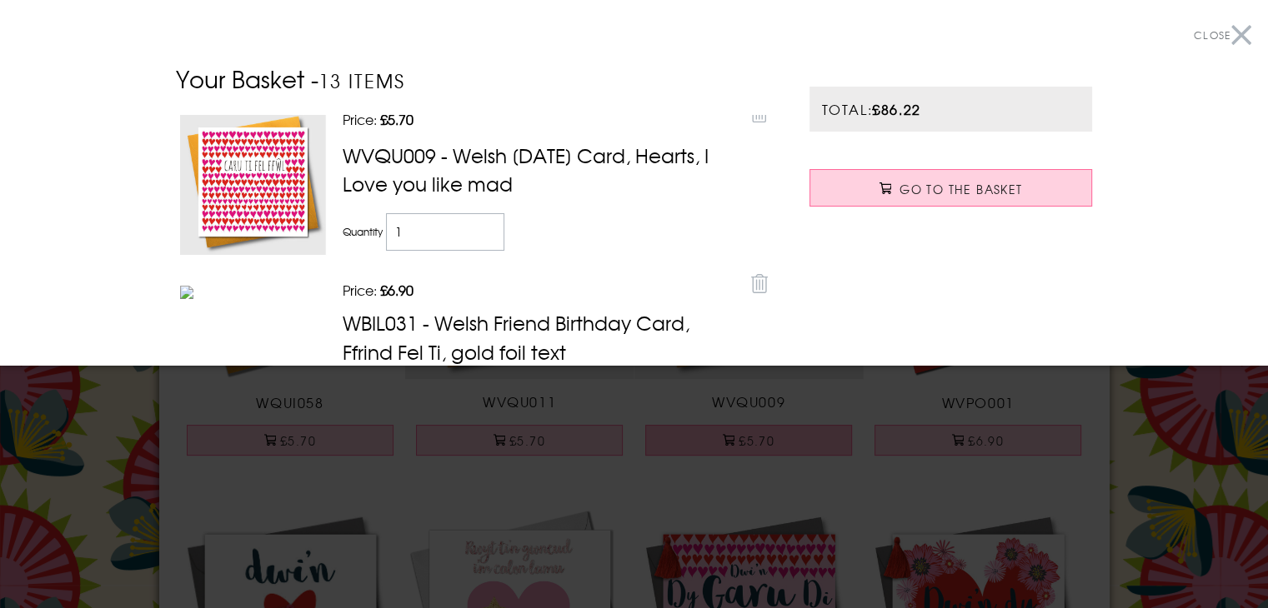
scroll to position [0, 0]
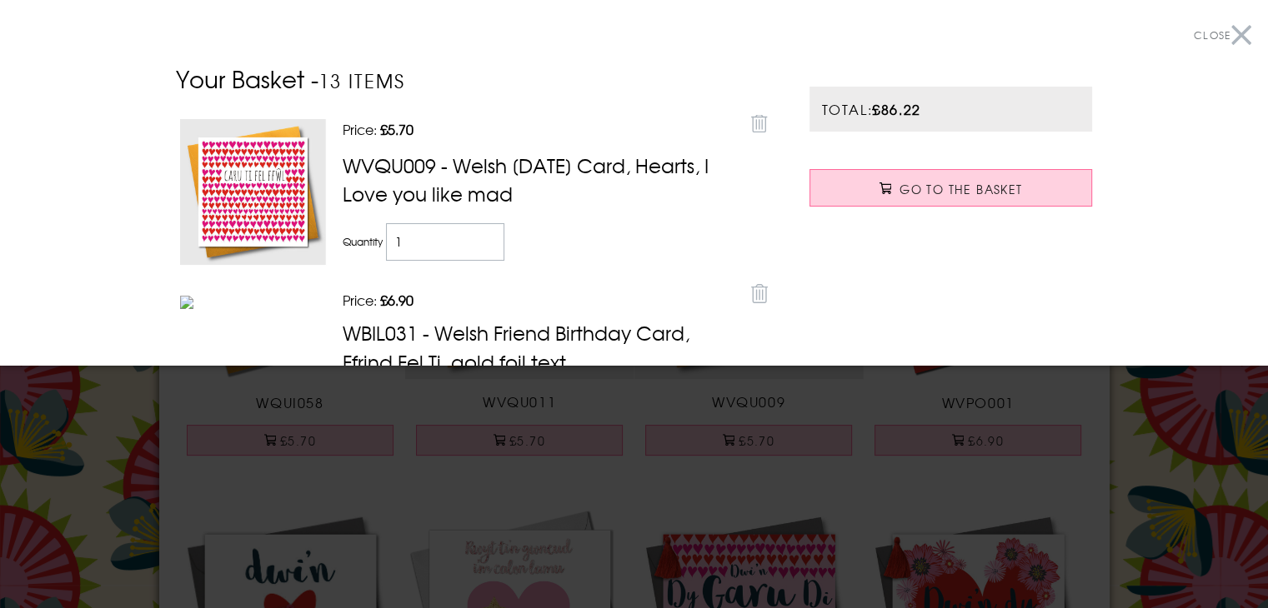
click at [1230, 41] on button "Close" at bounding box center [1223, 36] width 58 height 38
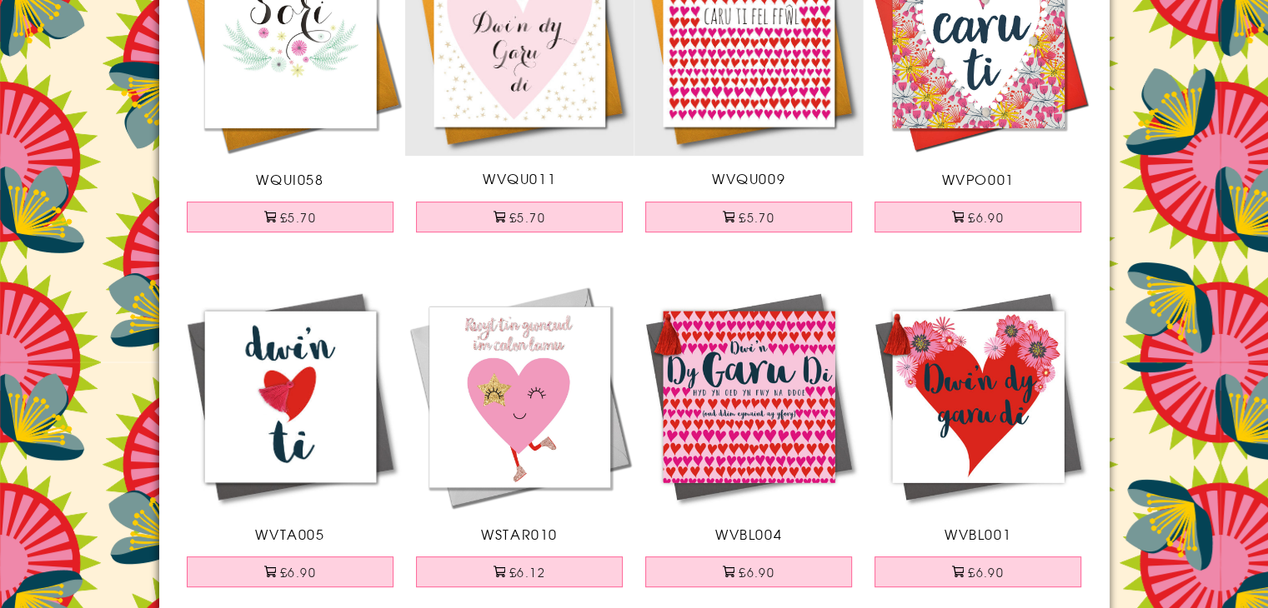
scroll to position [667, 0]
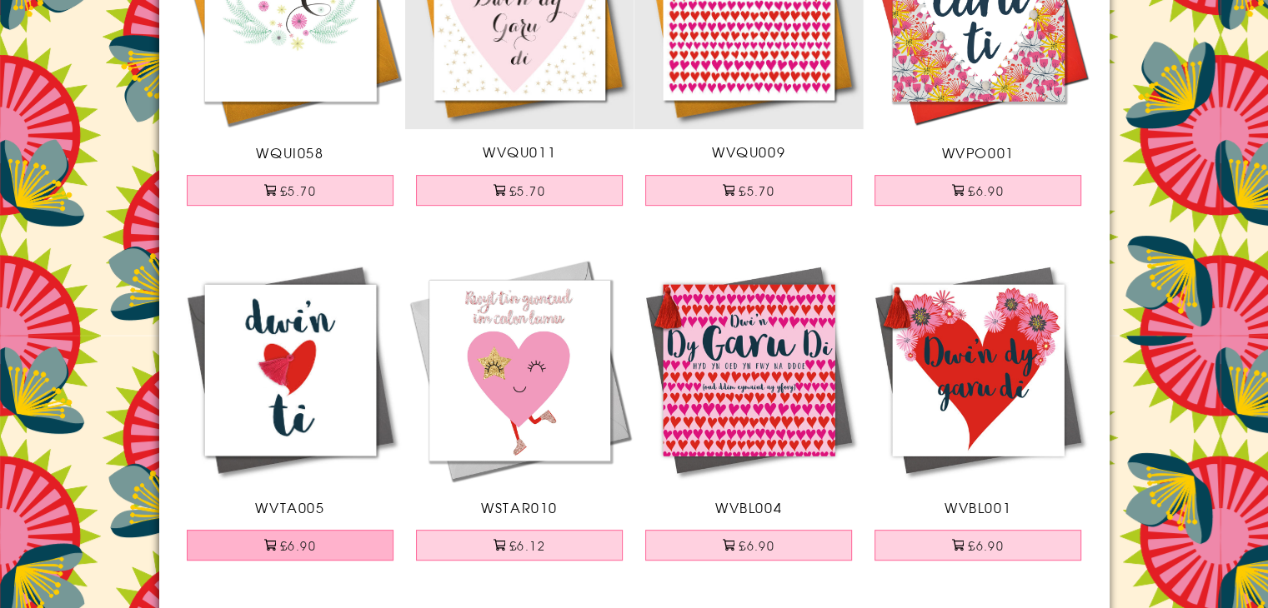
click at [296, 551] on button "£6.90" at bounding box center [290, 545] width 207 height 31
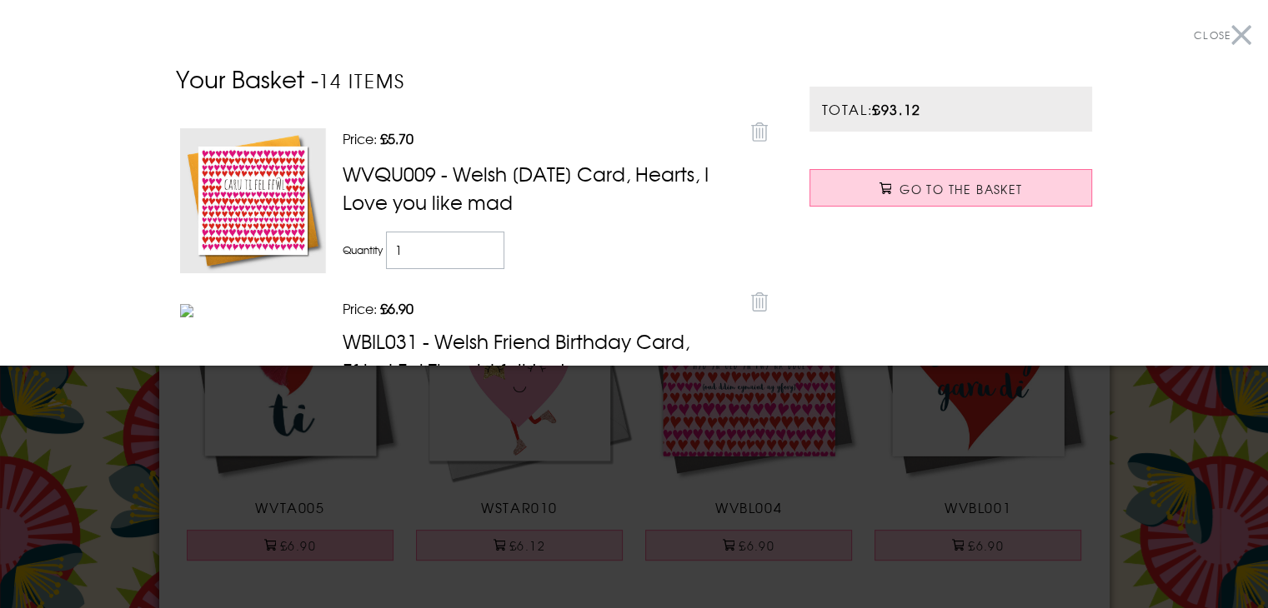
scroll to position [167, 0]
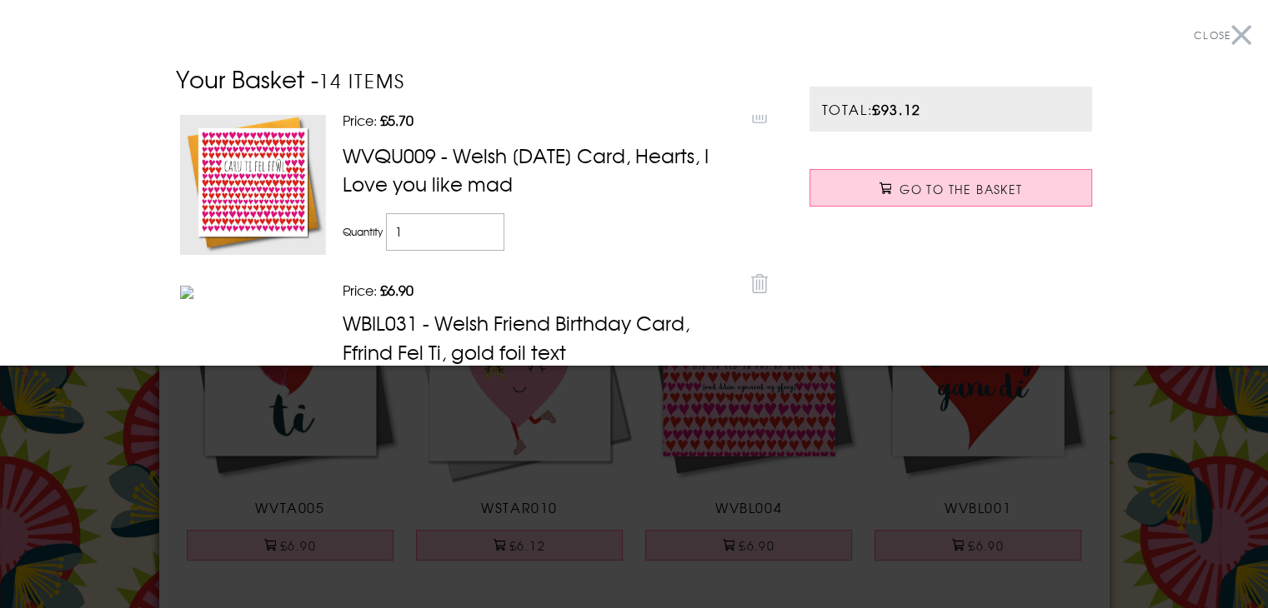
click at [751, 123] on icon at bounding box center [759, 113] width 17 height 19
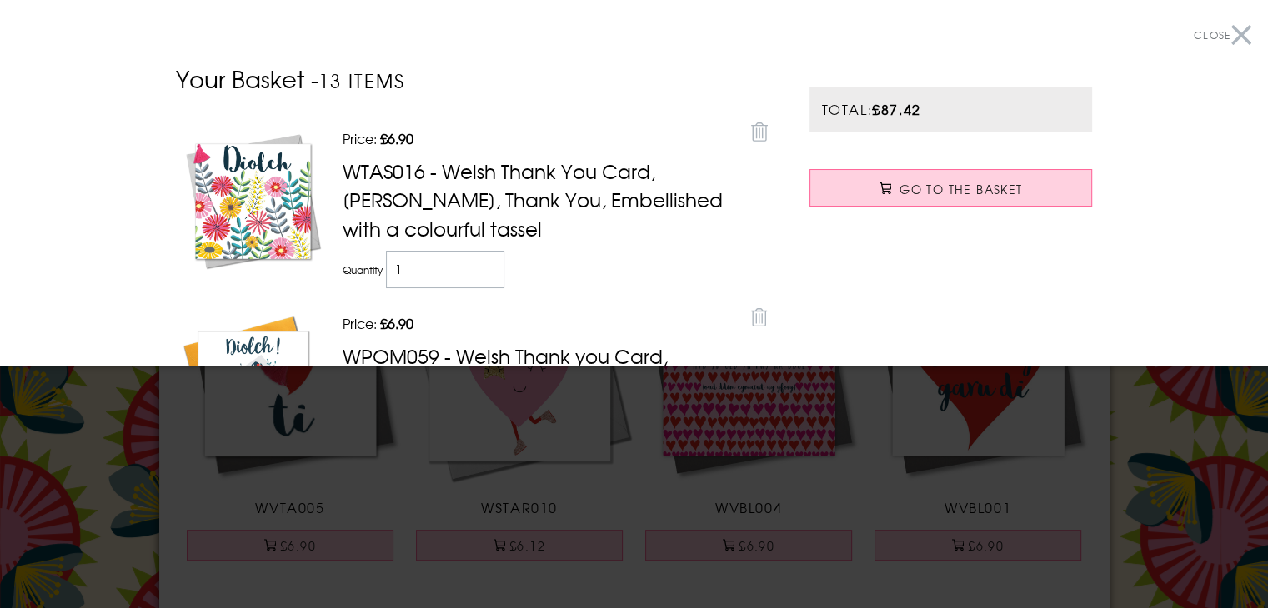
scroll to position [0, 0]
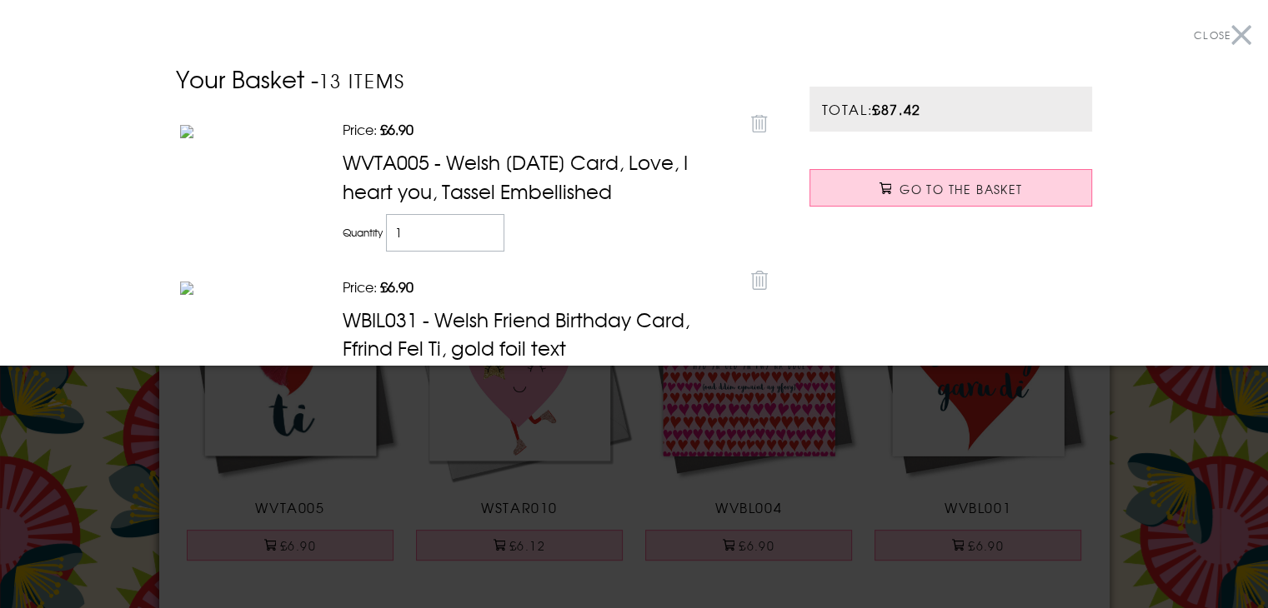
click at [1229, 38] on button "Close" at bounding box center [1223, 36] width 58 height 38
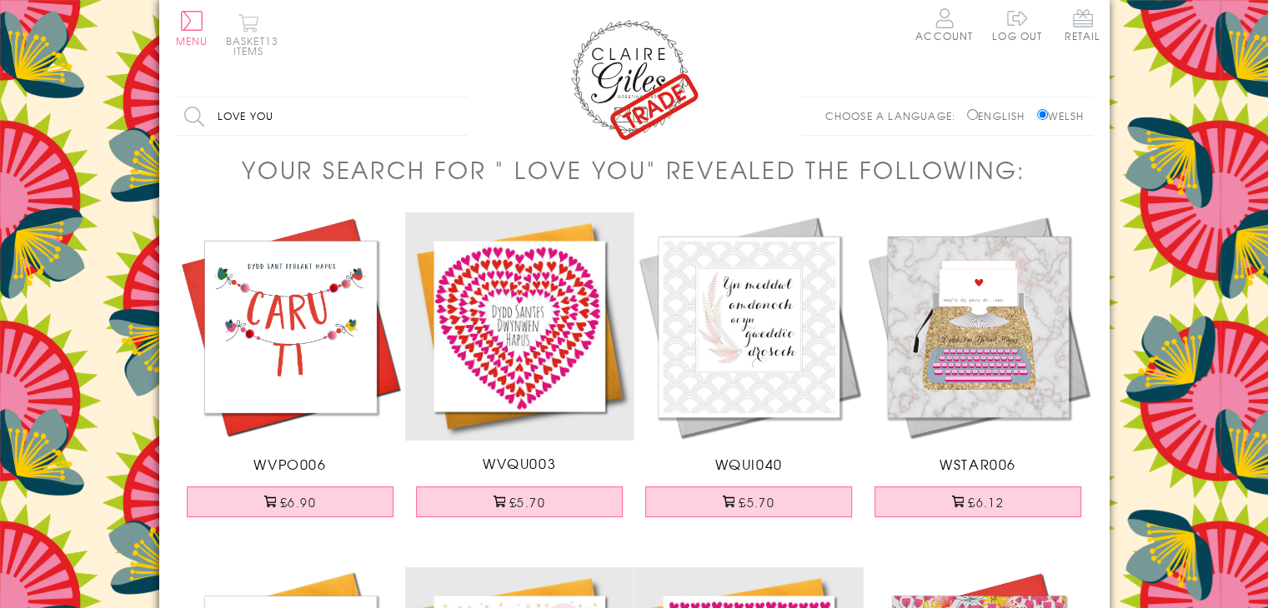
click at [253, 43] on span "13 items" at bounding box center [256, 45] width 46 height 25
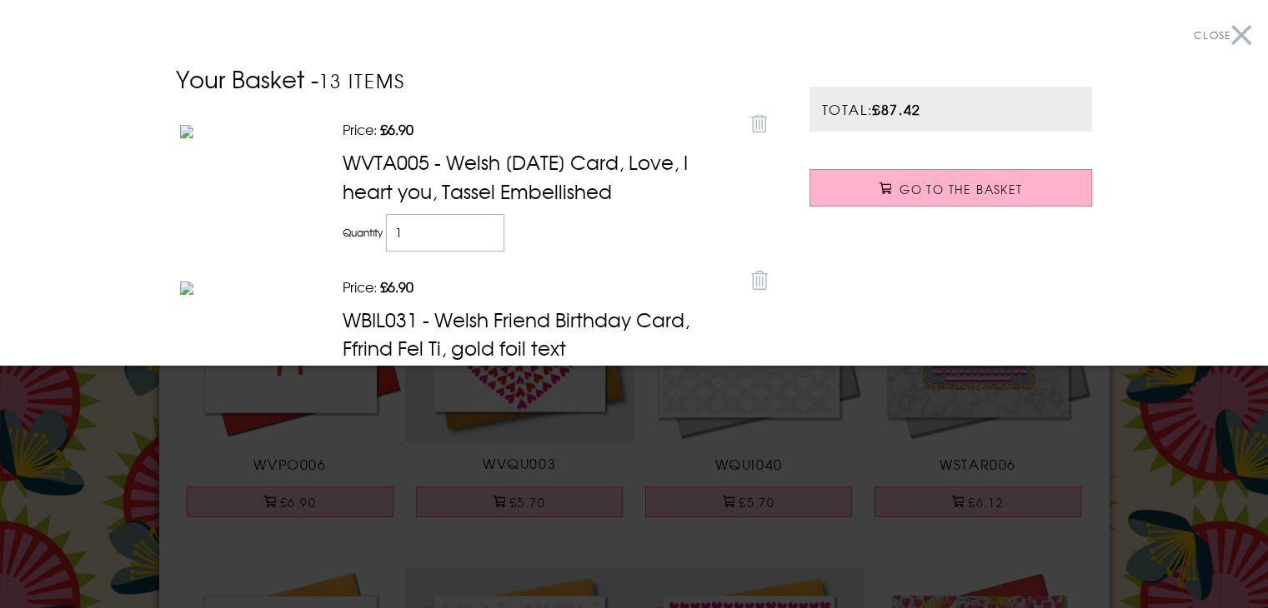
click at [1034, 188] on link "Go to the Basket" at bounding box center [950, 188] width 283 height 38
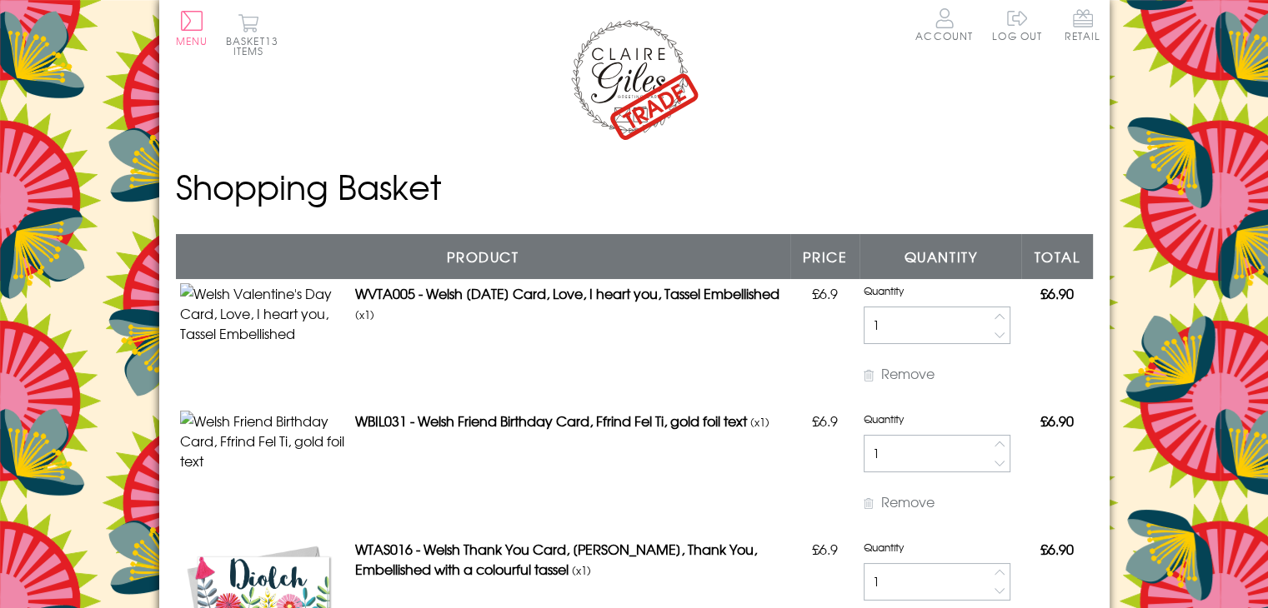
click at [300, 195] on h1 "Shopping Basket" at bounding box center [634, 187] width 917 height 50
click at [199, 31] on button "Menu" at bounding box center [192, 28] width 33 height 35
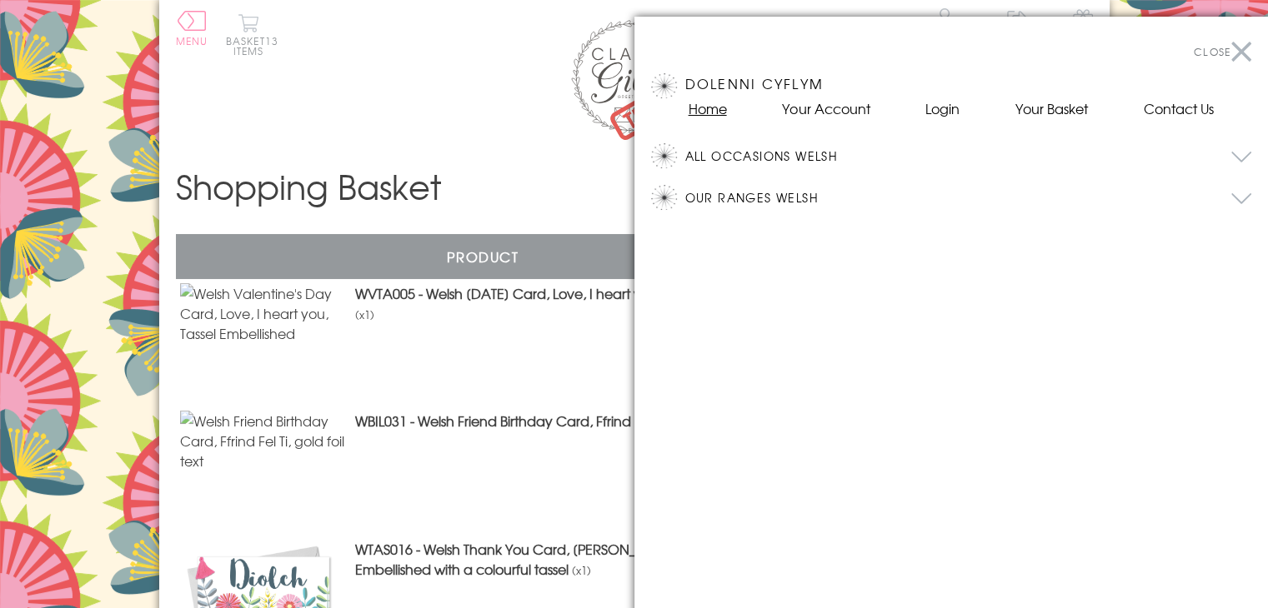
click at [697, 114] on link "Home" at bounding box center [707, 108] width 38 height 20
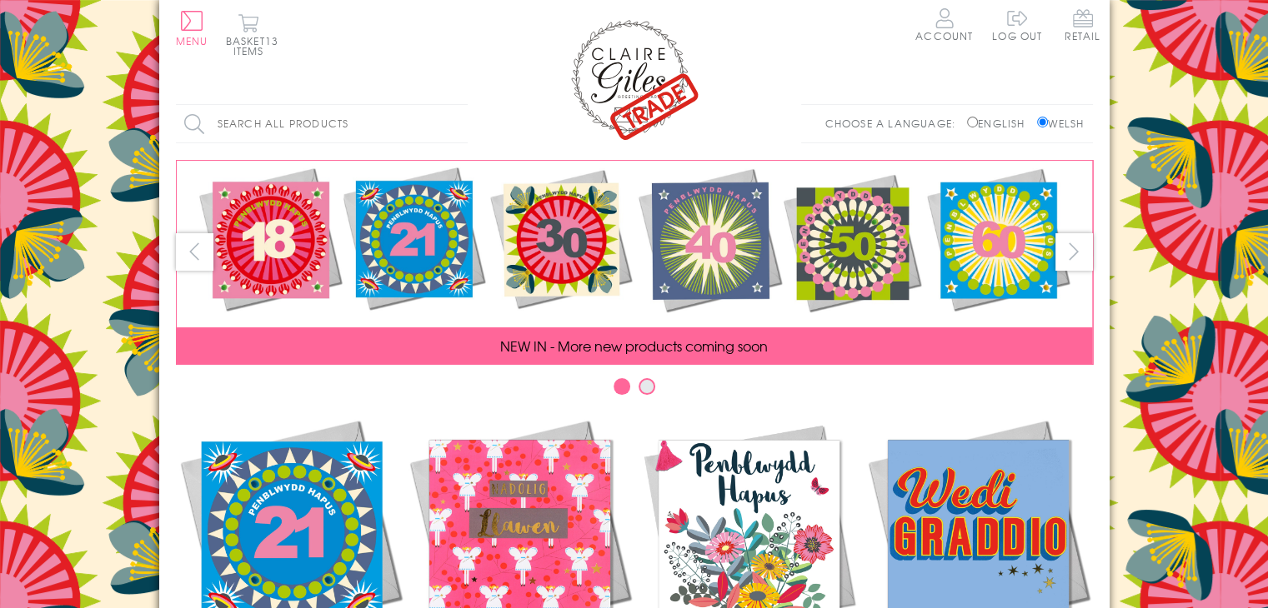
click at [278, 125] on input "Search all products" at bounding box center [322, 124] width 292 height 38
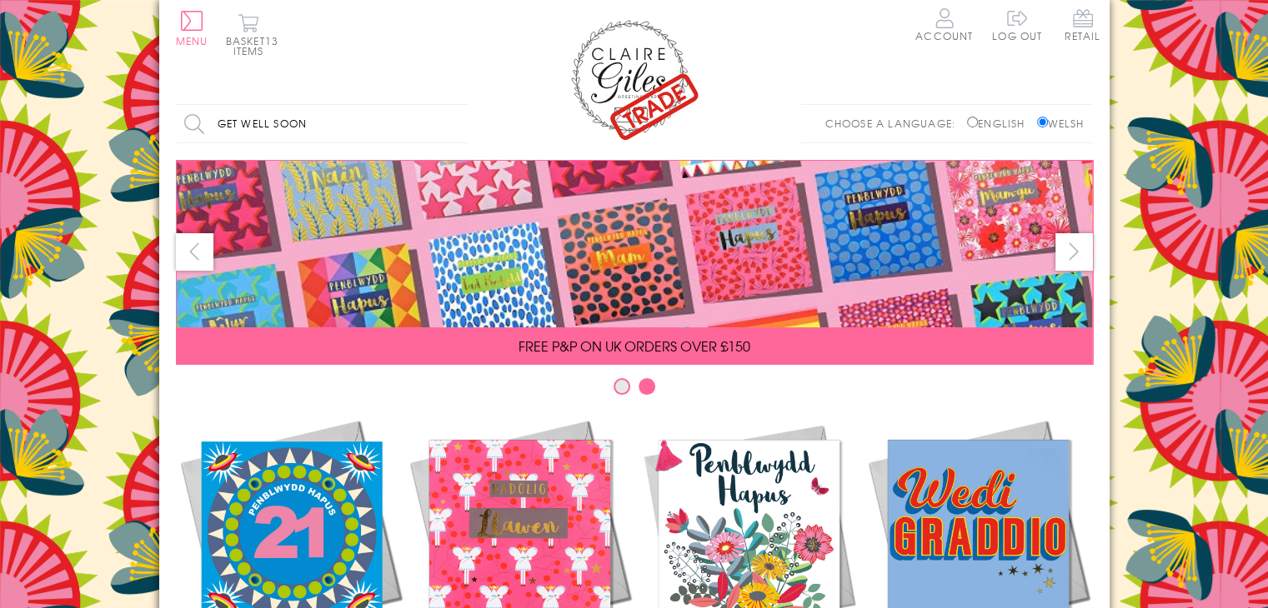
type input "get well soon"
click at [451, 105] on input "Search" at bounding box center [459, 124] width 17 height 38
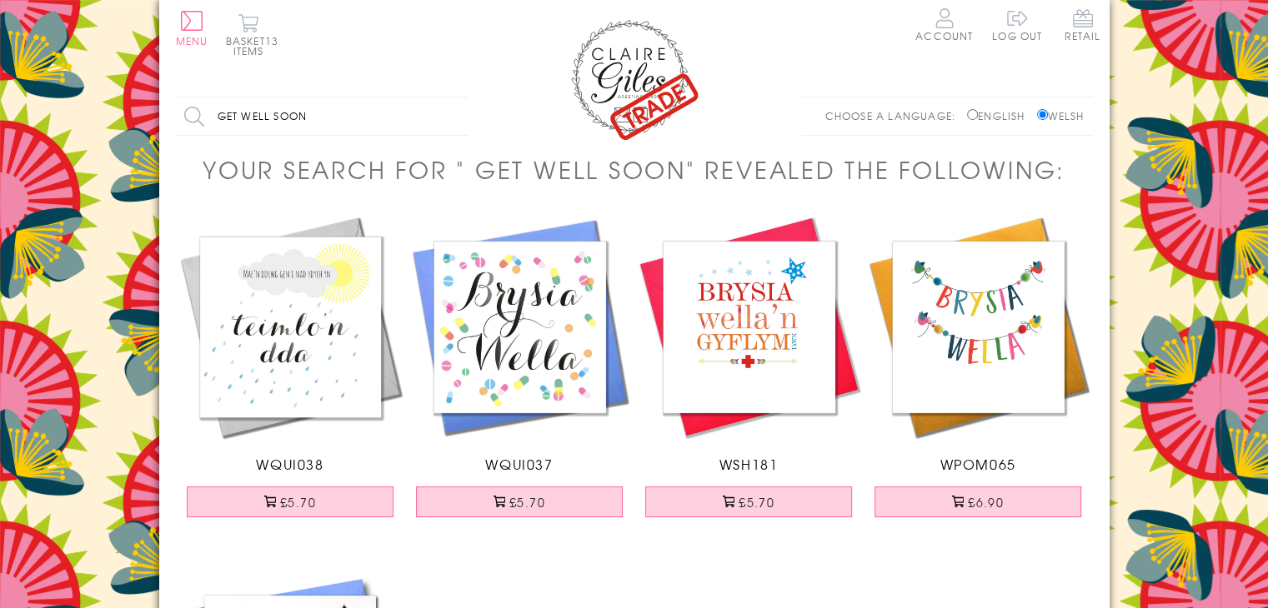
click at [967, 109] on input "English" at bounding box center [972, 114] width 11 height 11
radio input "true"
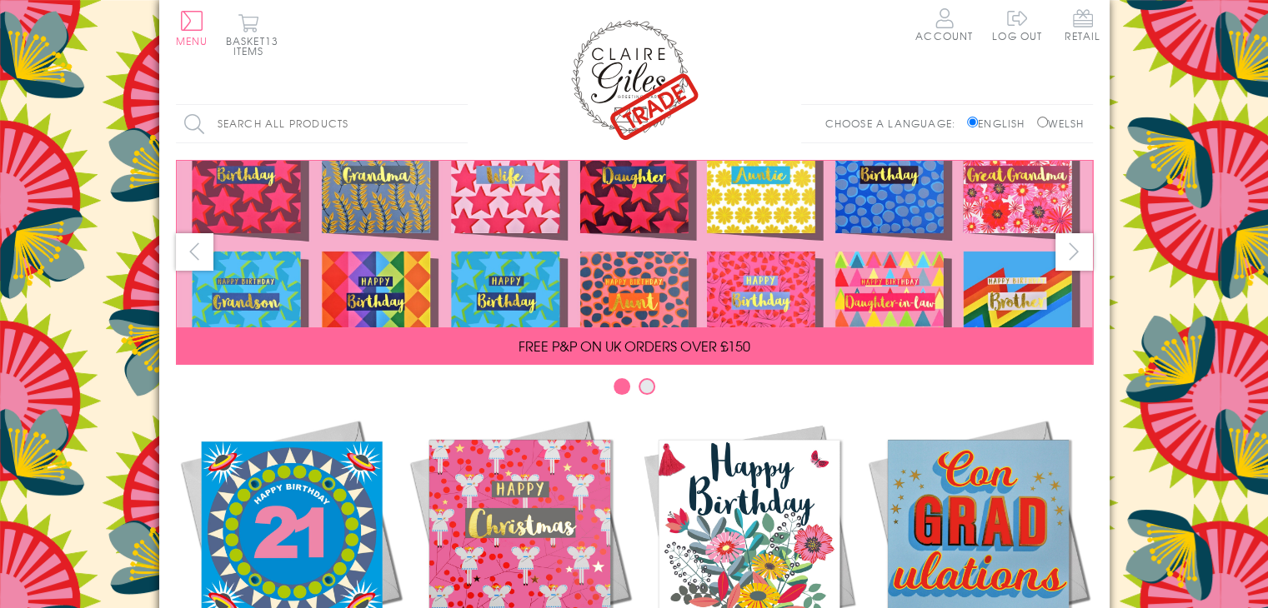
click at [370, 119] on input "Search all products" at bounding box center [322, 124] width 292 height 38
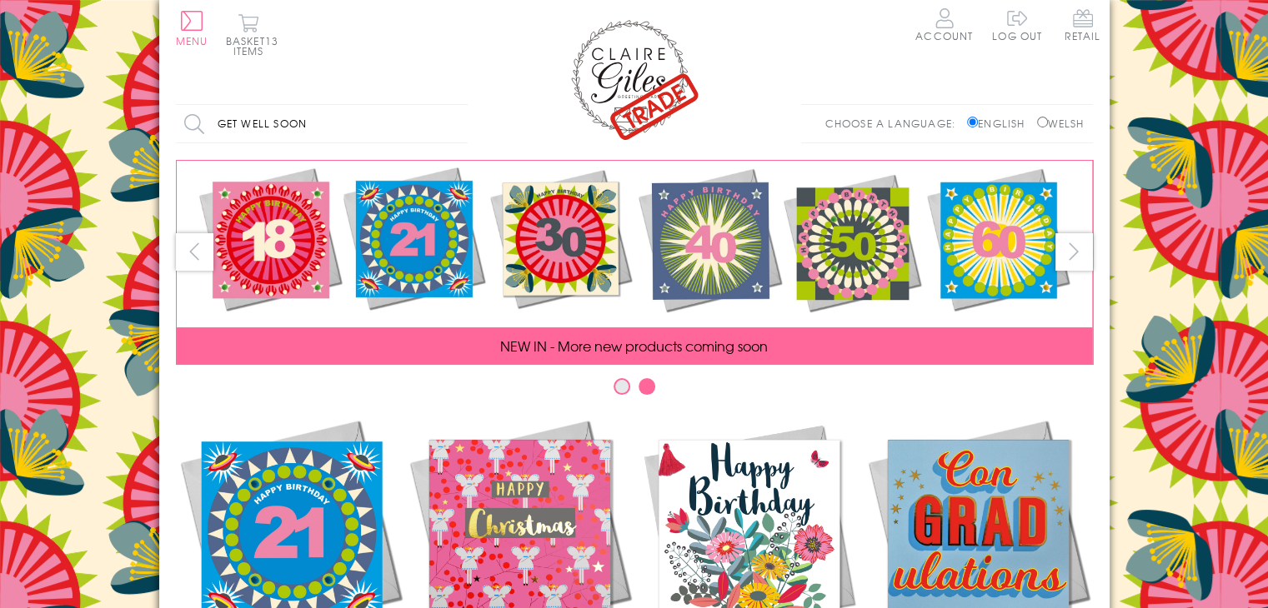
type input "get well soon"
click at [451, 105] on input "Search" at bounding box center [459, 124] width 17 height 38
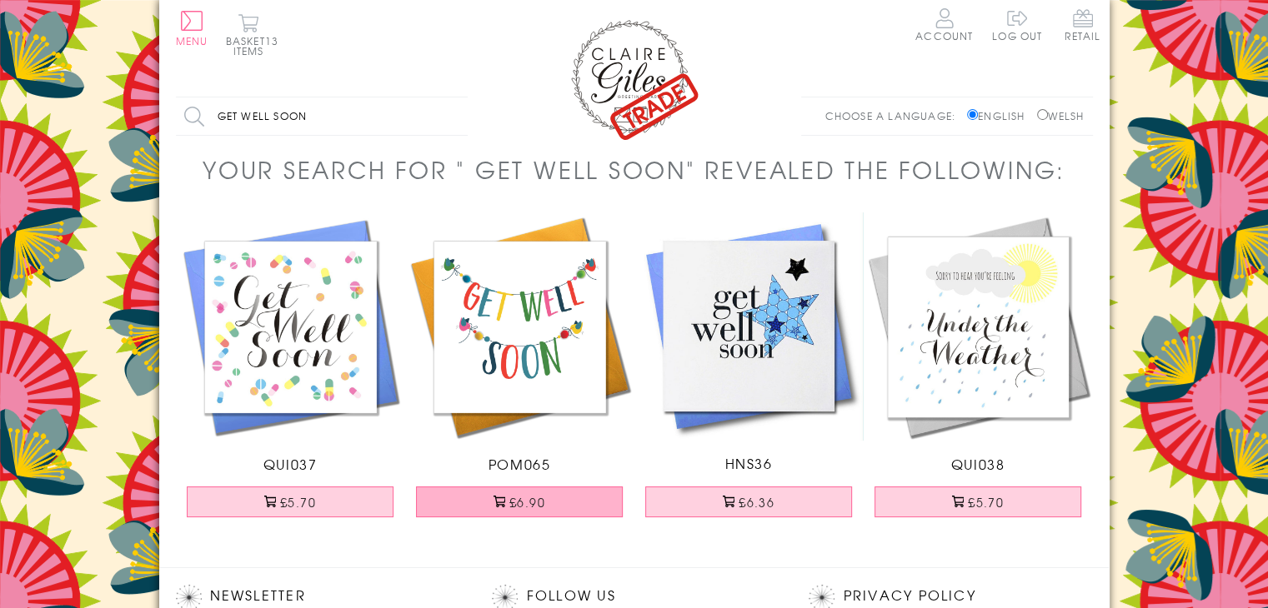
click at [556, 504] on button "£6.90" at bounding box center [519, 502] width 207 height 31
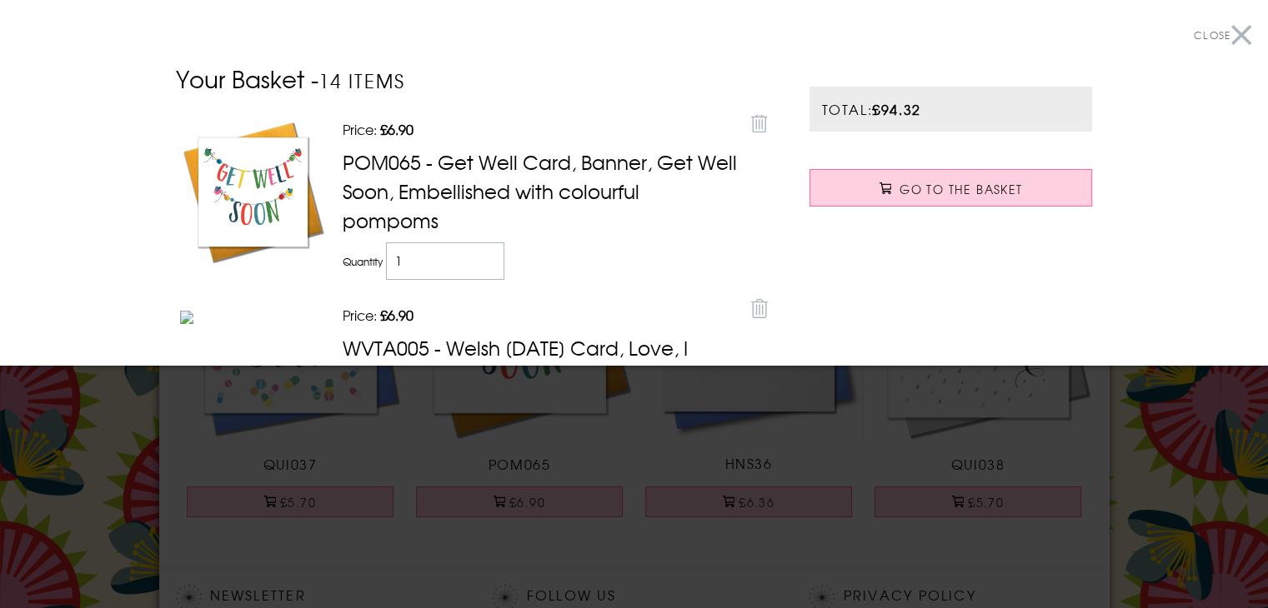
click at [1234, 38] on button "Close" at bounding box center [1223, 36] width 58 height 38
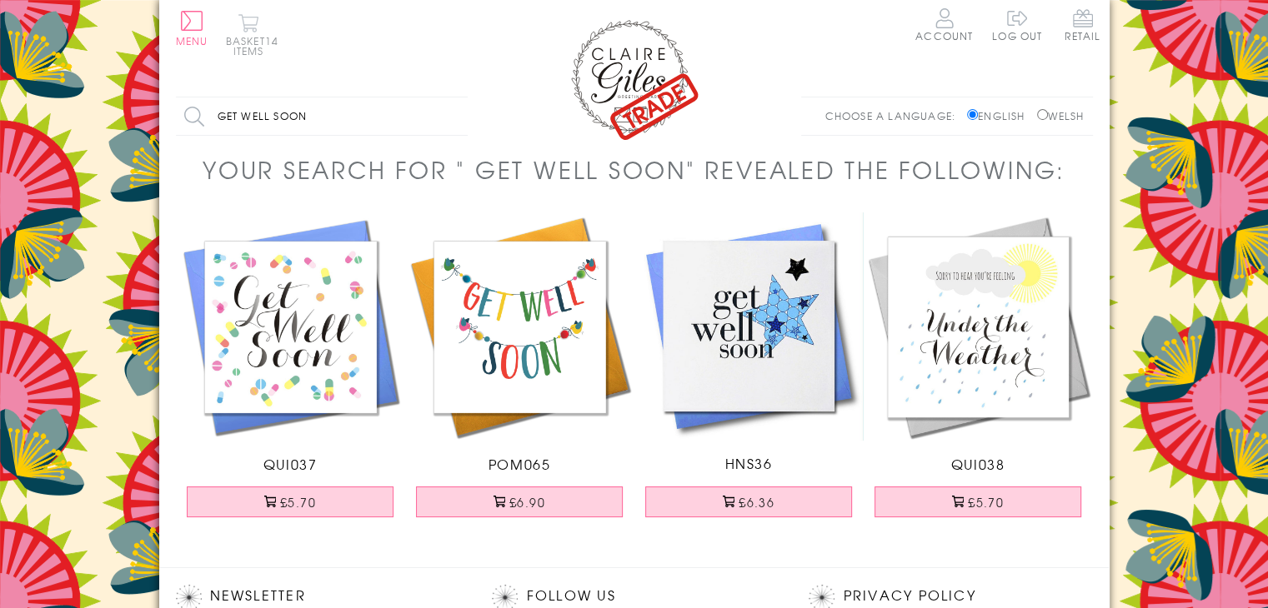
click at [248, 40] on button "Basket 14 items" at bounding box center [249, 34] width 46 height 43
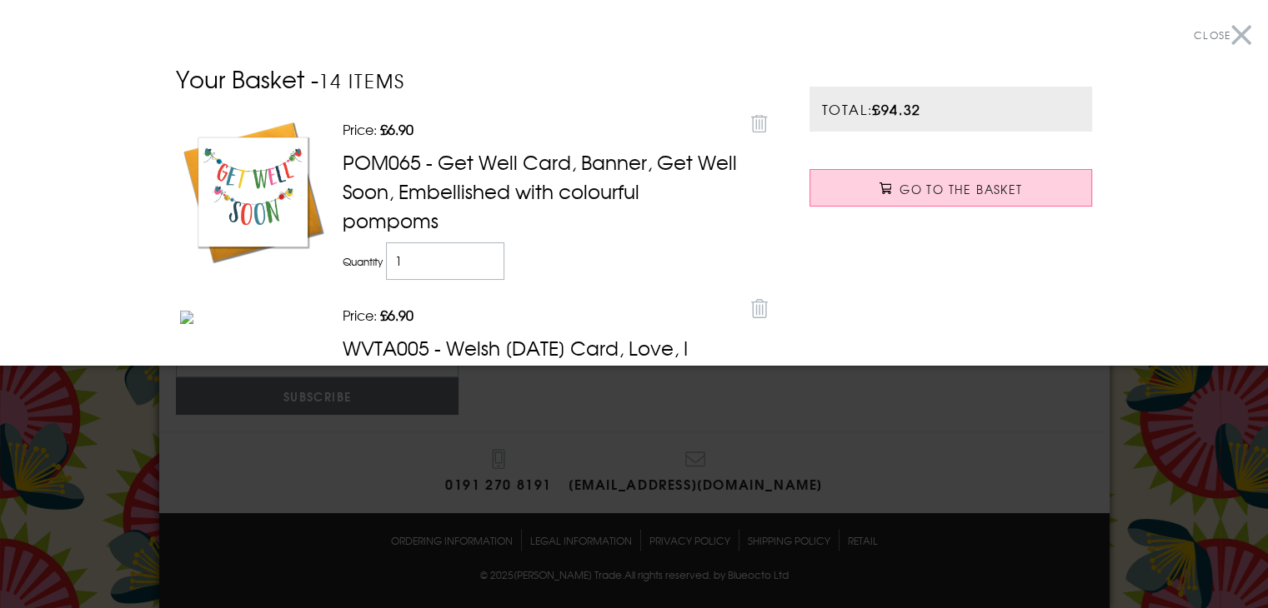
click at [1224, 34] on button "Close" at bounding box center [1223, 36] width 58 height 38
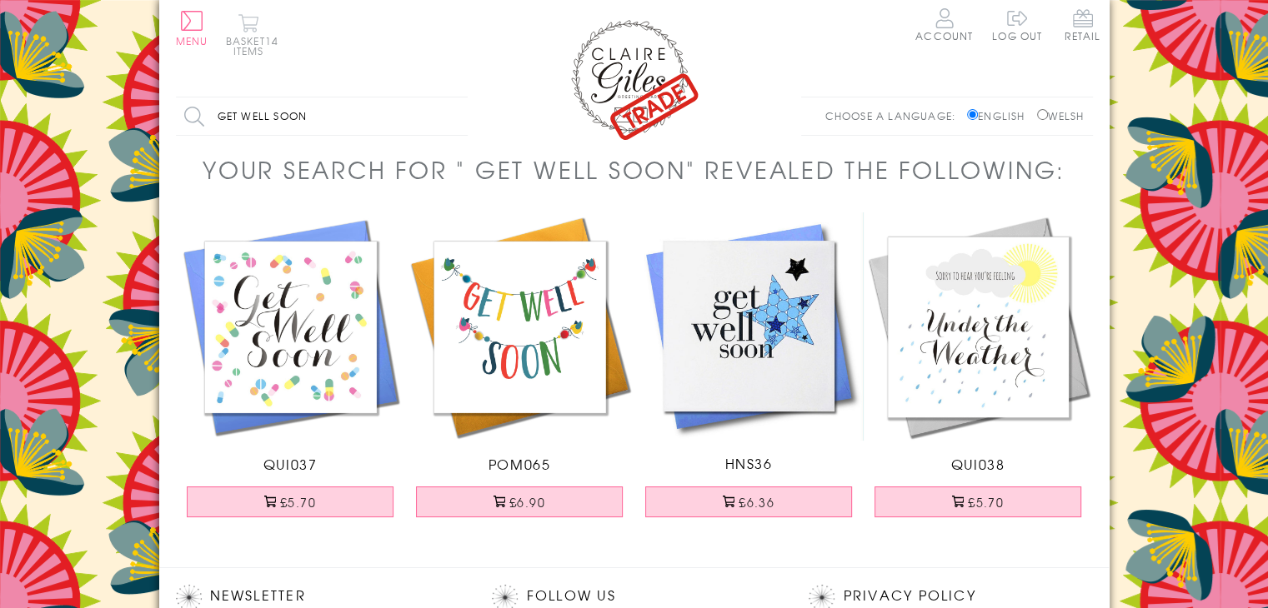
click at [250, 37] on button "Basket 14 items" at bounding box center [249, 34] width 46 height 43
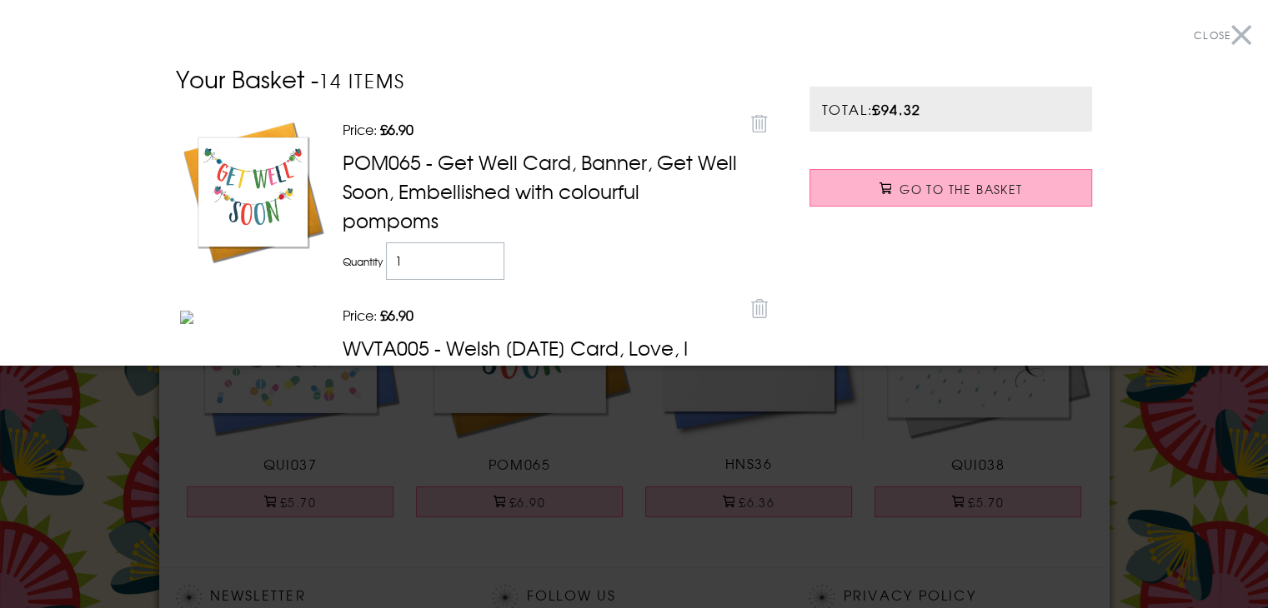
click at [964, 194] on span "Go to the Basket" at bounding box center [960, 189] width 123 height 17
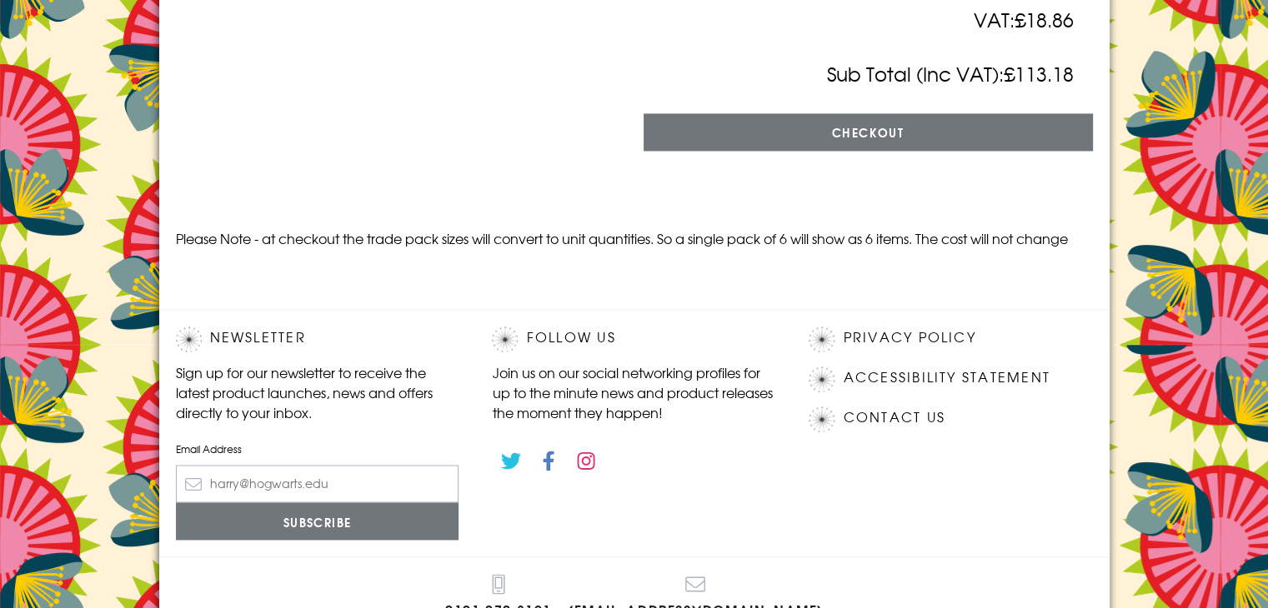
scroll to position [2507, 0]
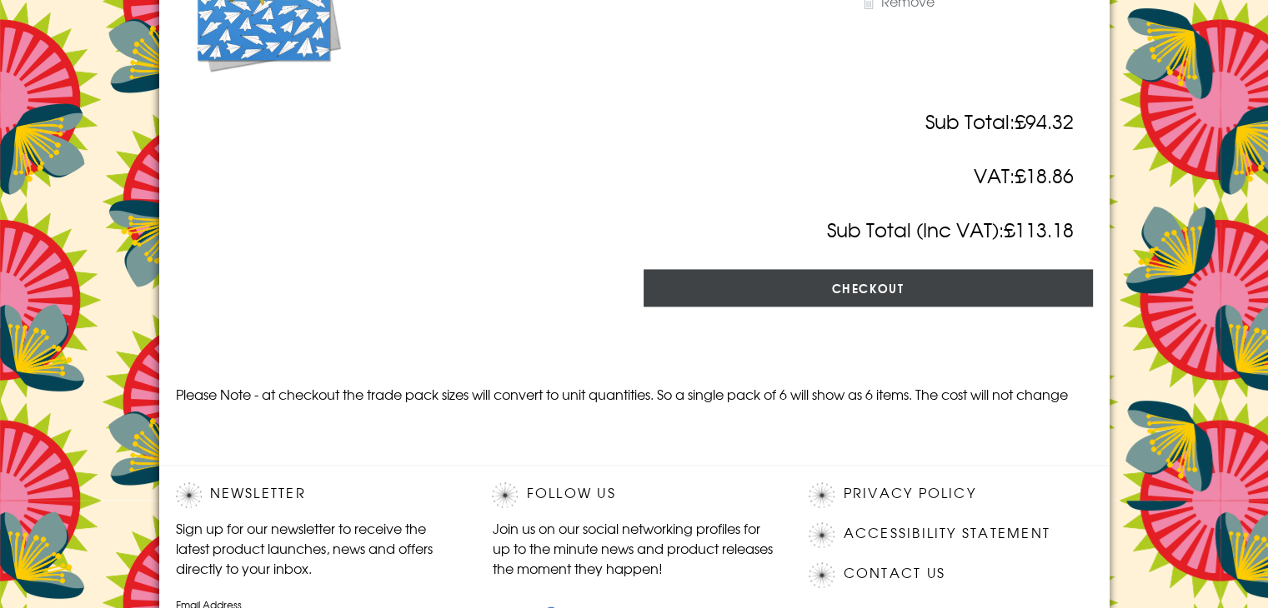
click at [927, 307] on input "Checkout" at bounding box center [867, 288] width 449 height 38
